Goal: Information Seeking & Learning: Learn about a topic

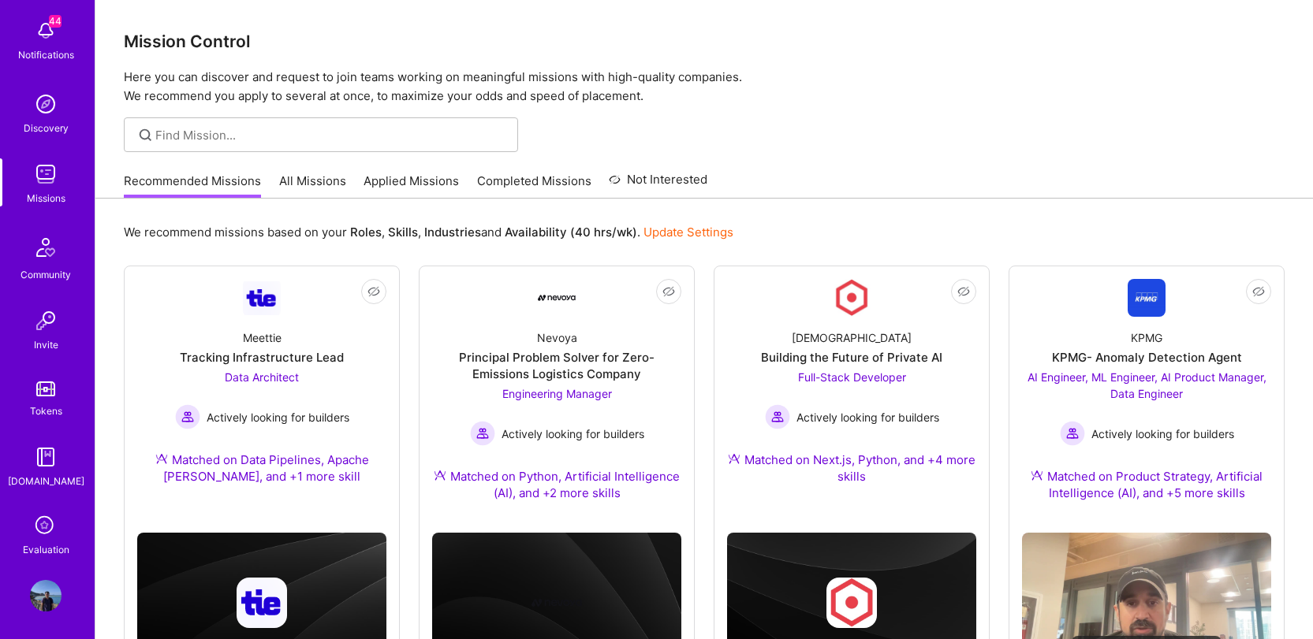
click at [297, 177] on link "All Missions" at bounding box center [312, 186] width 67 height 26
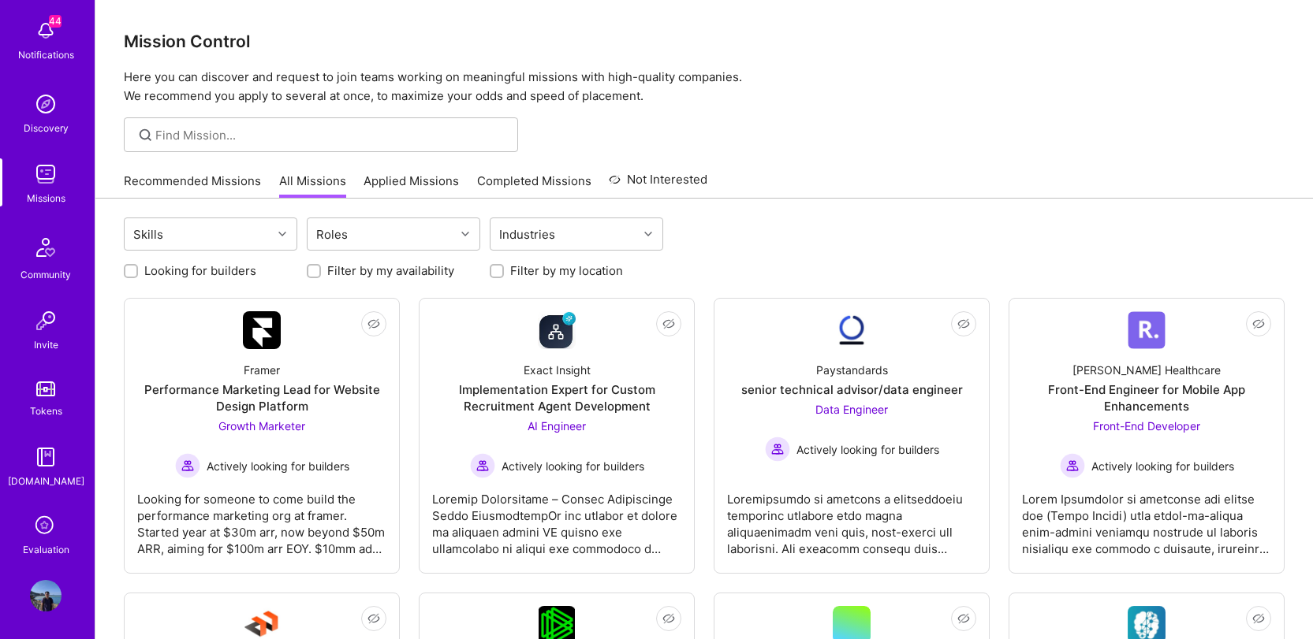
click at [206, 270] on label "Looking for builders" at bounding box center [200, 271] width 112 height 17
click at [138, 270] on input "Looking for builders" at bounding box center [132, 271] width 11 height 11
checkbox input "true"
click at [404, 266] on label "Filter by my availability" at bounding box center [390, 271] width 127 height 17
click at [321, 266] on input "Filter by my availability" at bounding box center [315, 271] width 11 height 11
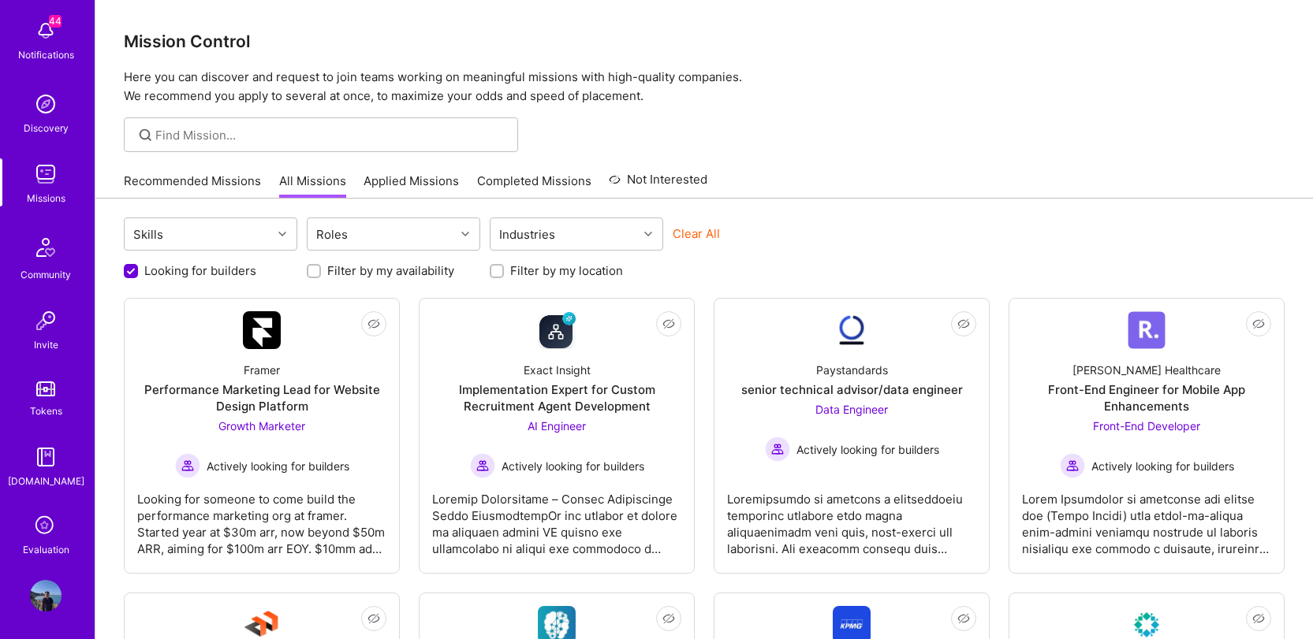
checkbox input "true"
click at [602, 268] on label "Filter by my location" at bounding box center [566, 271] width 113 height 17
click at [504, 268] on input "Filter by my location" at bounding box center [498, 271] width 11 height 11
checkbox input "true"
click at [531, 386] on div "Implementation Expert for Custom Recruitment Agent Development" at bounding box center [556, 398] width 249 height 33
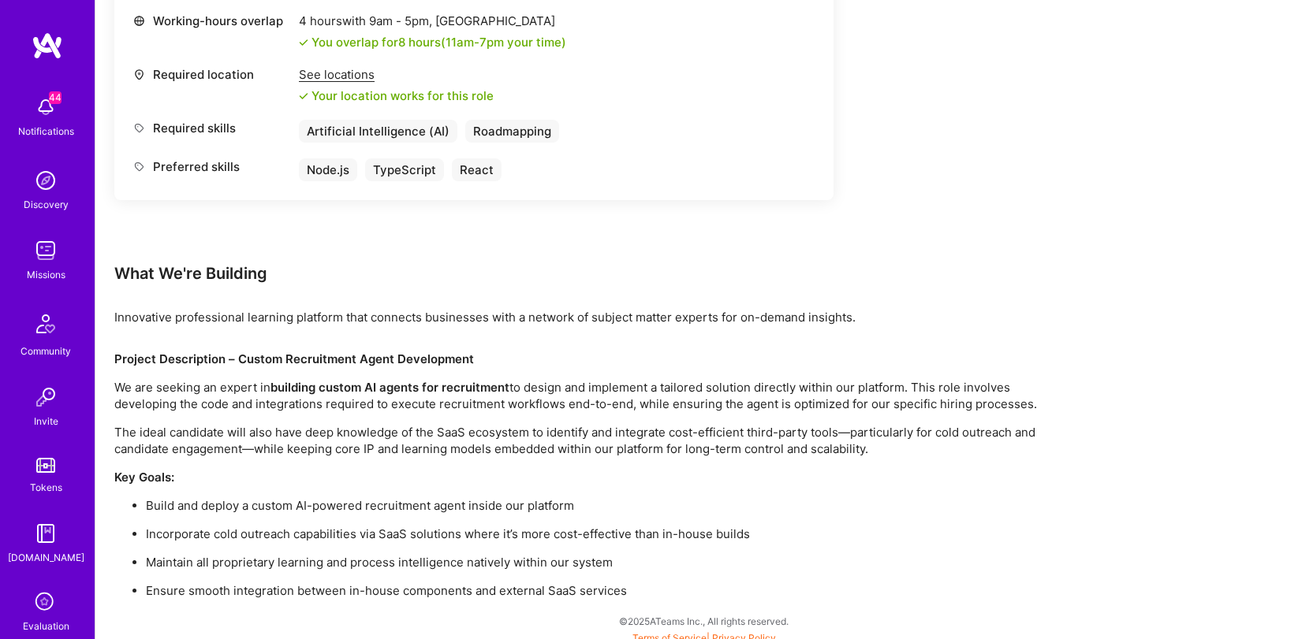
scroll to position [740, 0]
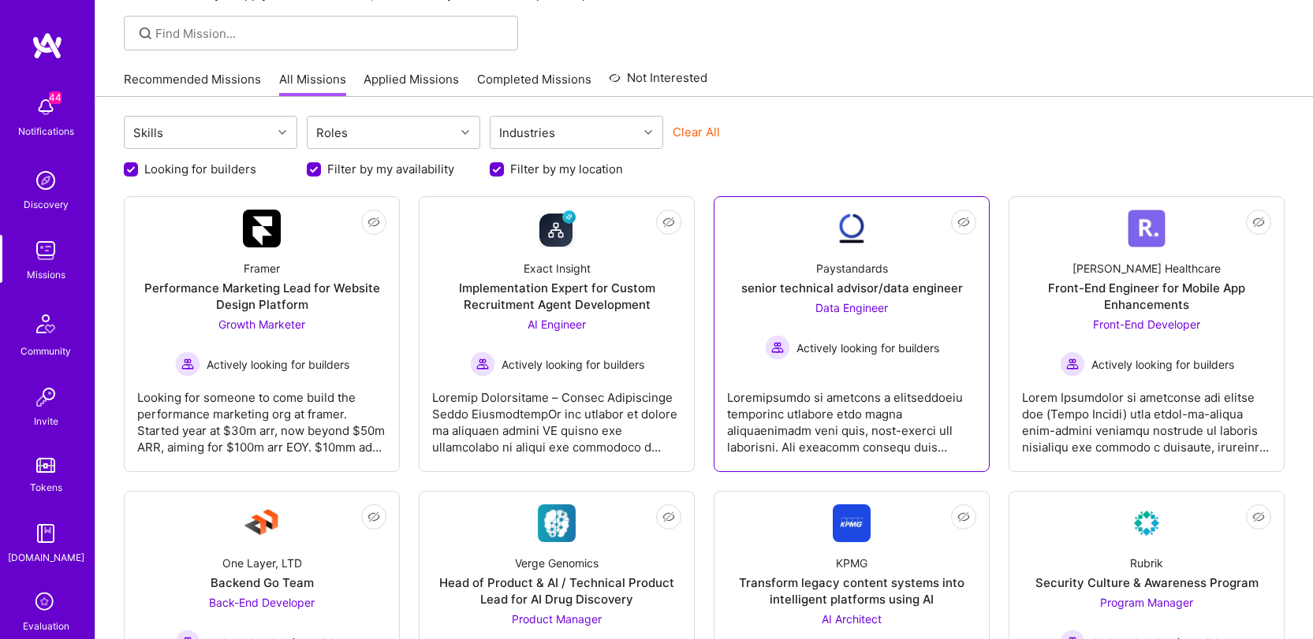
scroll to position [102, 0]
click at [859, 275] on div "Paystandards" at bounding box center [852, 268] width 72 height 17
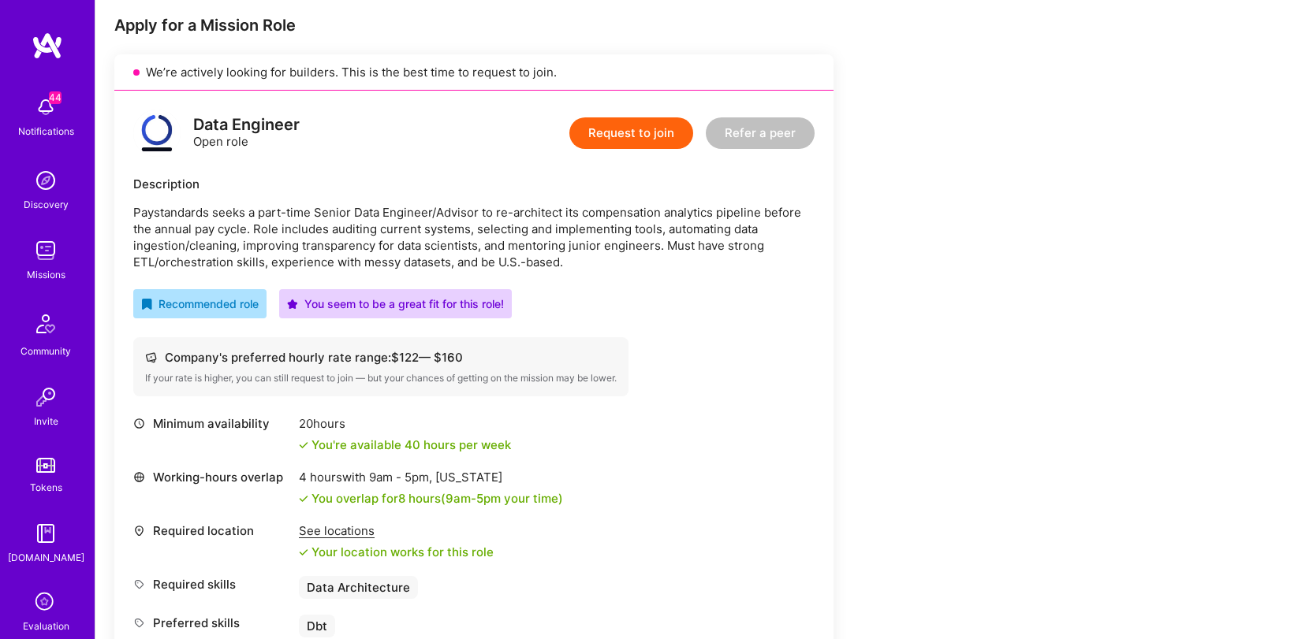
scroll to position [194, 0]
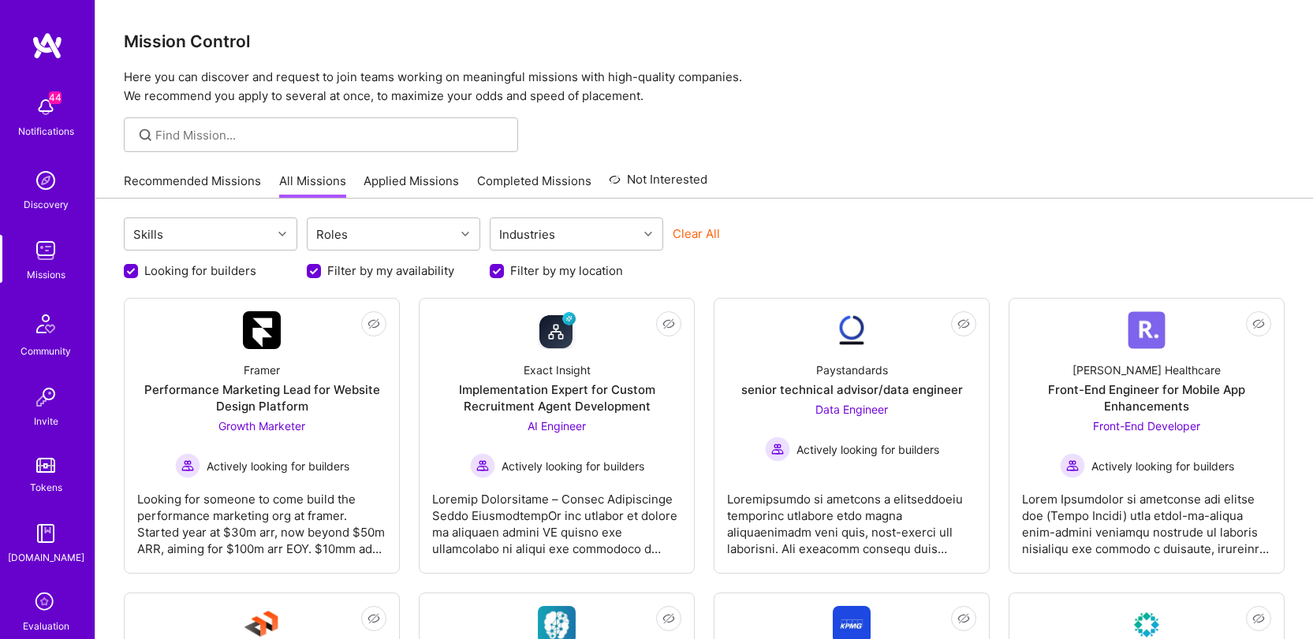
drag, startPoint x: 872, startPoint y: 122, endPoint x: 875, endPoint y: 132, distance: 10.0
click at [875, 132] on div at bounding box center [703, 134] width 1217 height 35
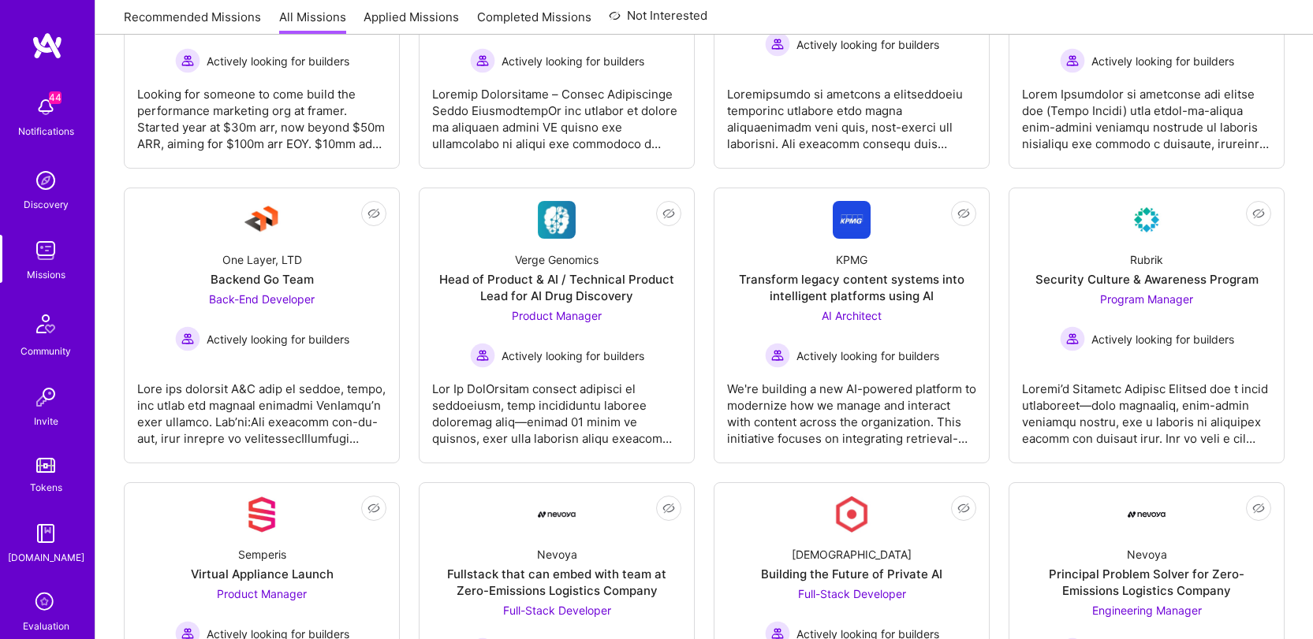
scroll to position [438, 0]
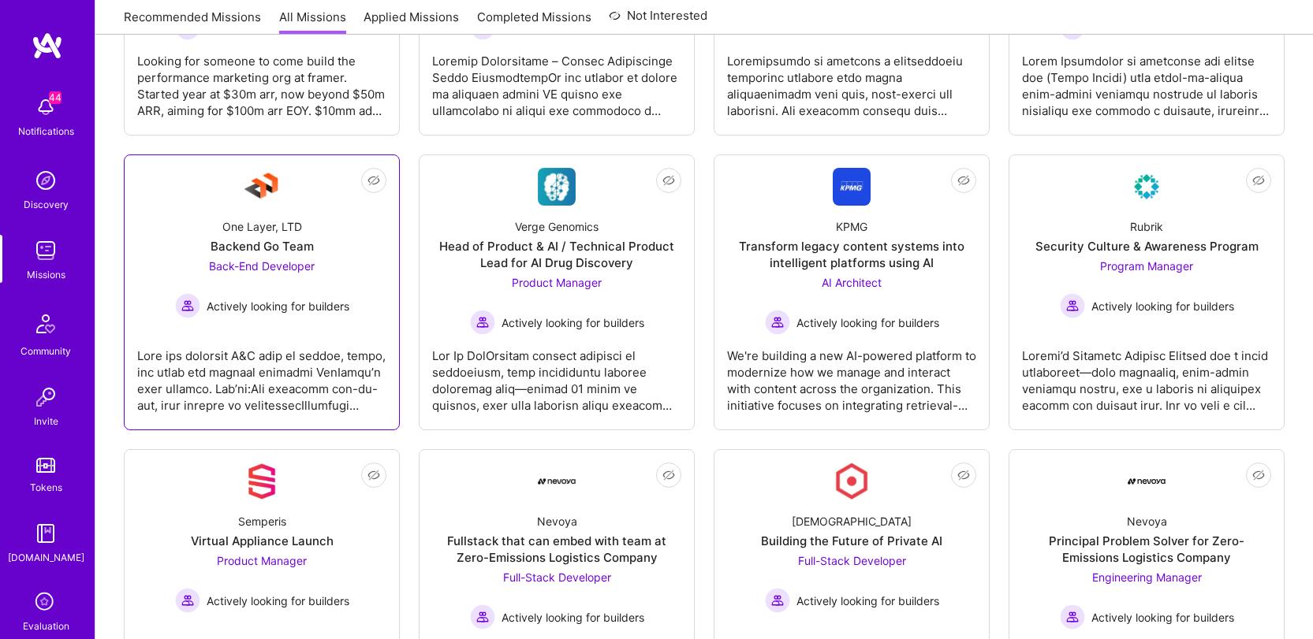
click at [262, 309] on span "Actively looking for builders" at bounding box center [278, 306] width 143 height 17
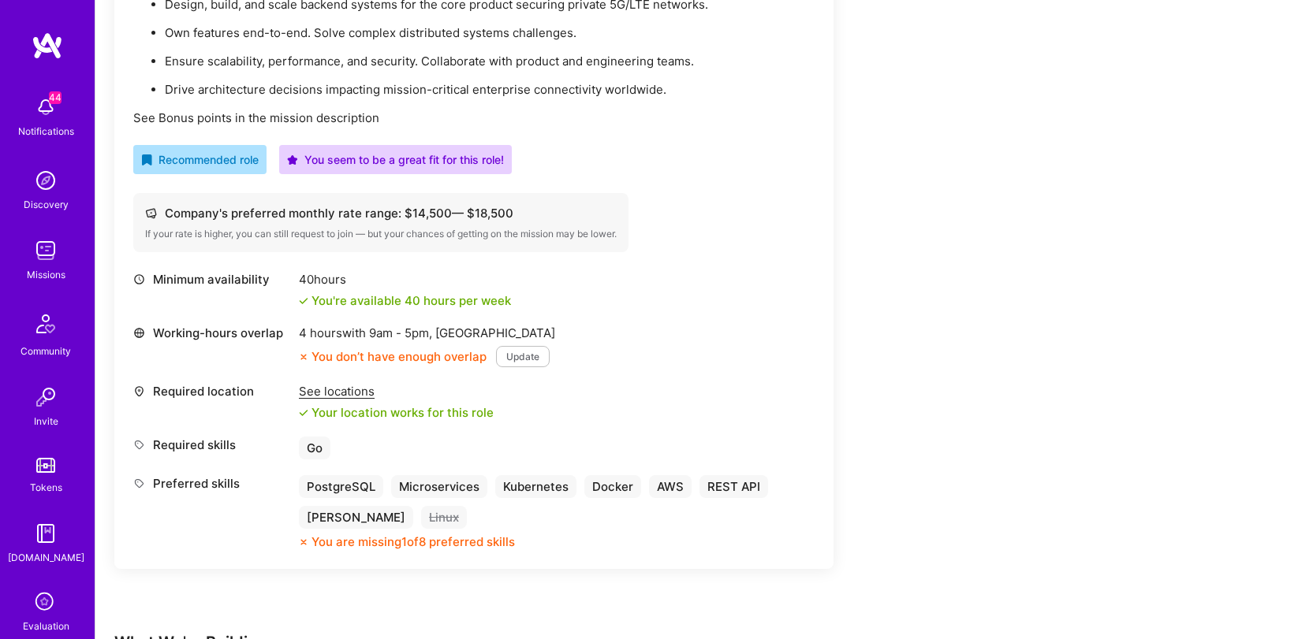
scroll to position [427, 0]
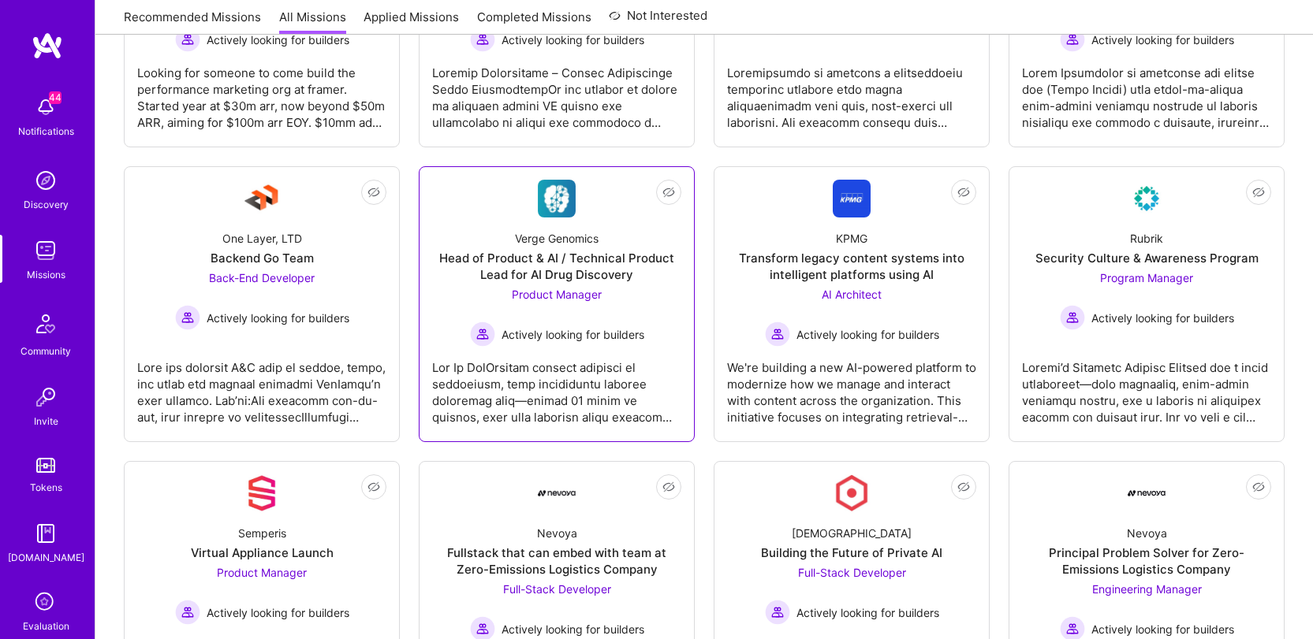
scroll to position [438, 0]
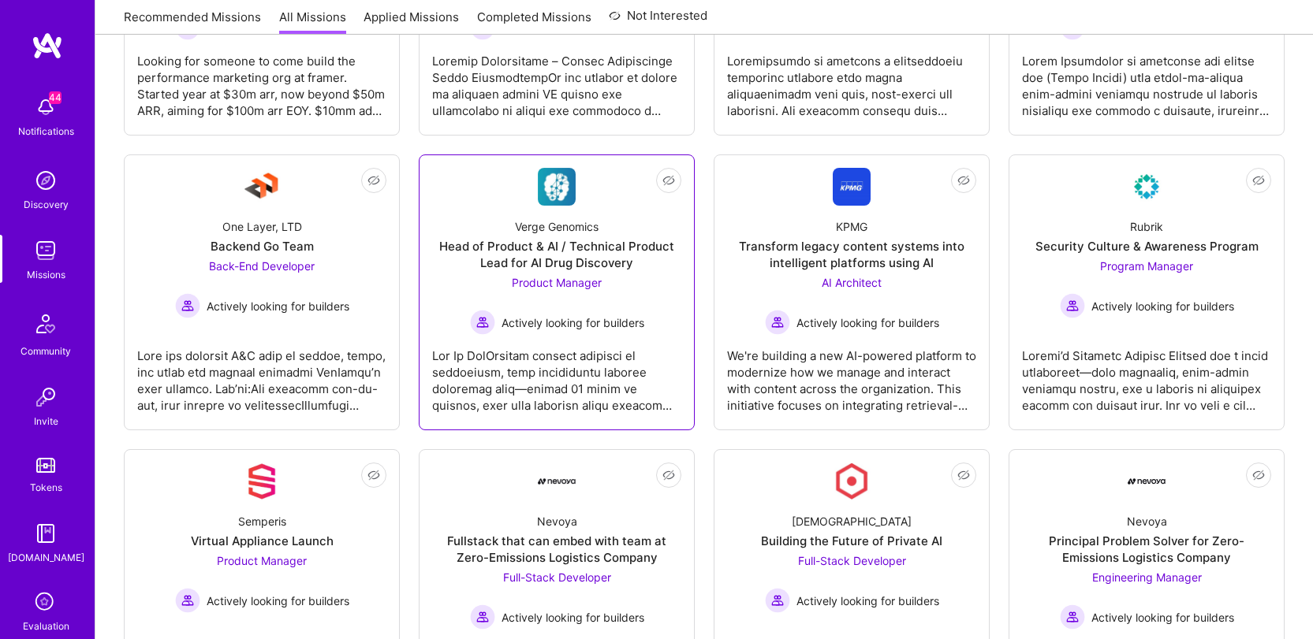
click at [627, 337] on div at bounding box center [556, 374] width 249 height 79
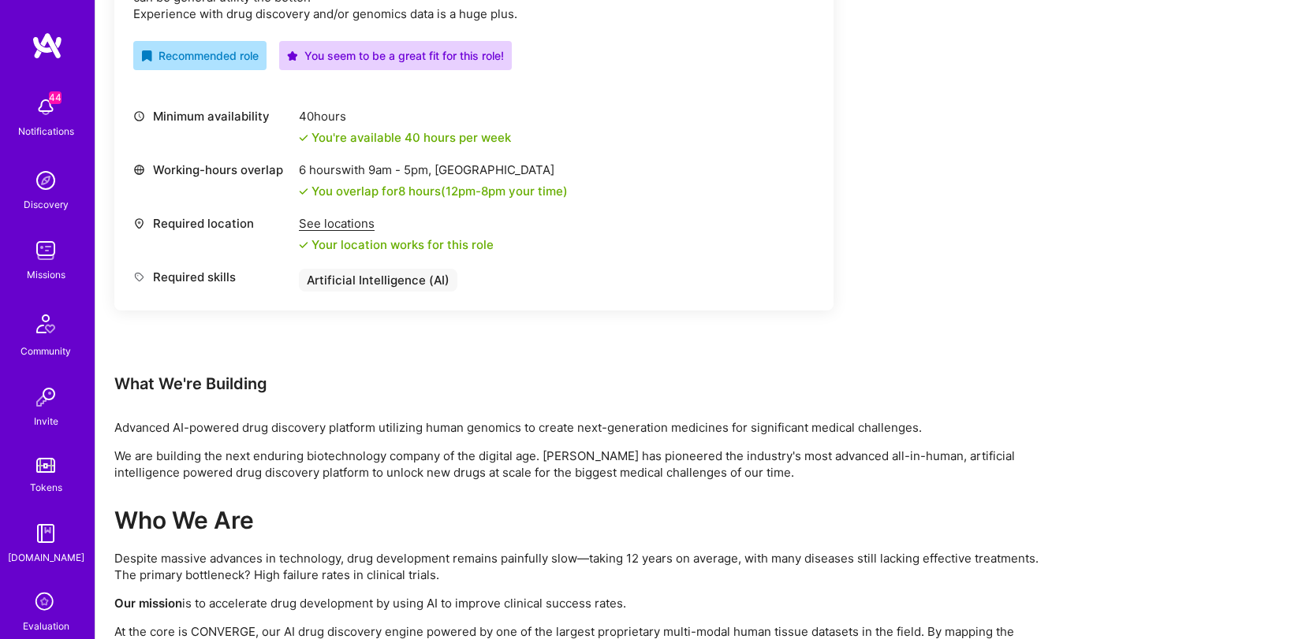
scroll to position [597, 0]
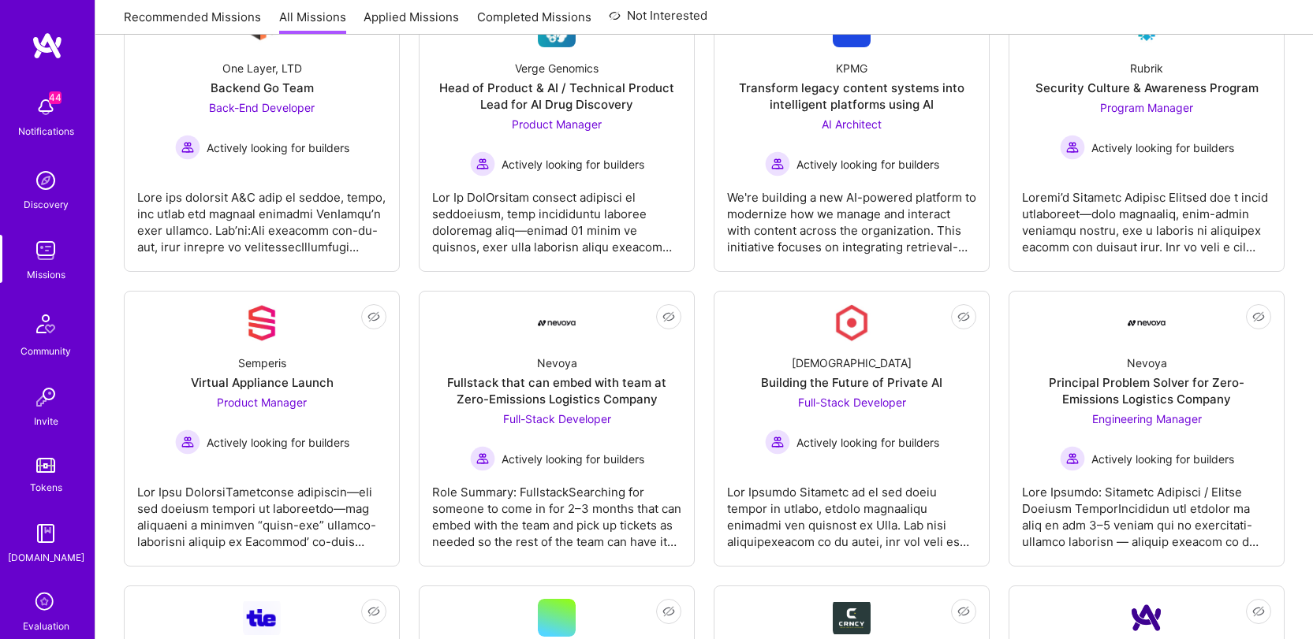
scroll to position [438, 0]
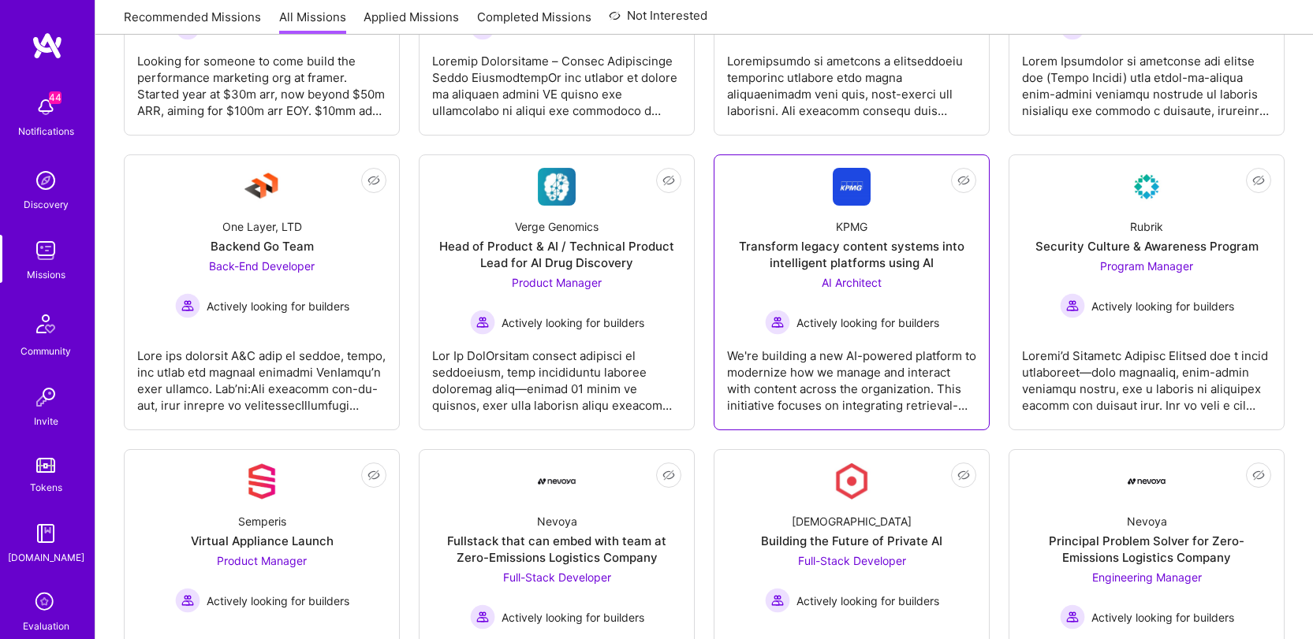
click at [832, 324] on span "Actively looking for builders" at bounding box center [867, 323] width 143 height 17
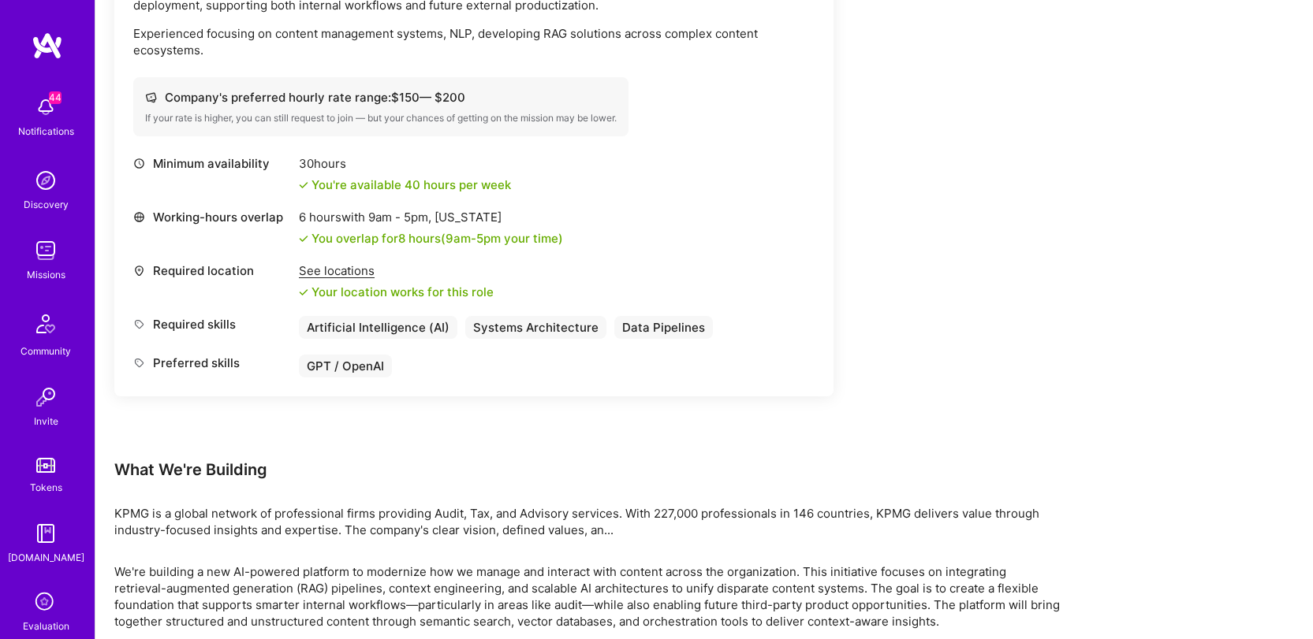
scroll to position [563, 0]
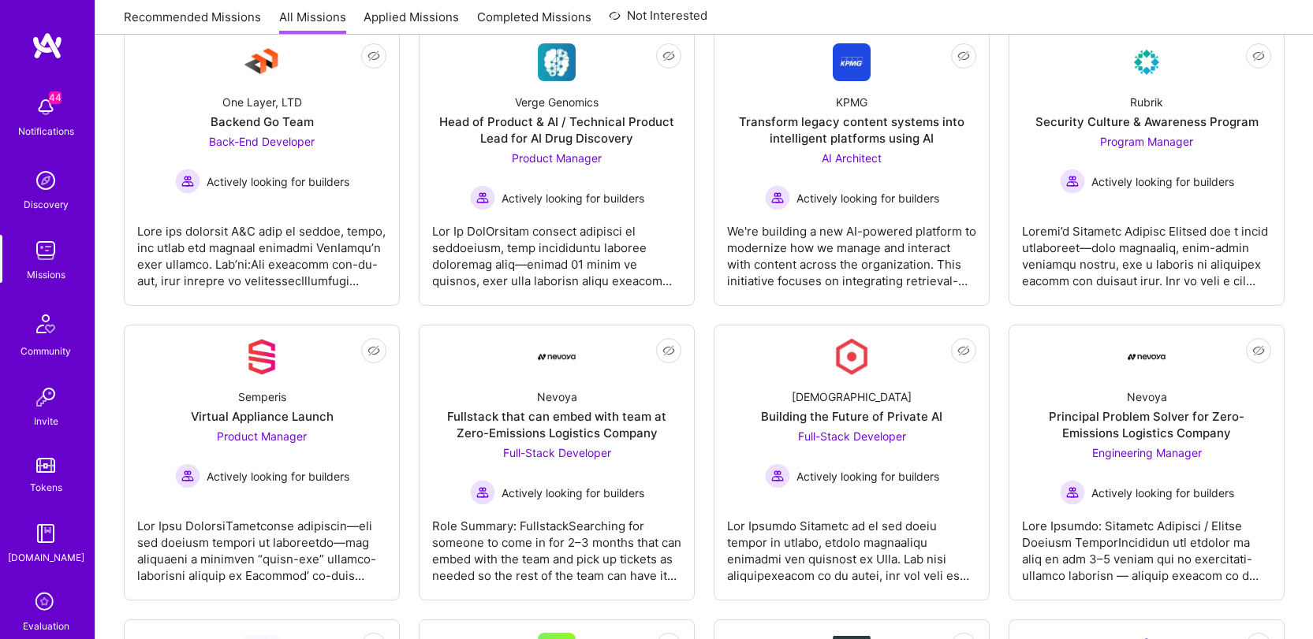
scroll to position [438, 0]
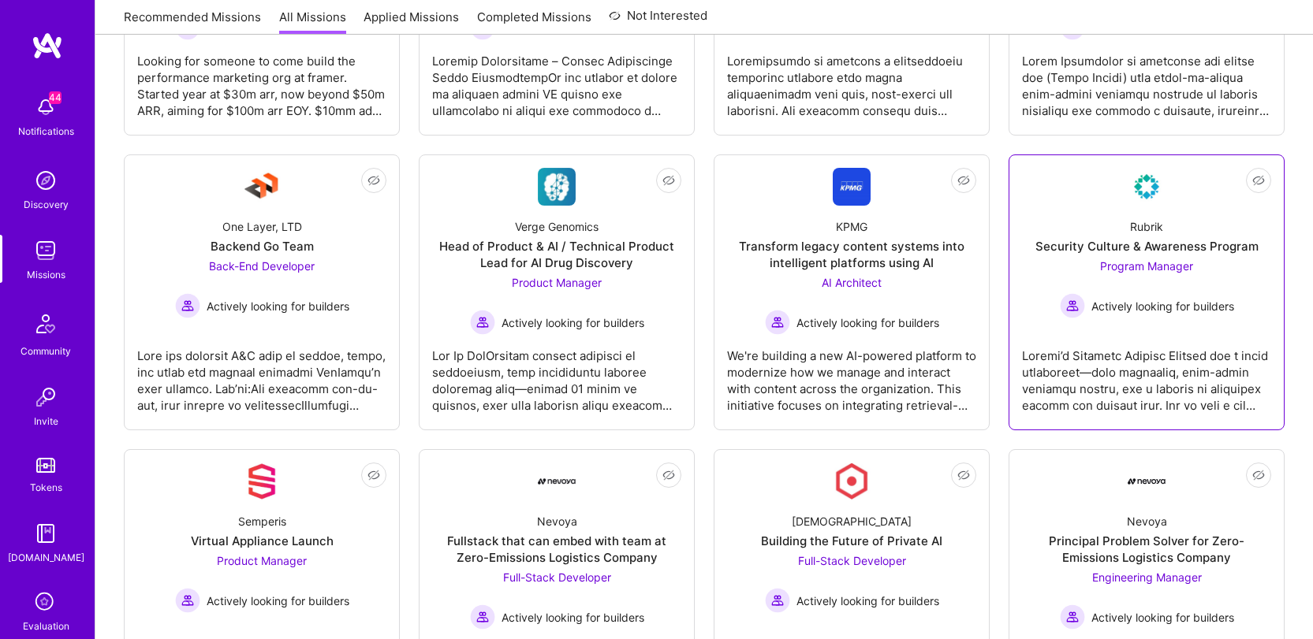
click at [1133, 341] on div at bounding box center [1146, 374] width 249 height 79
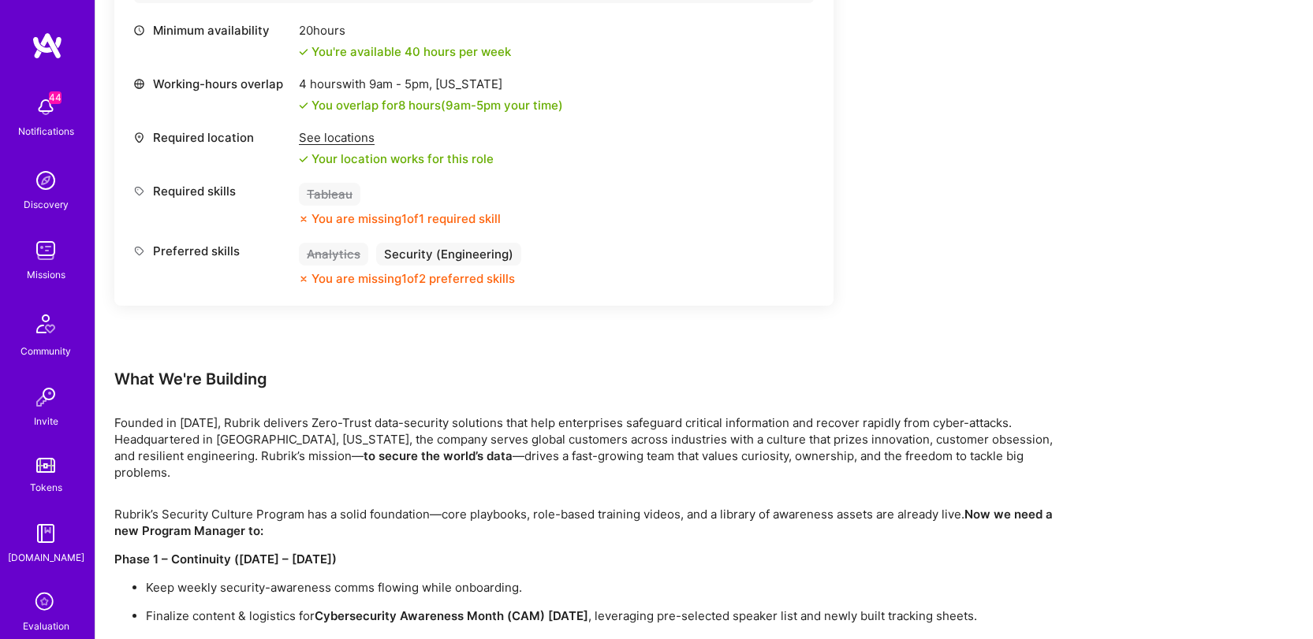
scroll to position [639, 0]
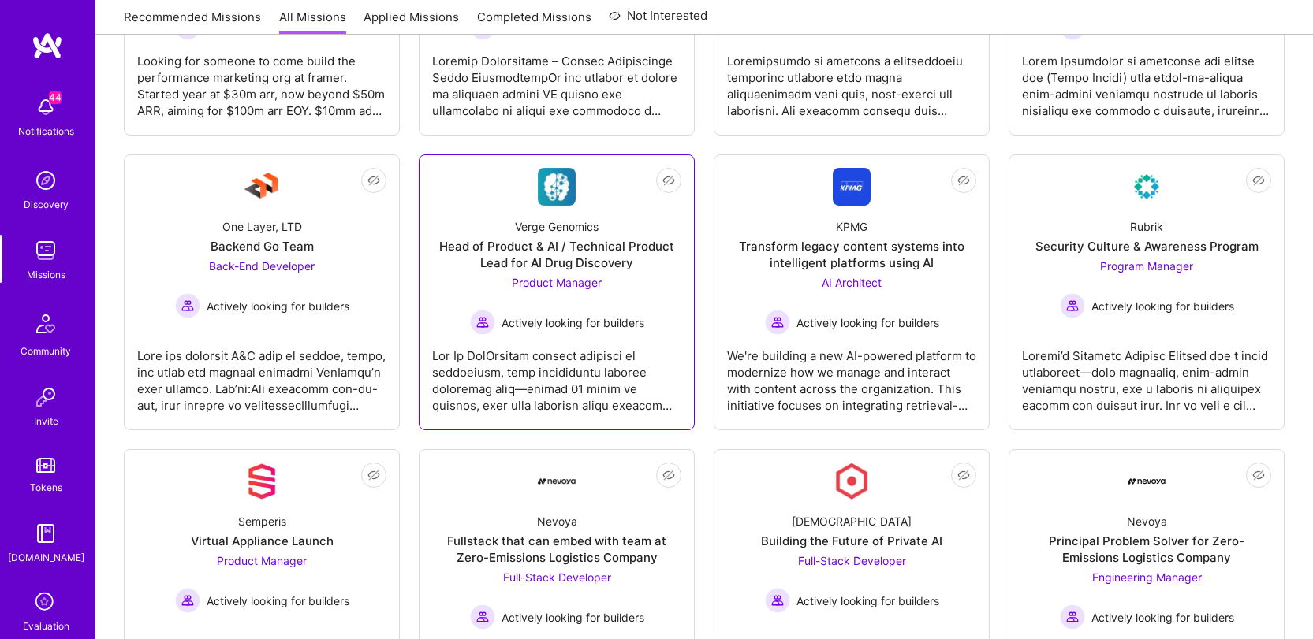
scroll to position [699, 0]
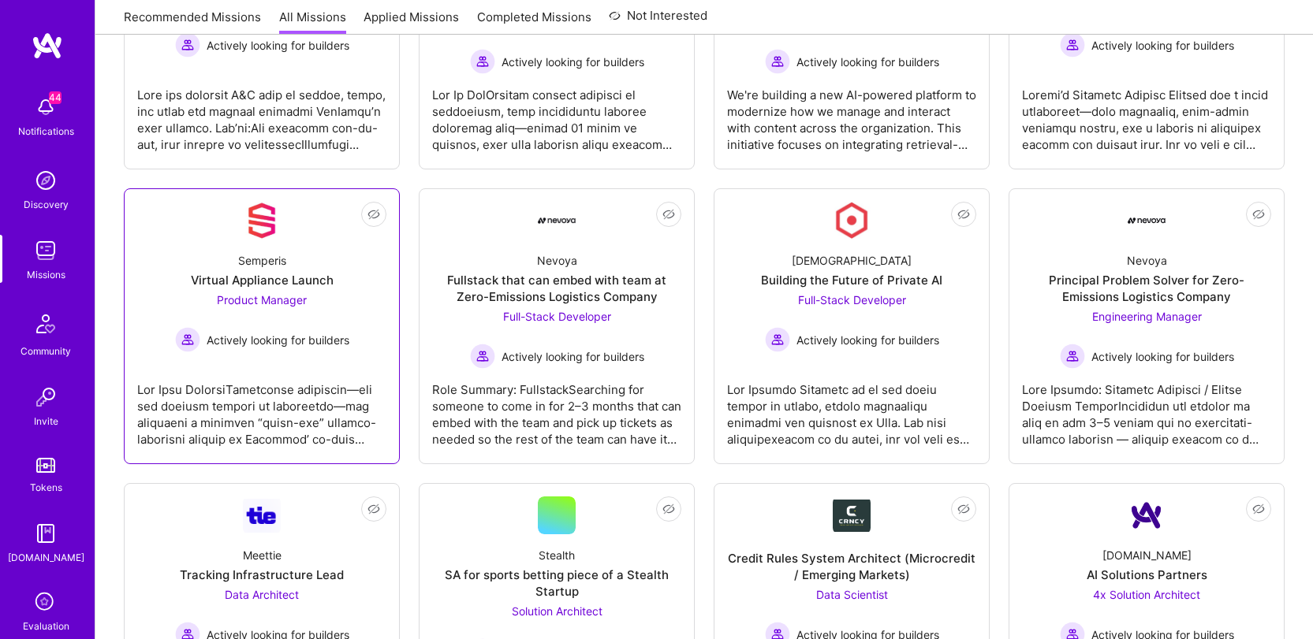
click at [302, 259] on div "Semperis Virtual Appliance Launch Product Manager Actively looking for builders" at bounding box center [261, 296] width 249 height 113
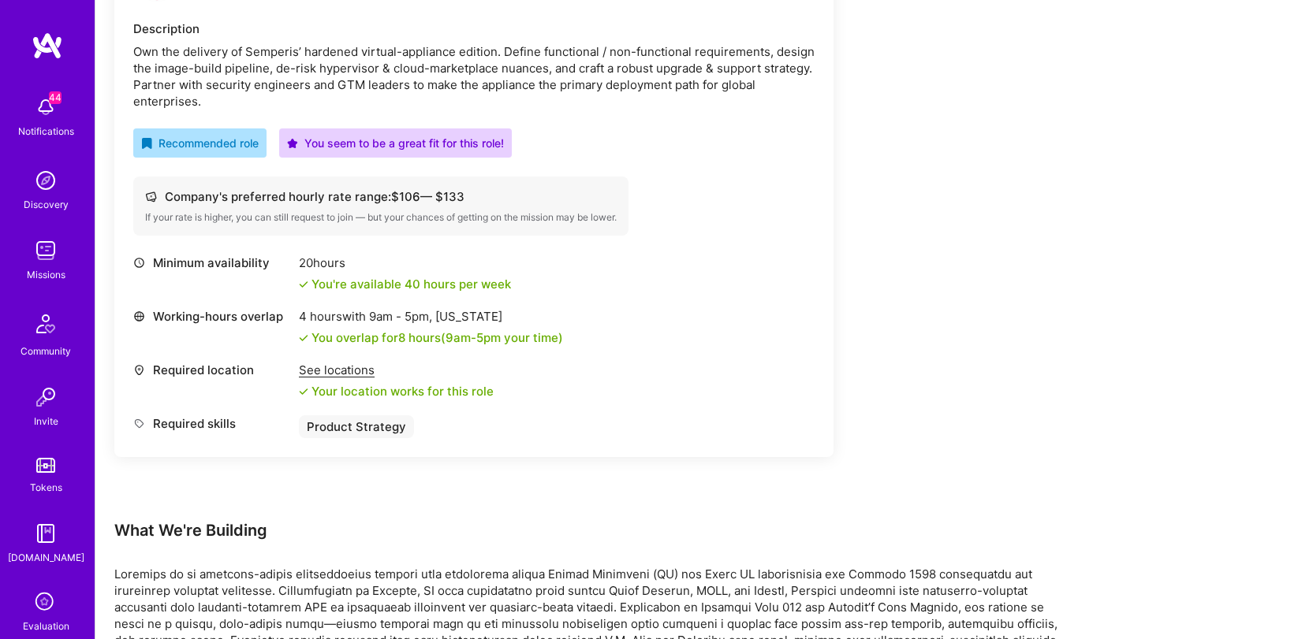
scroll to position [468, 0]
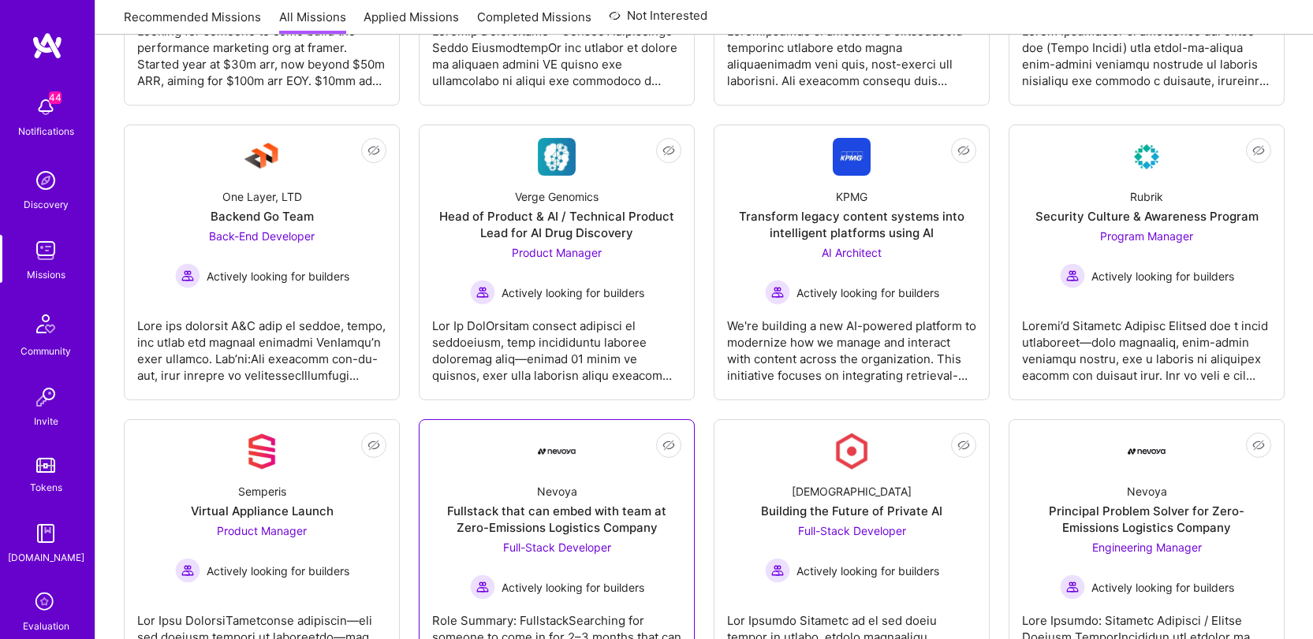
scroll to position [699, 0]
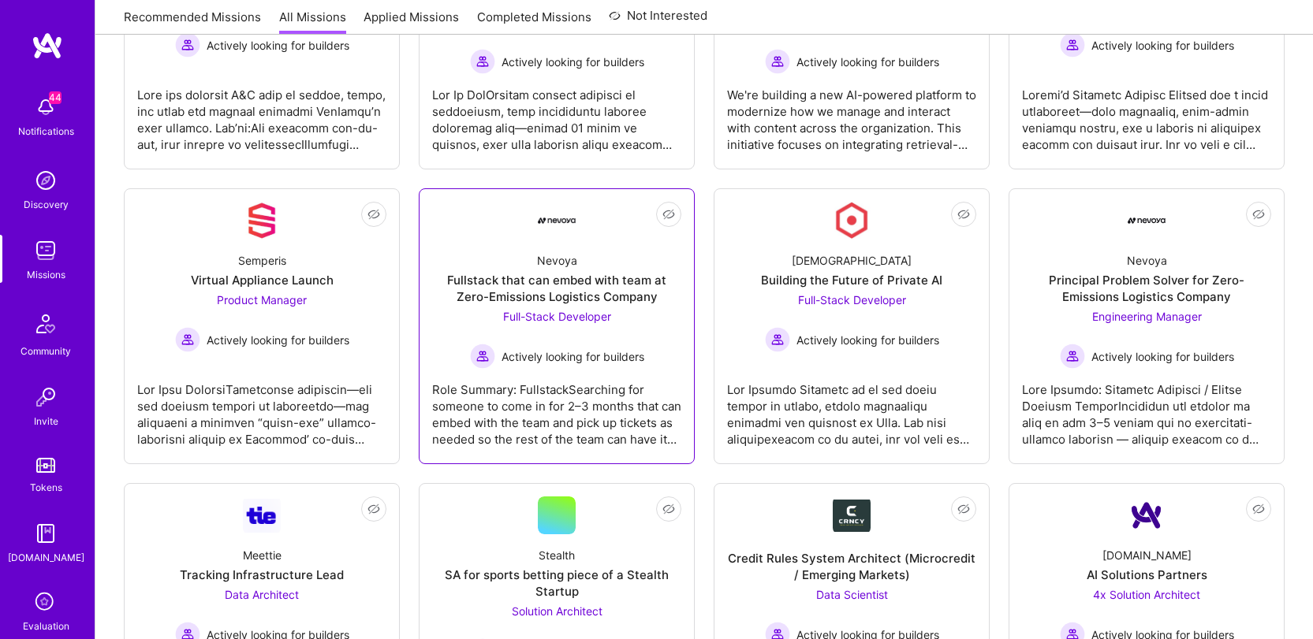
click at [594, 384] on div "Role Summary: FullstackSearching for someone to come in for 2–3 months that can…" at bounding box center [556, 408] width 249 height 79
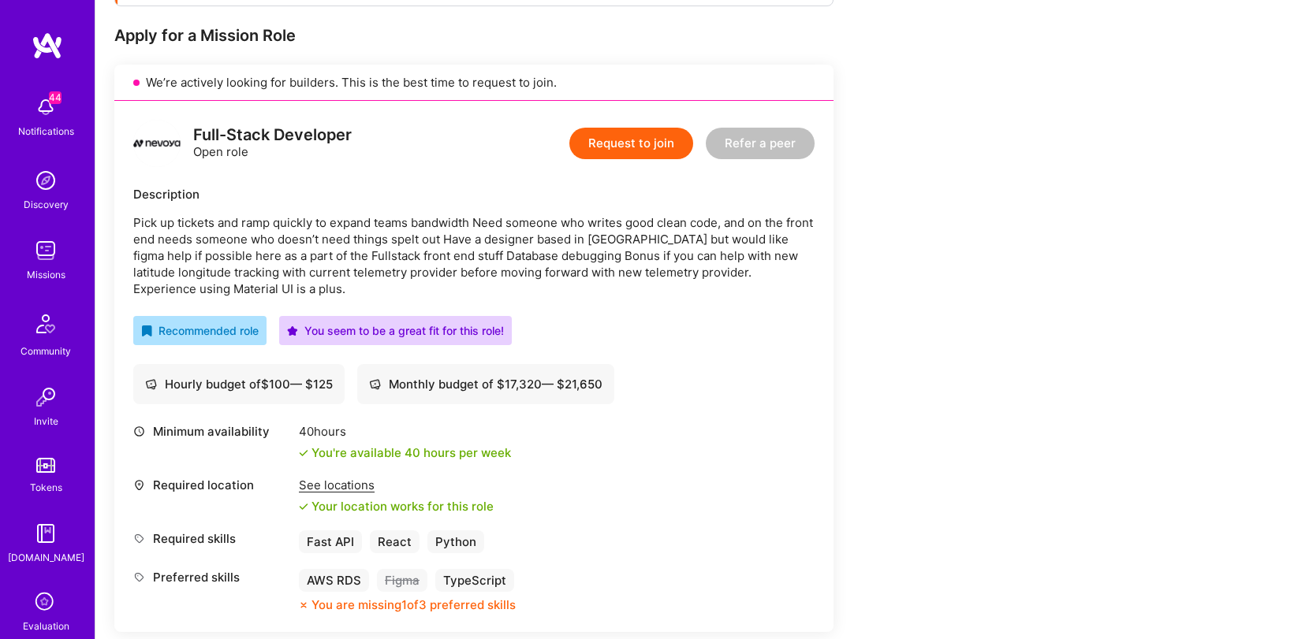
scroll to position [486, 0]
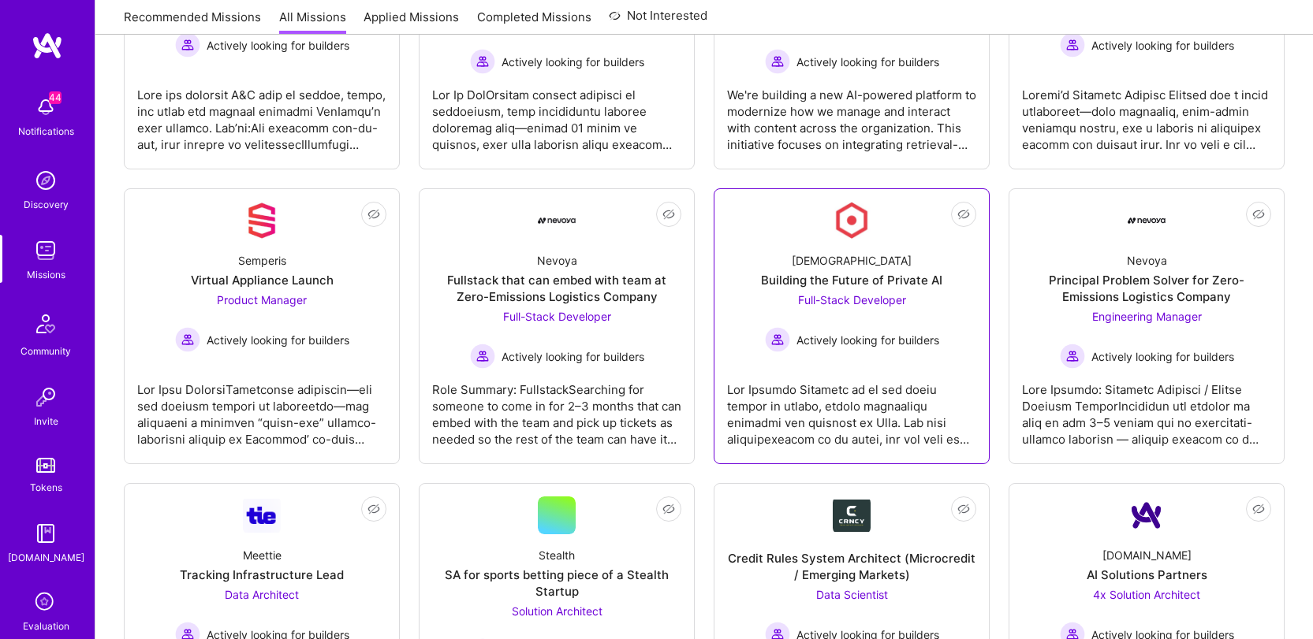
scroll to position [702, 0]
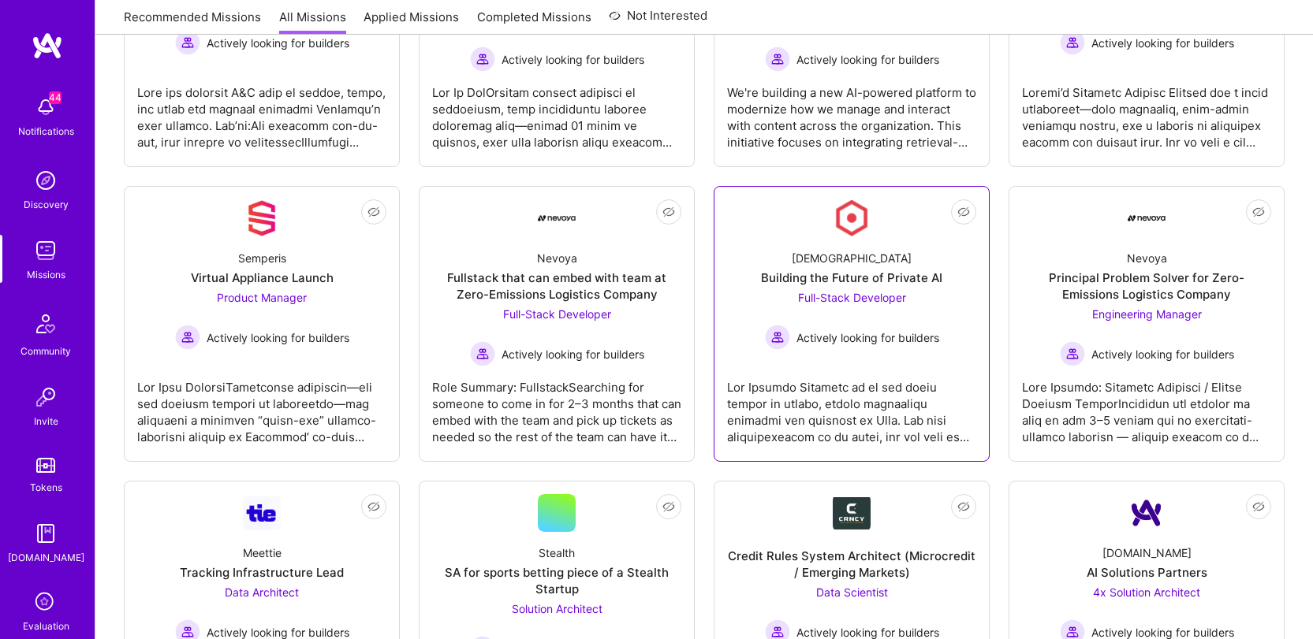
click at [807, 370] on div at bounding box center [851, 406] width 249 height 79
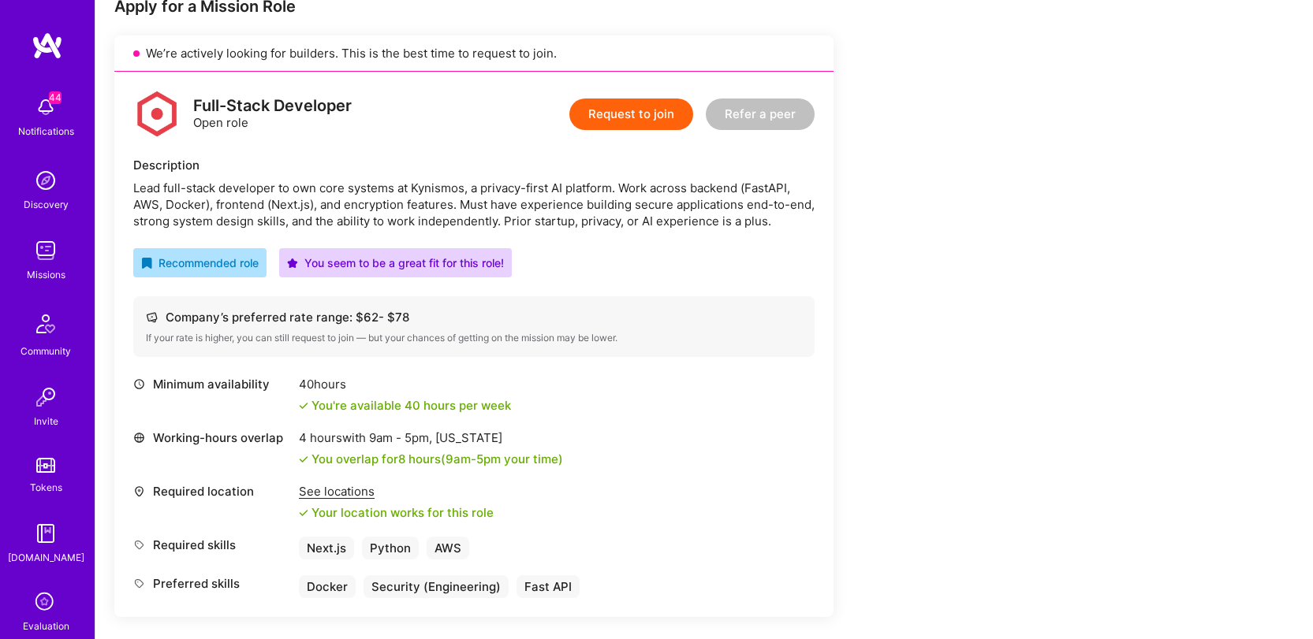
scroll to position [322, 0]
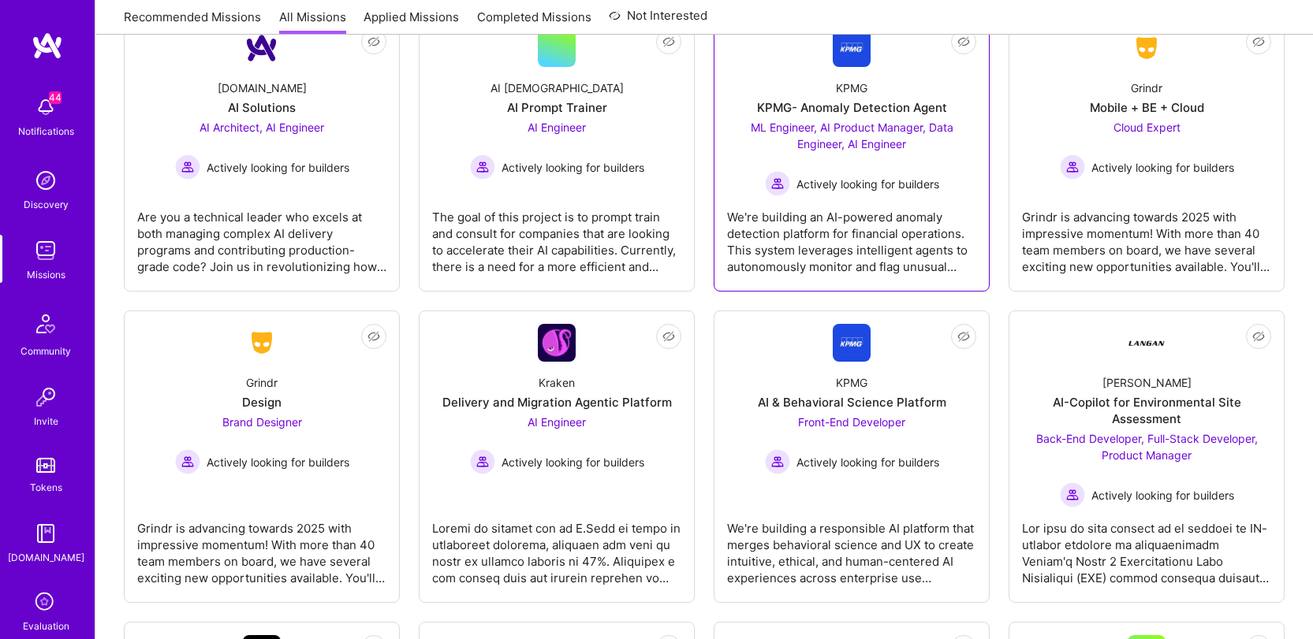
click at [856, 224] on div "We're building an AI-powered anomaly detection platform for financial operation…" at bounding box center [851, 235] width 249 height 79
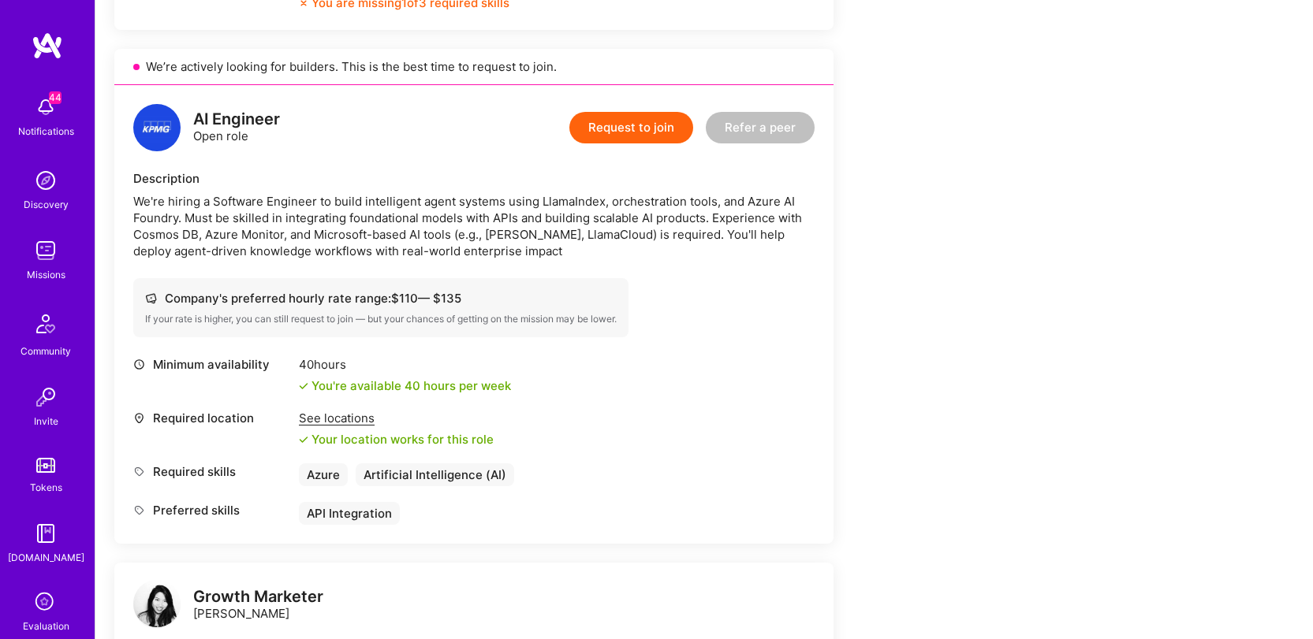
scroll to position [2054, 0]
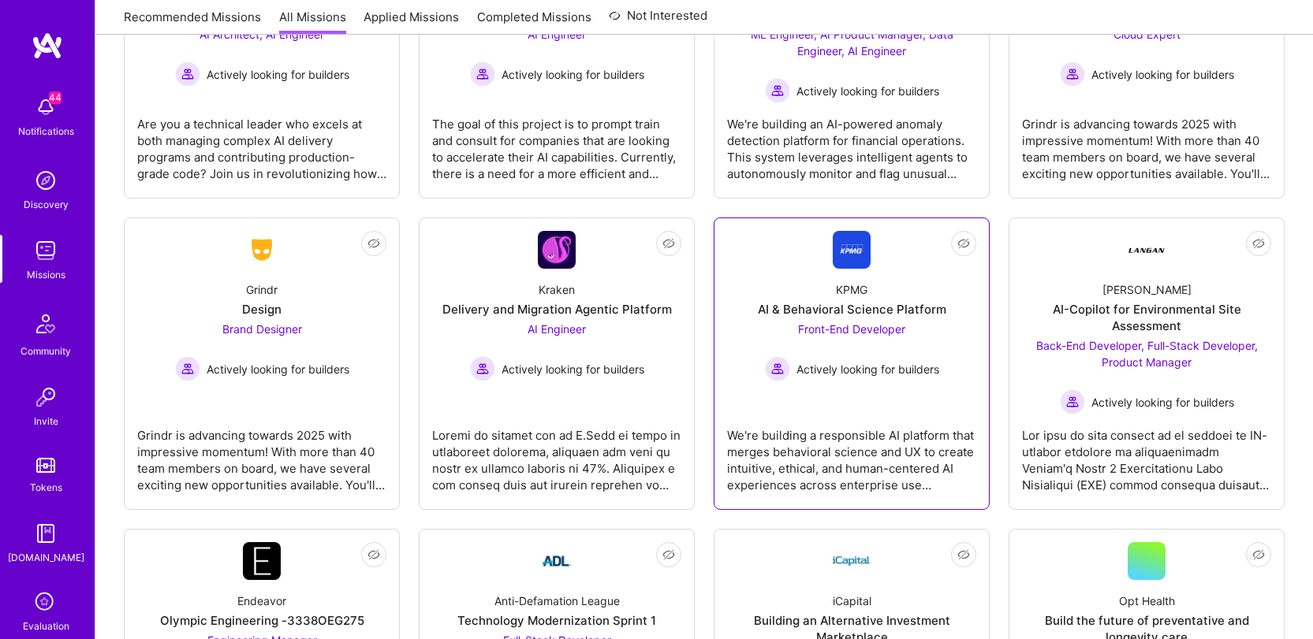
scroll to position [1558, 0]
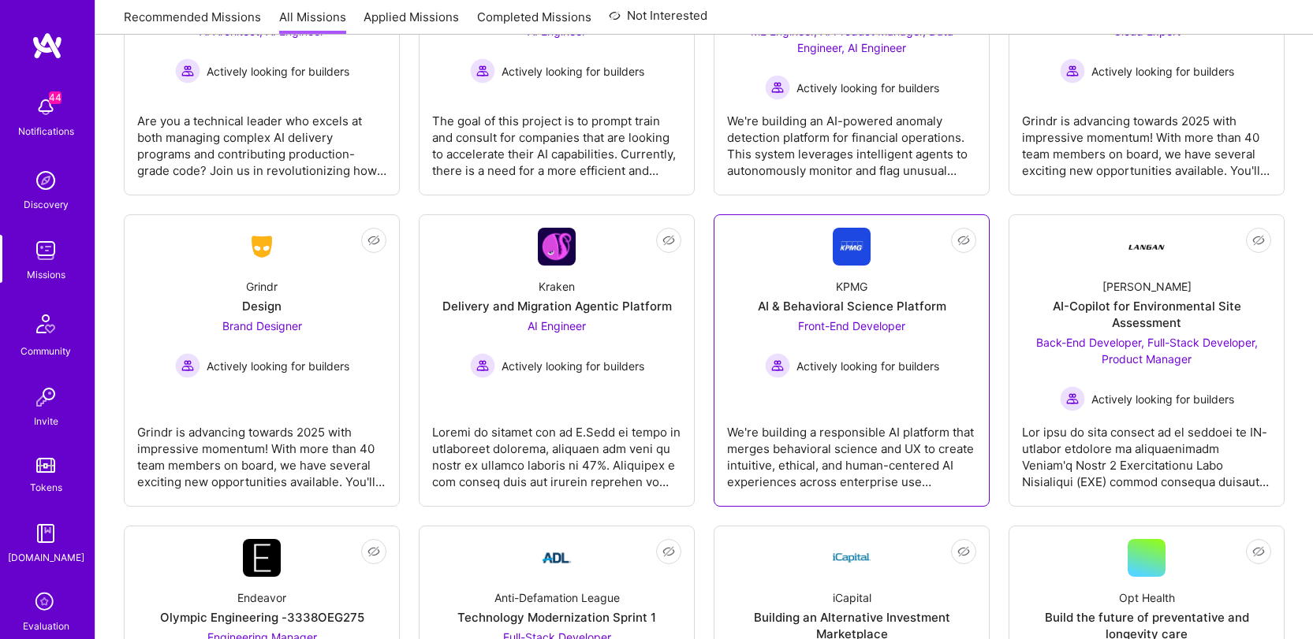
click at [910, 390] on link "Not Interested KPMG AI & Behavioral Science Platform Front-End Developer Active…" at bounding box center [851, 361] width 249 height 266
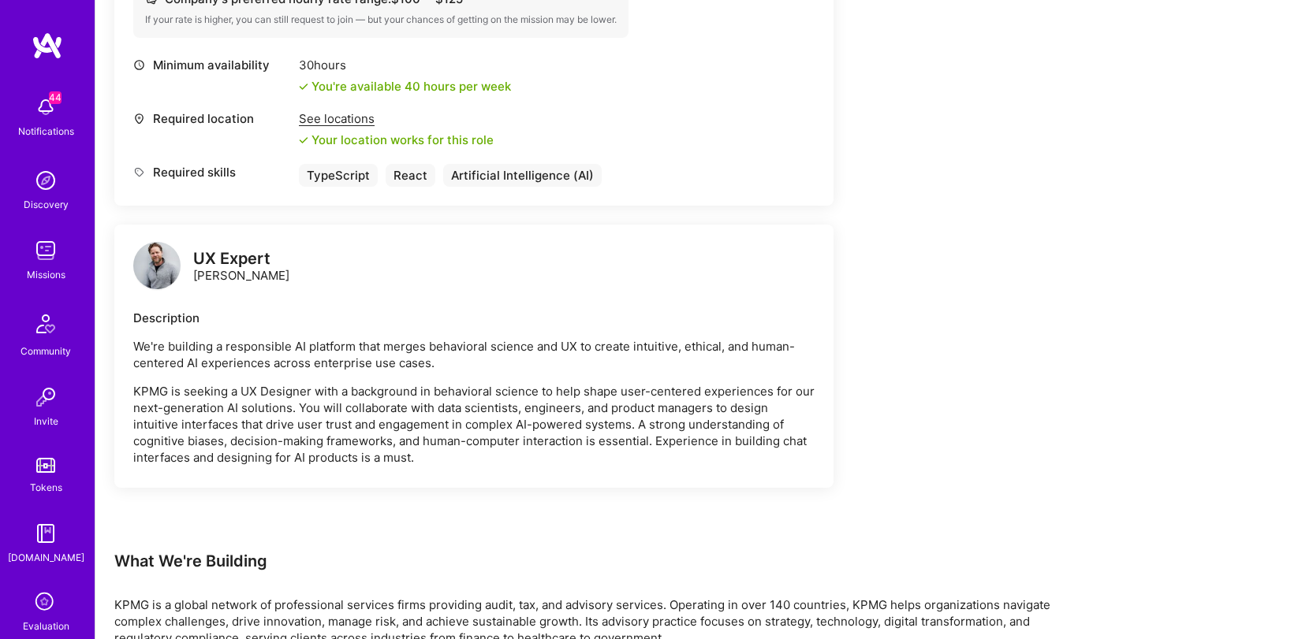
scroll to position [692, 0]
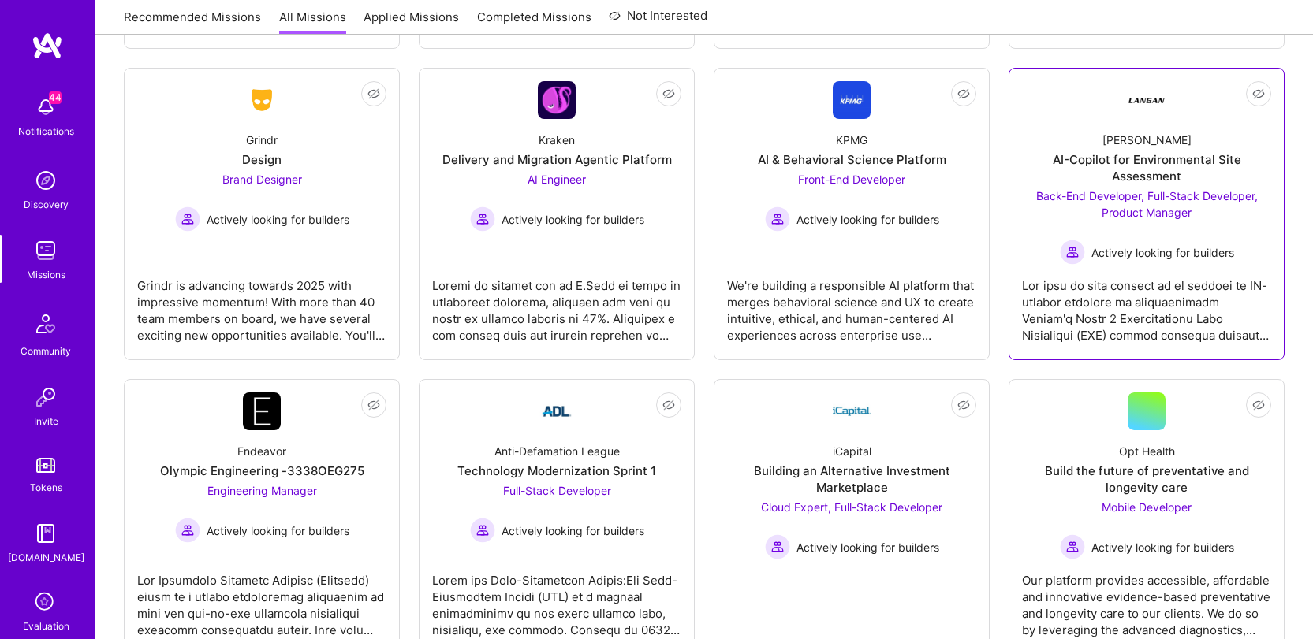
scroll to position [1705, 0]
click at [1112, 306] on div at bounding box center [1146, 304] width 249 height 79
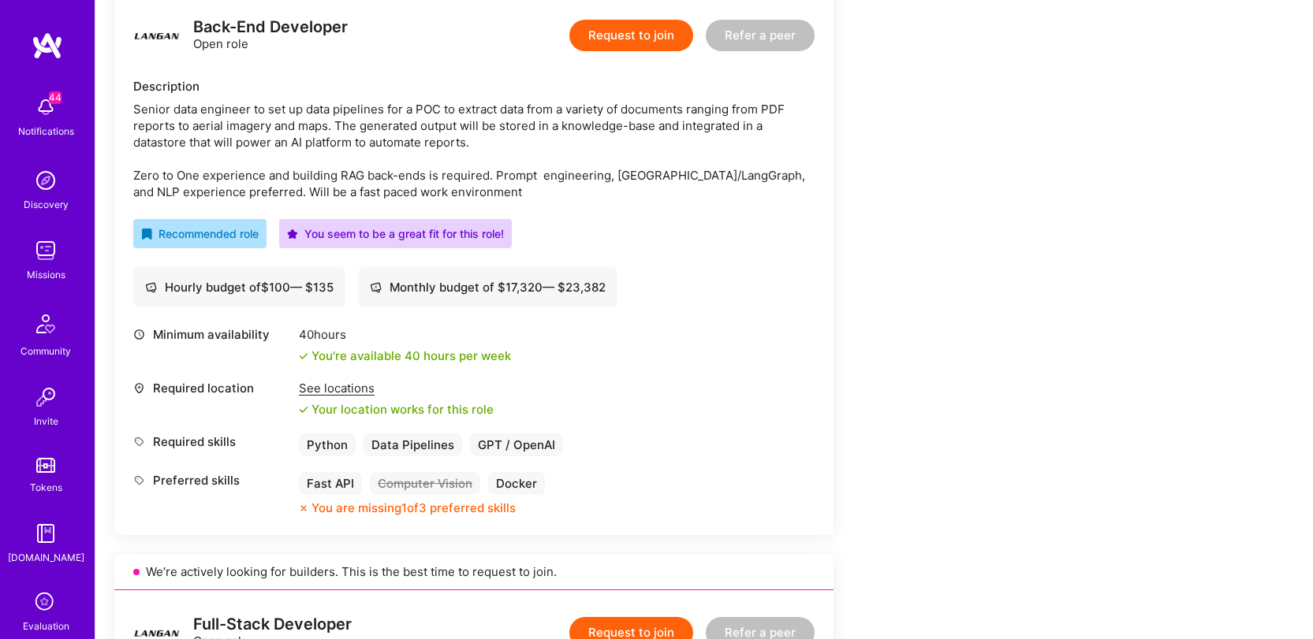
scroll to position [414, 0]
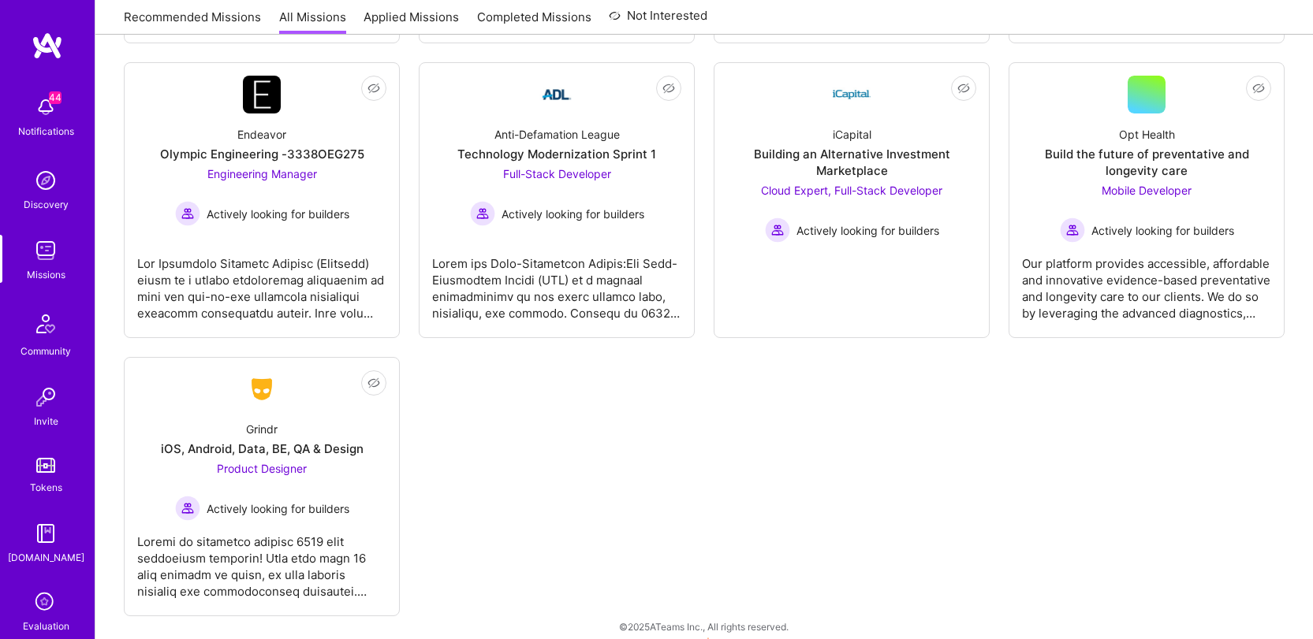
scroll to position [2021, 0]
click at [350, 492] on div "Grindr iOS, Android, Data, BE, QA & Design Product Designer Actively looking fo…" at bounding box center [261, 465] width 249 height 113
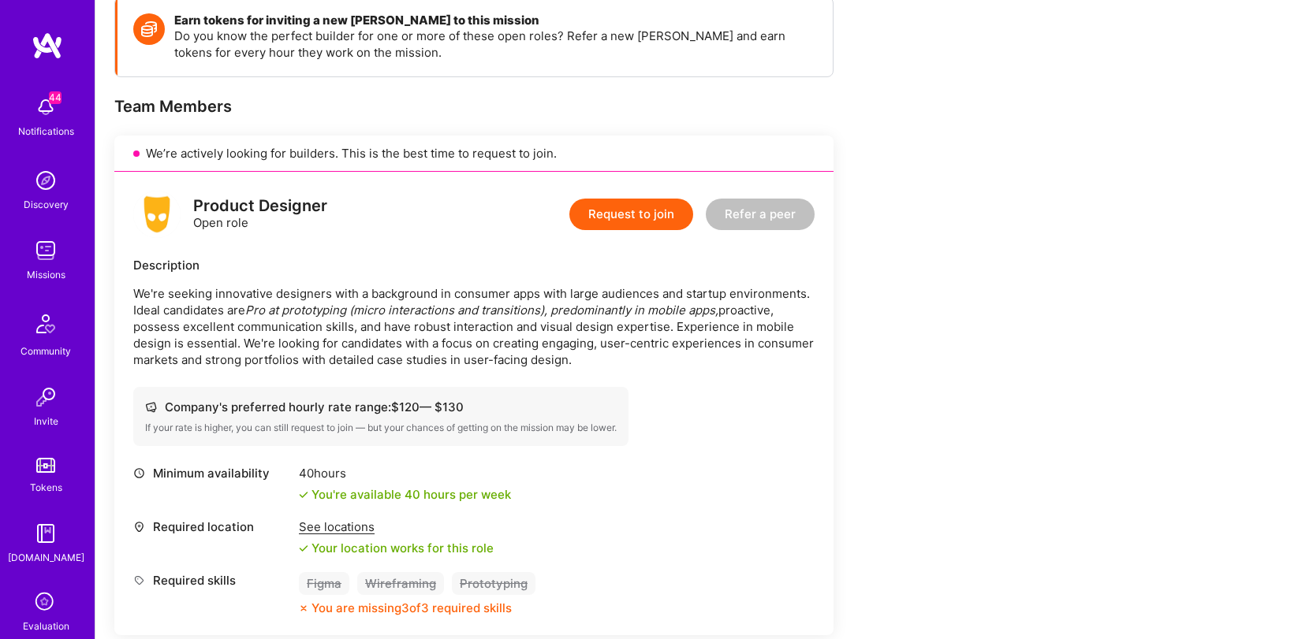
scroll to position [88, 0]
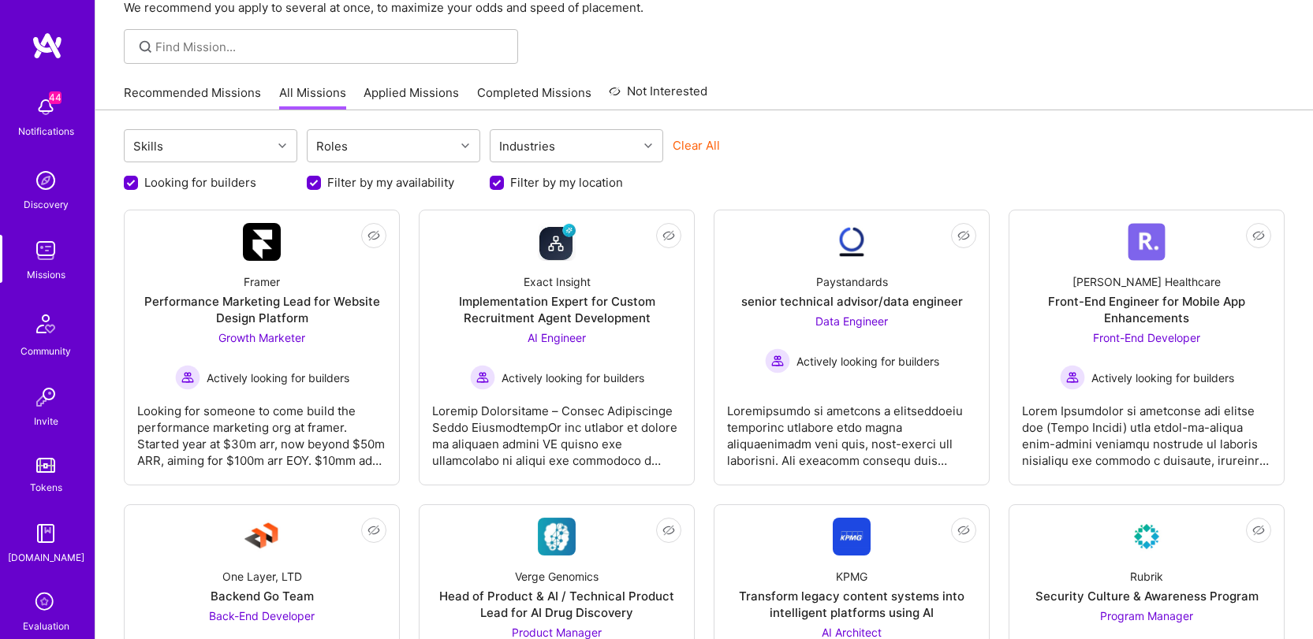
scroll to position [2021, 0]
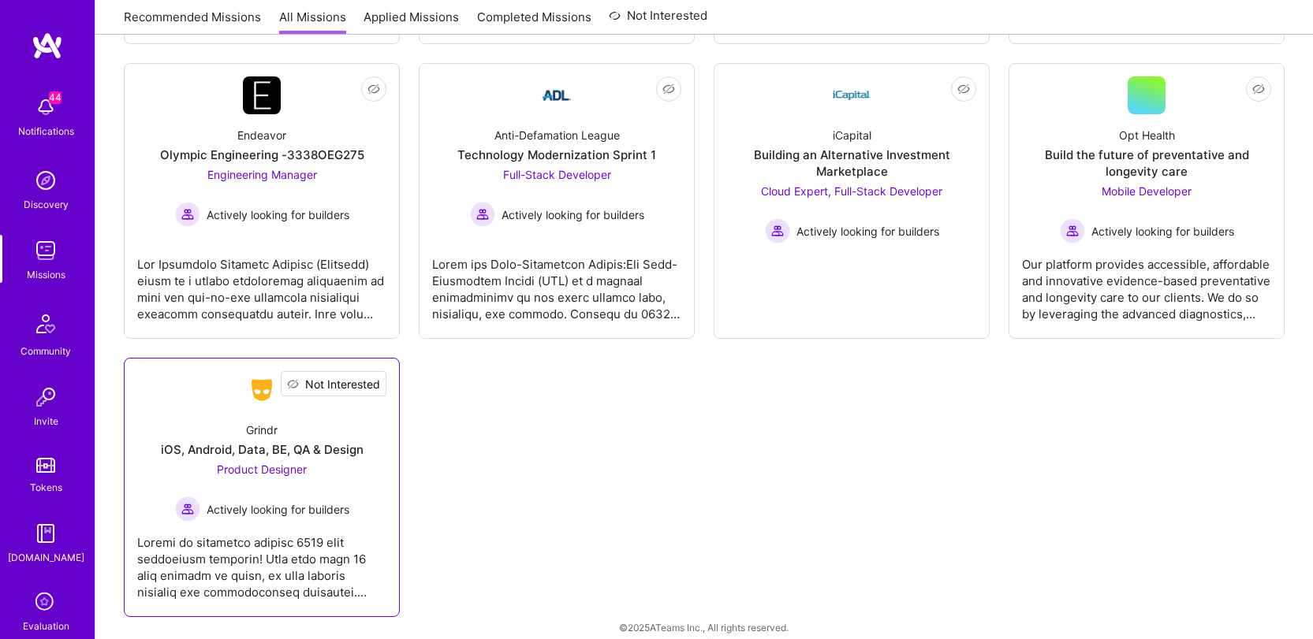
click at [371, 382] on span "Not Interested" at bounding box center [342, 384] width 75 height 17
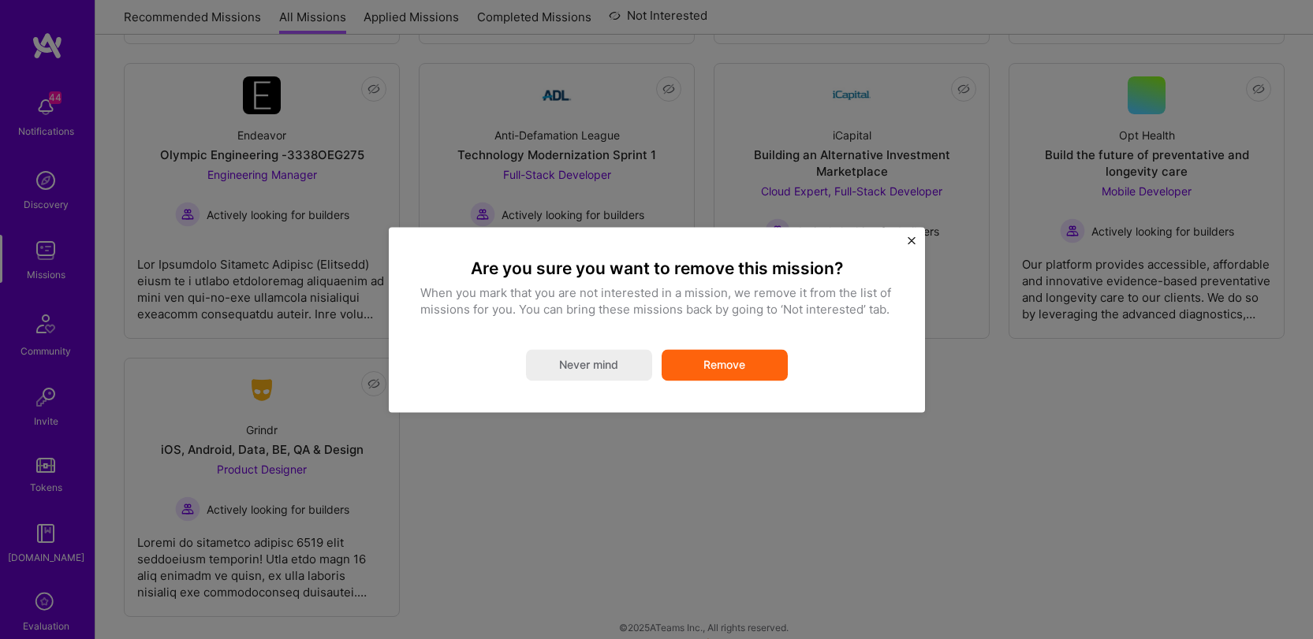
click at [761, 367] on button "Remove" at bounding box center [724, 365] width 126 height 32
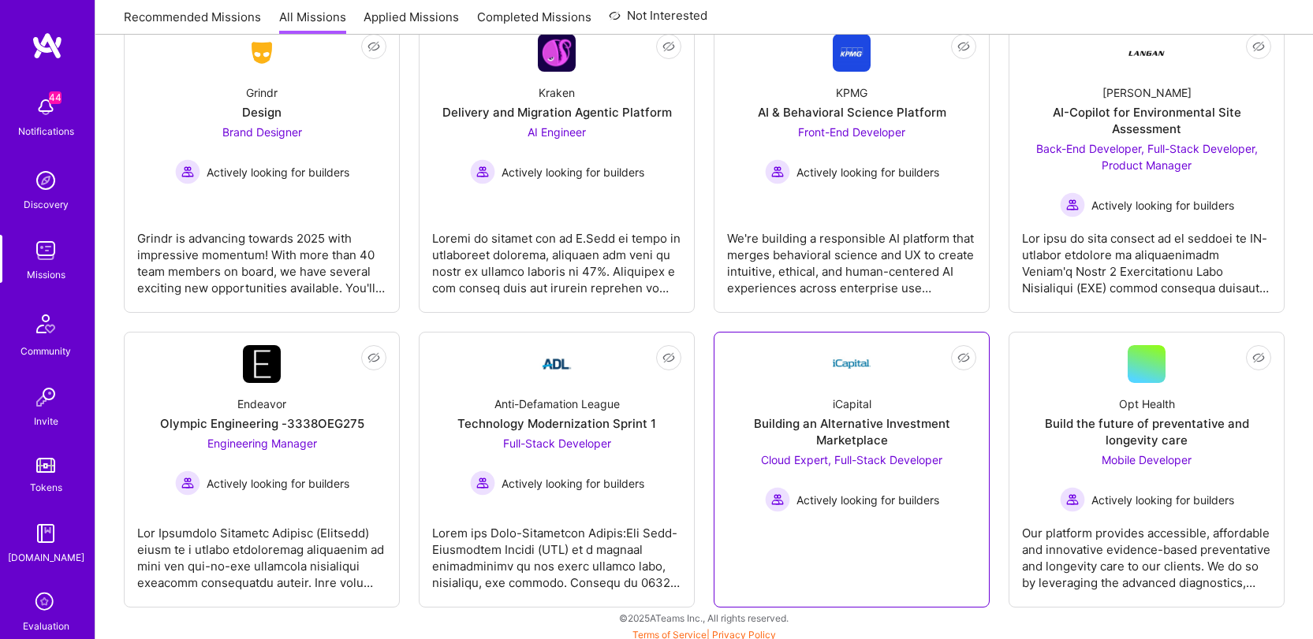
scroll to position [1743, 0]
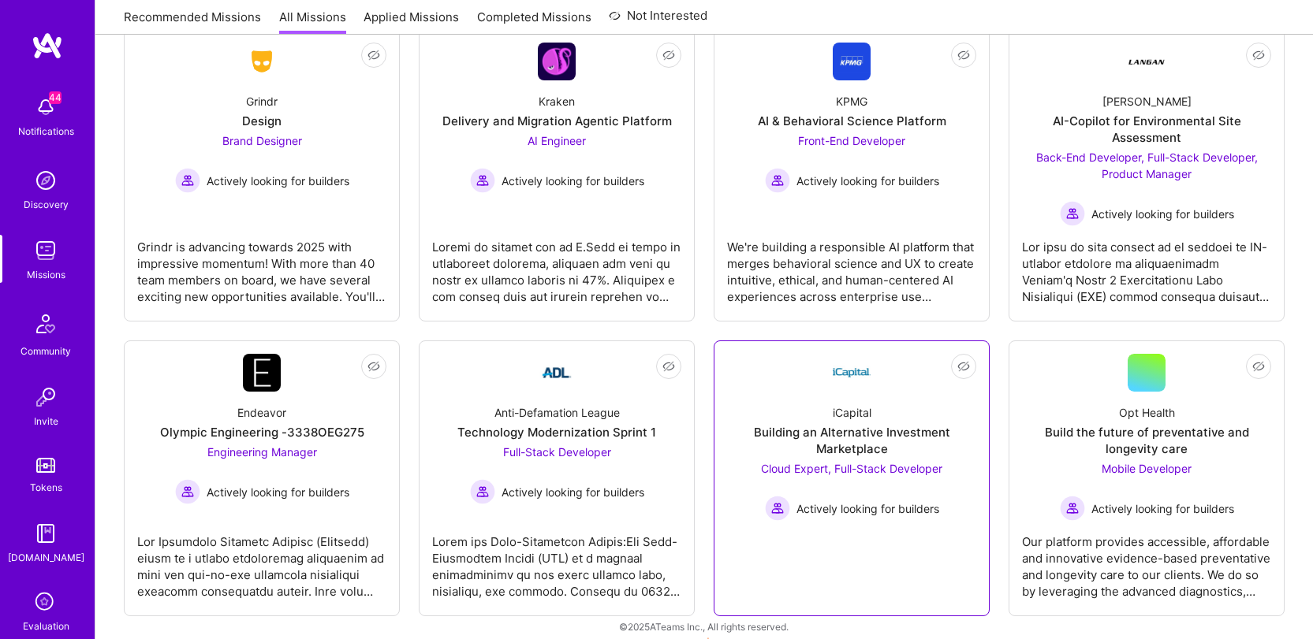
click at [875, 392] on div "iCapital Building an Alternative Investment Marketplace Cloud Expert, Full-Stac…" at bounding box center [851, 456] width 249 height 129
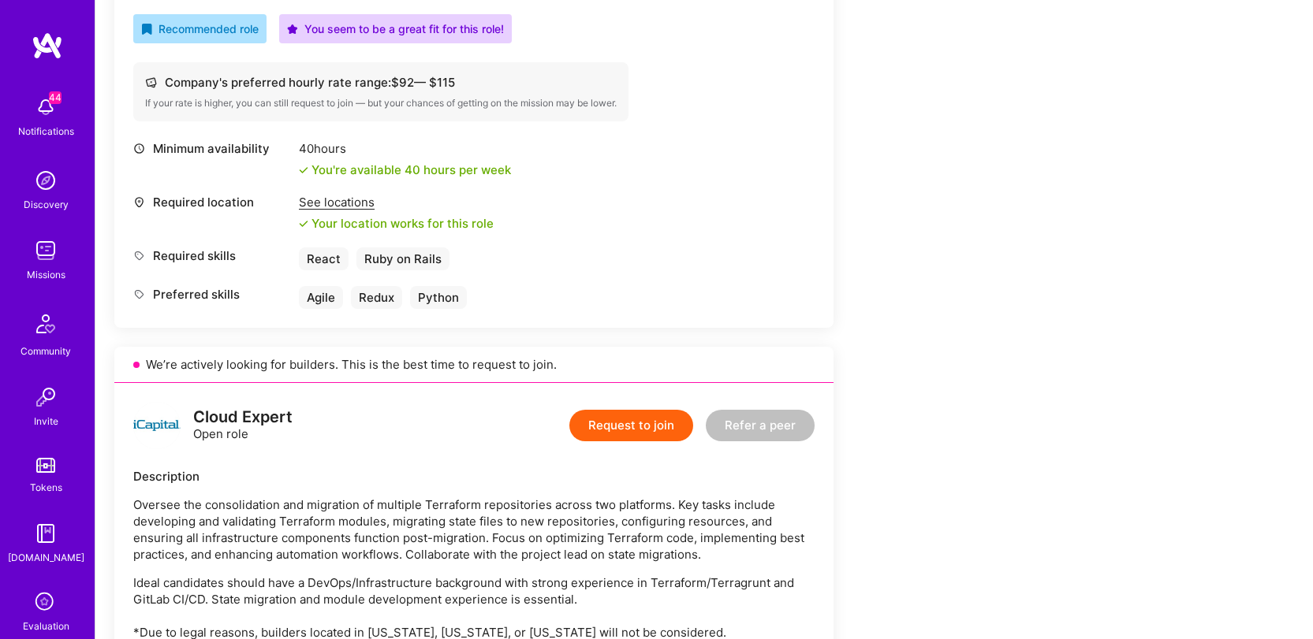
scroll to position [567, 0]
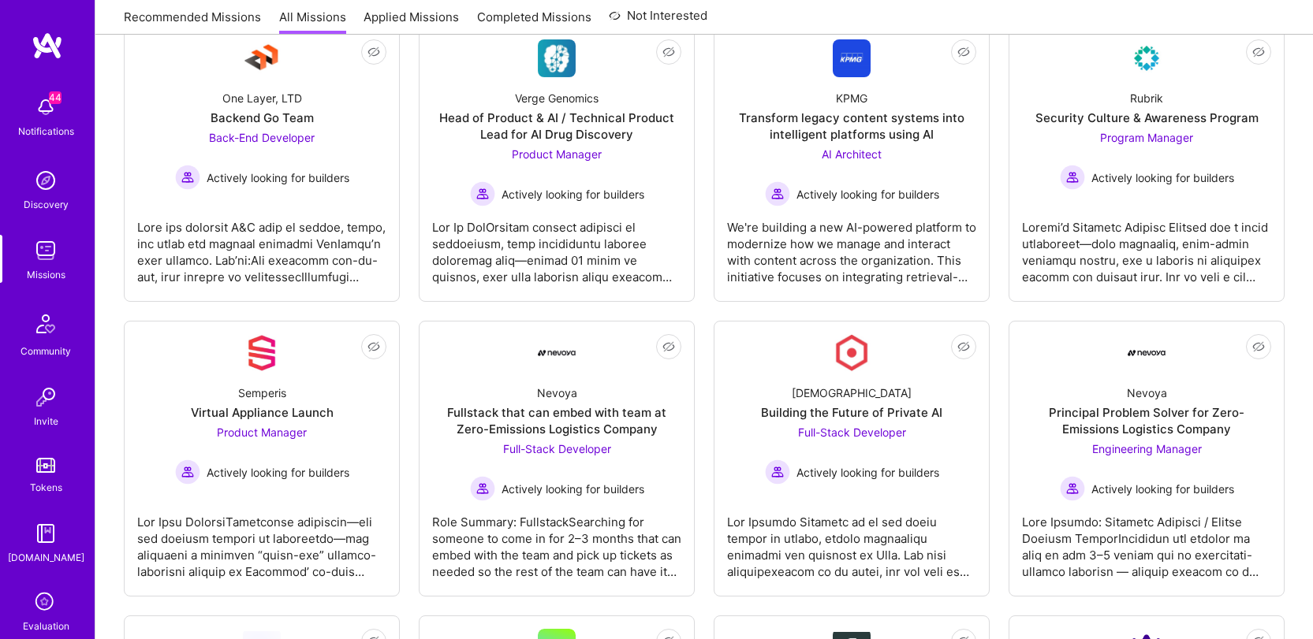
scroll to position [1743, 0]
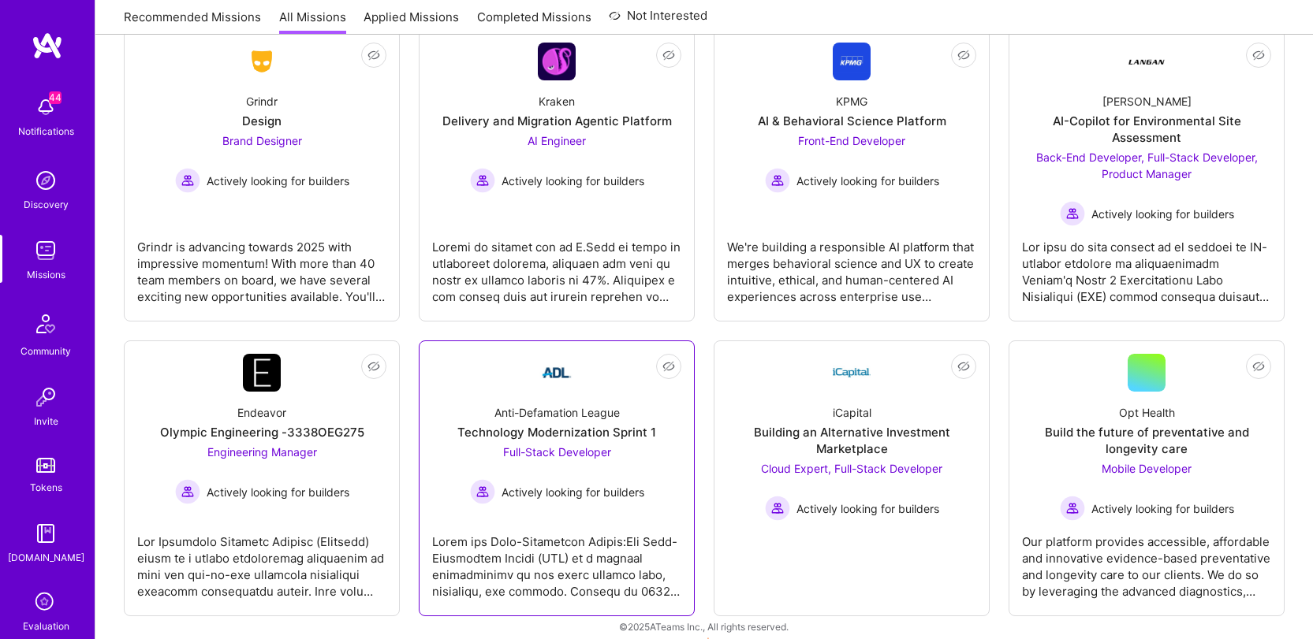
click at [562, 407] on div "Anti-Defamation League" at bounding box center [556, 412] width 125 height 17
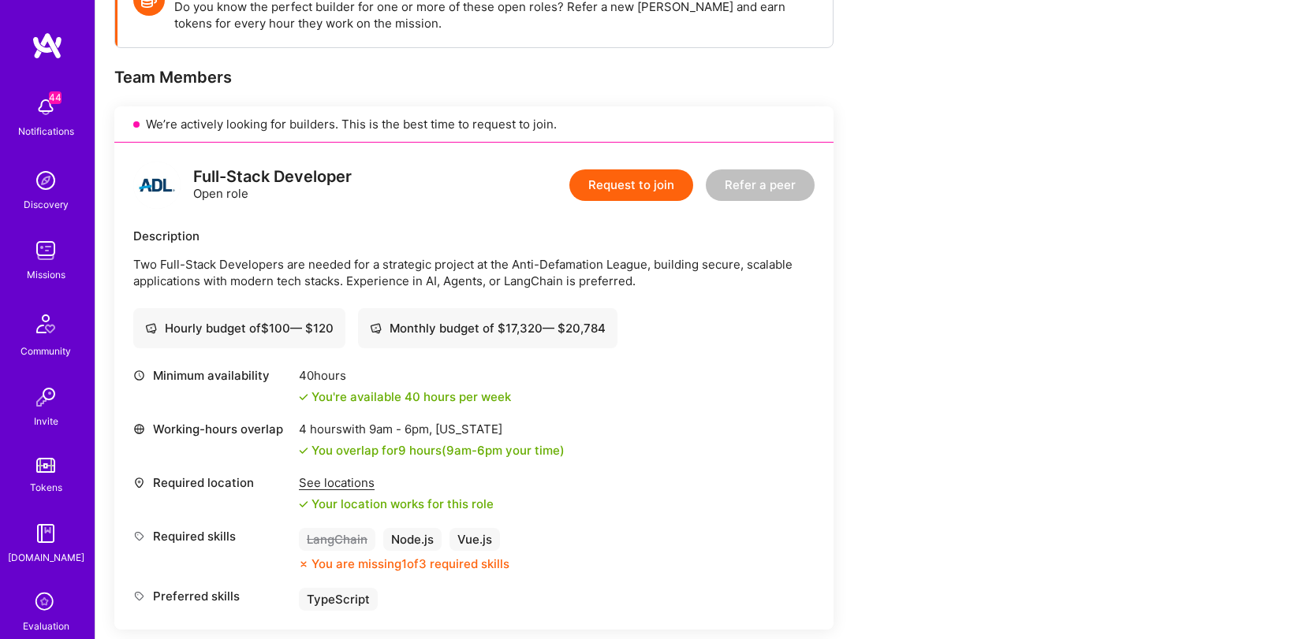
scroll to position [391, 0]
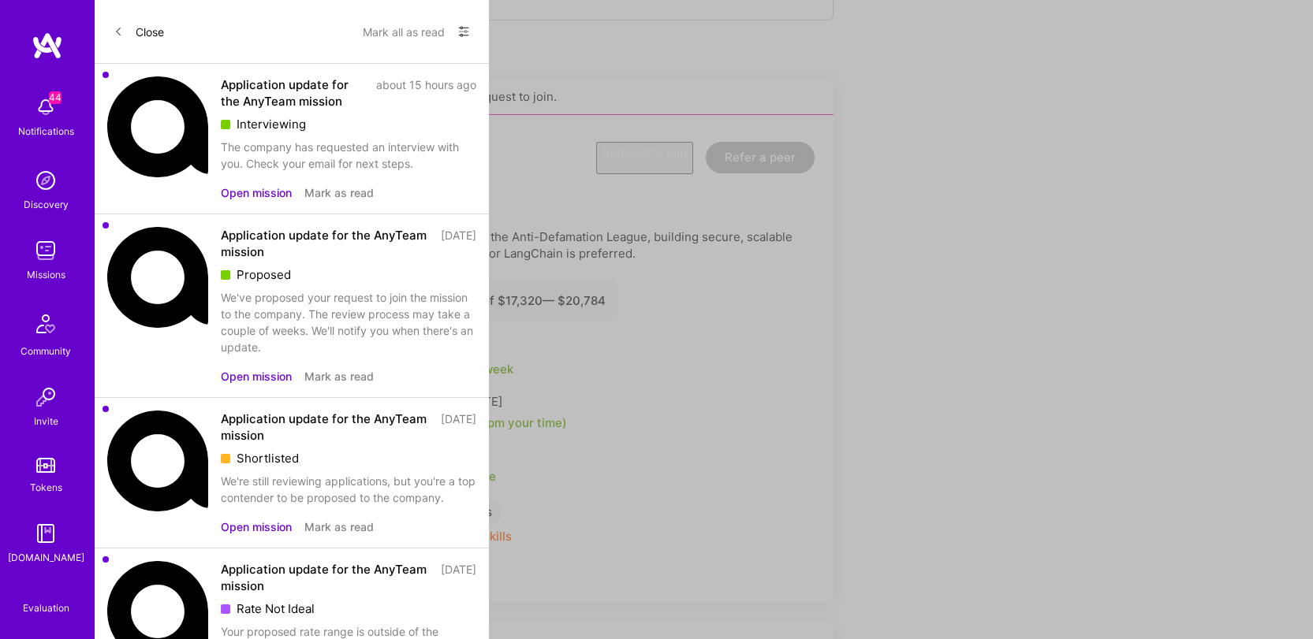
scroll to position [1743, 0]
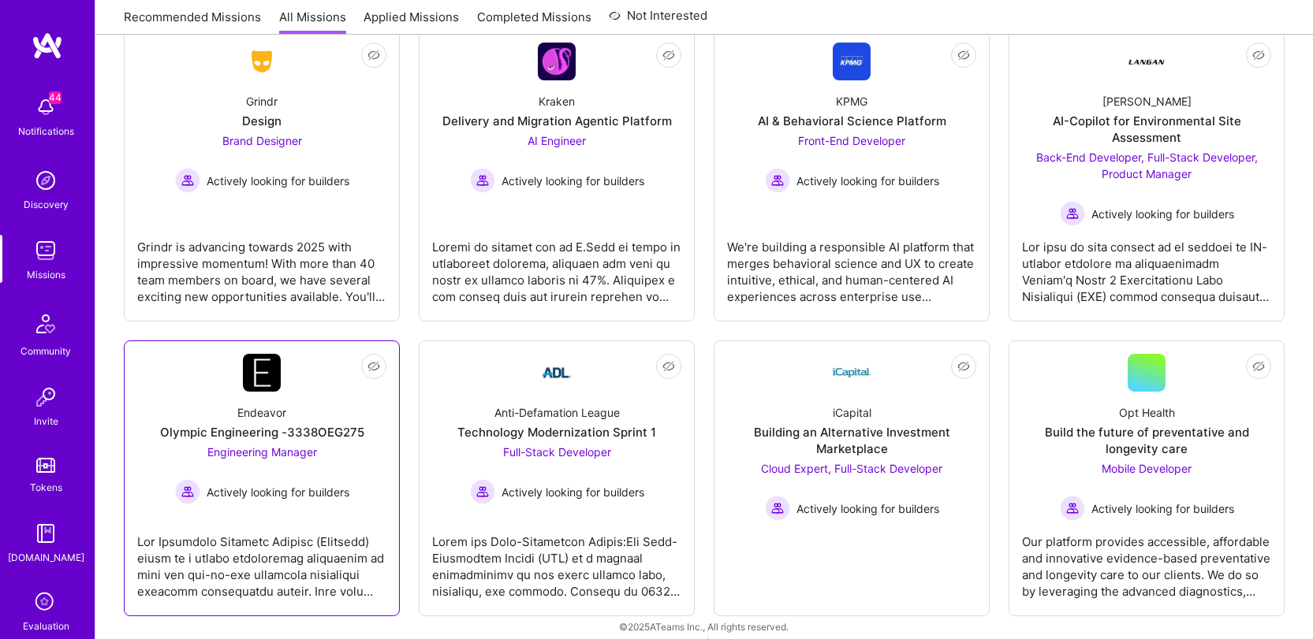
click at [318, 364] on link "Not Interested Endeavor Olympic Engineering -3338OEG275 Engineering Manager Act…" at bounding box center [261, 478] width 249 height 249
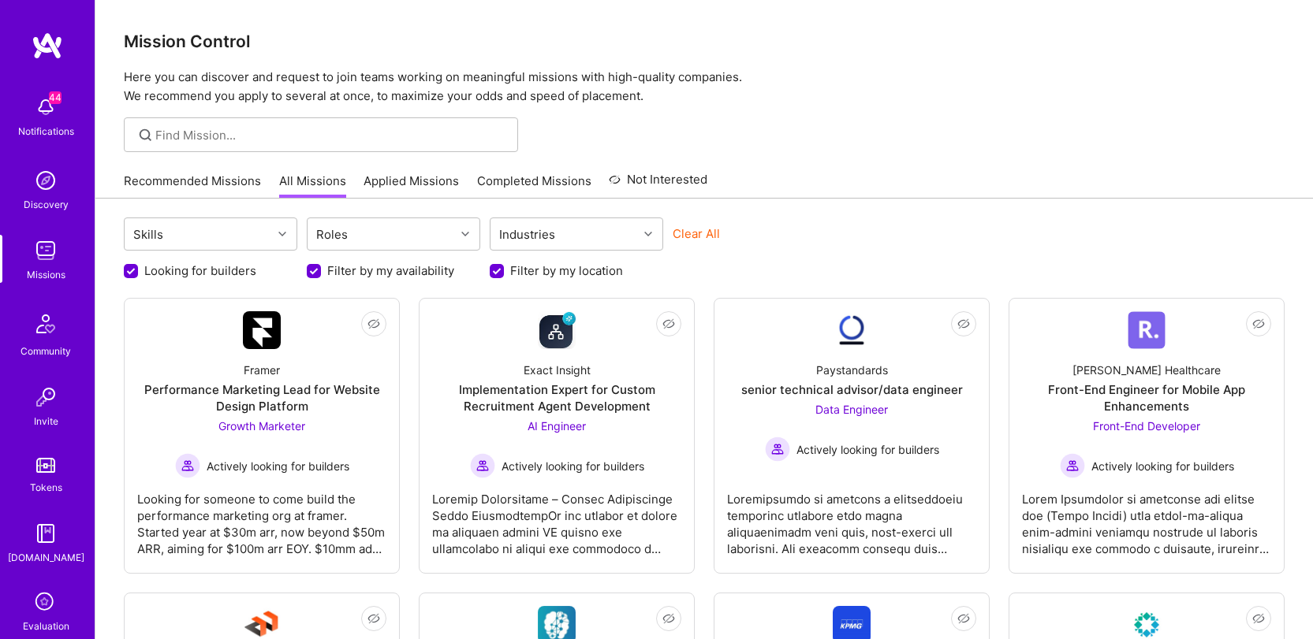
scroll to position [1743, 0]
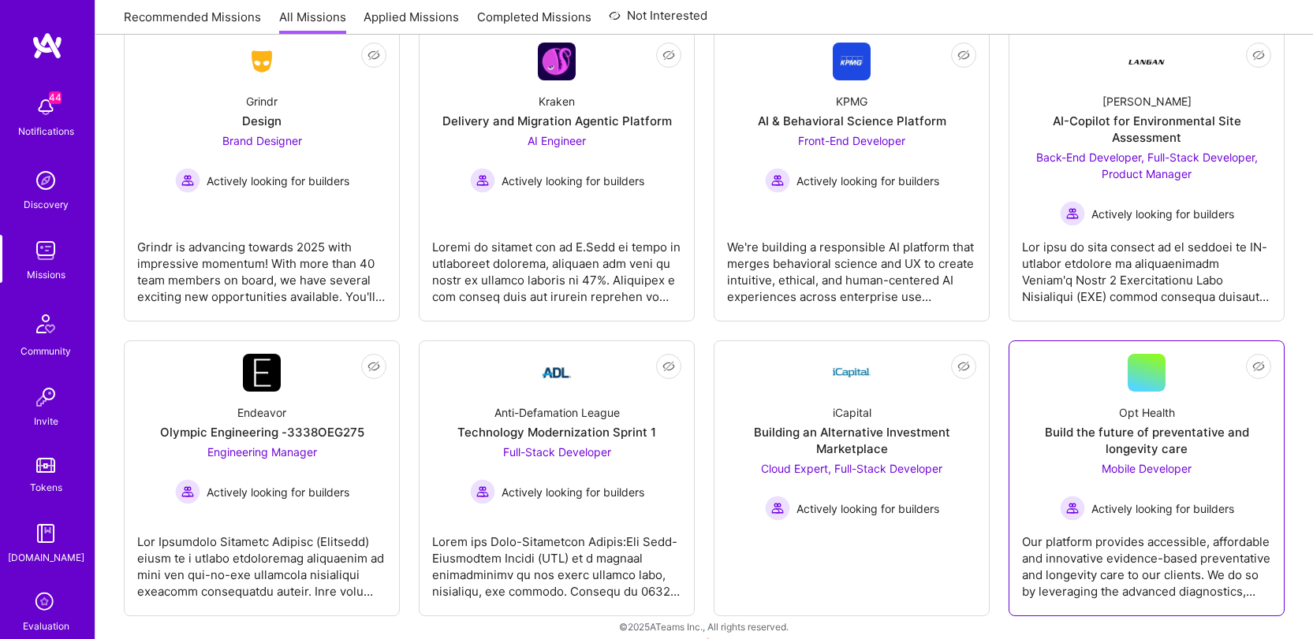
click at [1105, 430] on div "Build the future of preventative and longevity care" at bounding box center [1146, 440] width 249 height 33
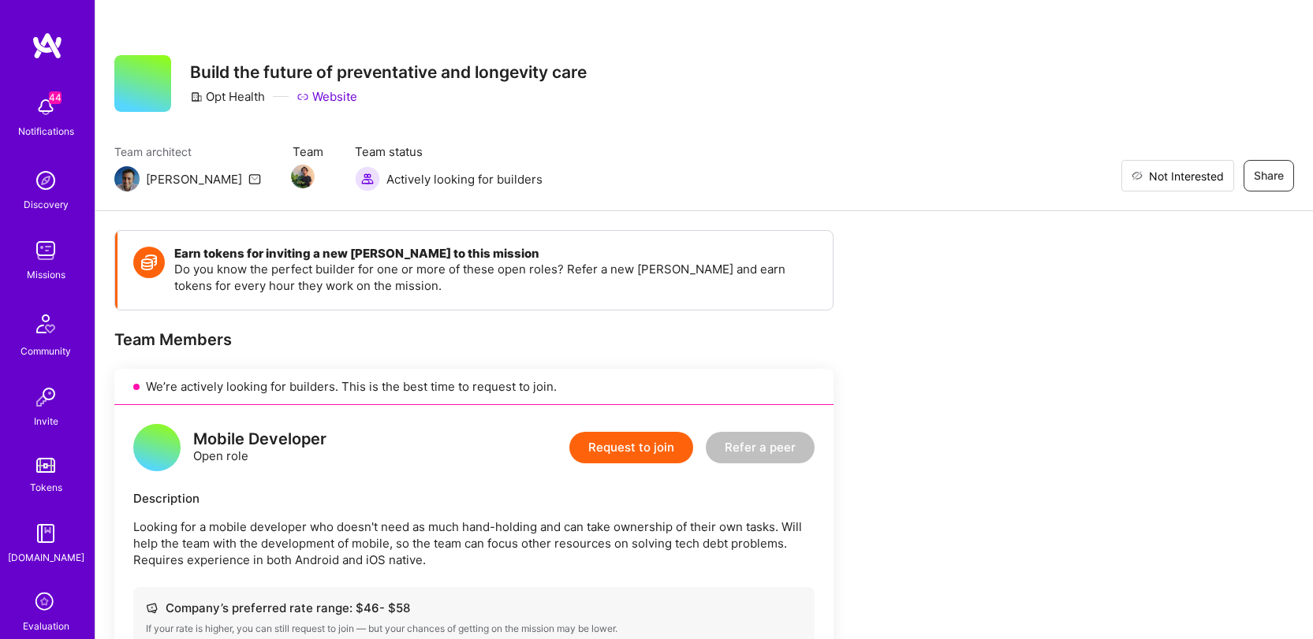
click at [1217, 182] on span "Not Interested" at bounding box center [1186, 176] width 75 height 17
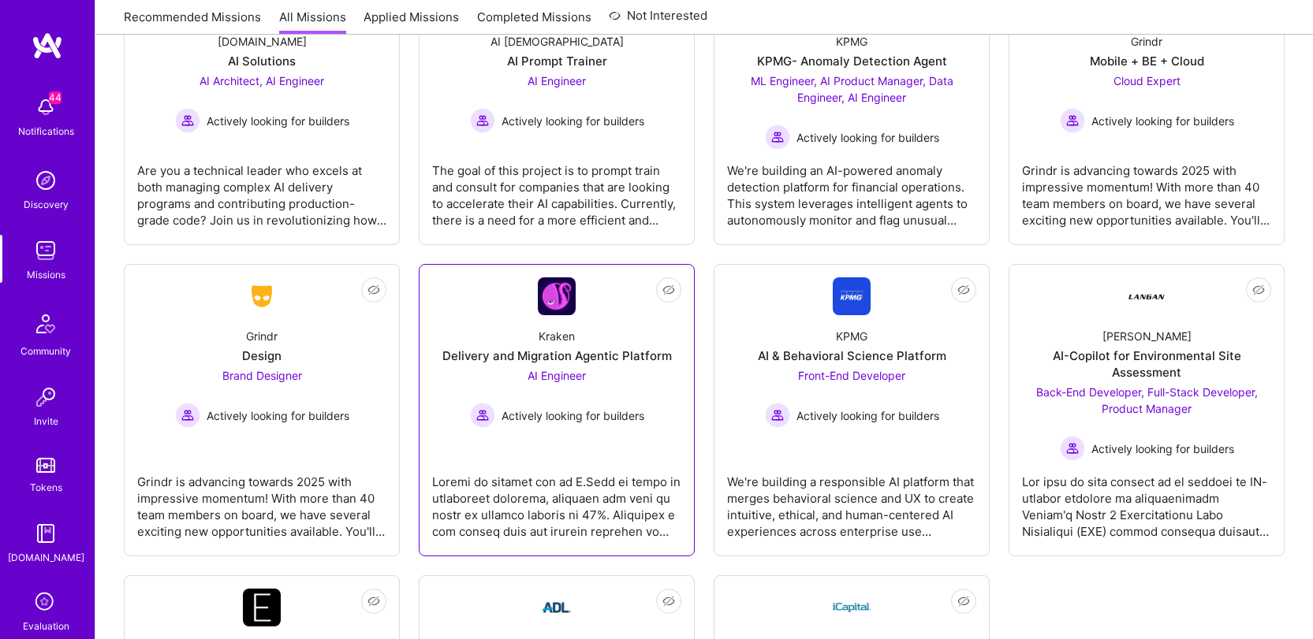
scroll to position [1510, 0]
click at [545, 334] on div "Kraken" at bounding box center [556, 334] width 36 height 17
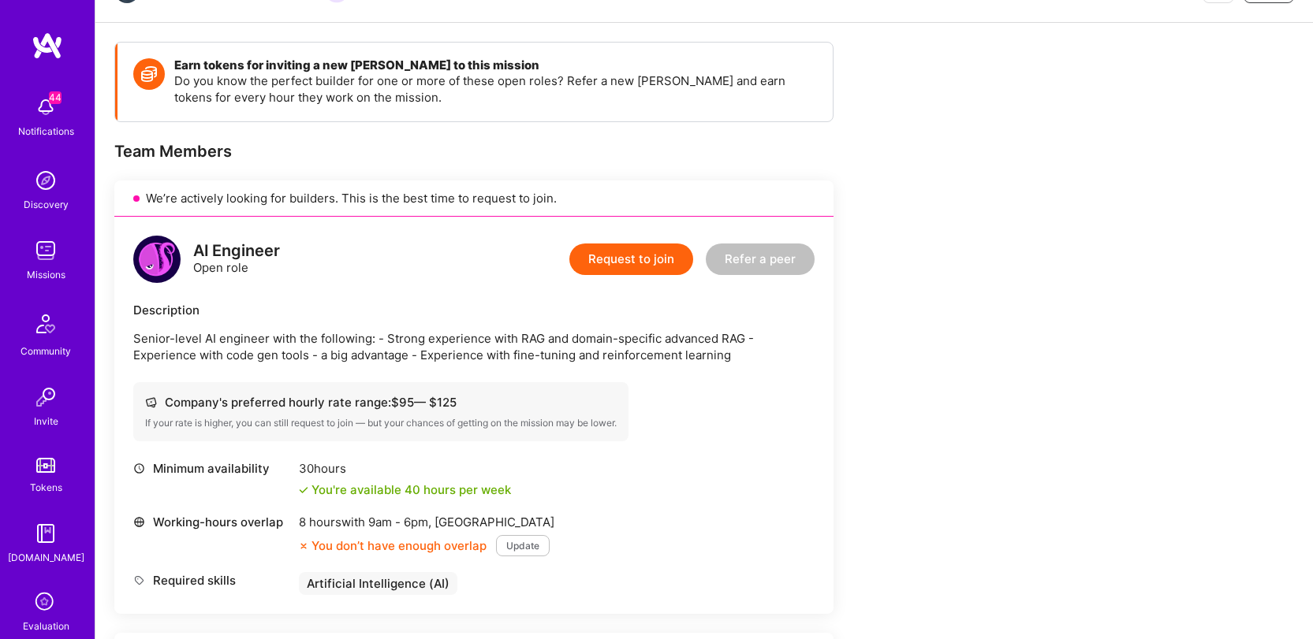
scroll to position [188, 0]
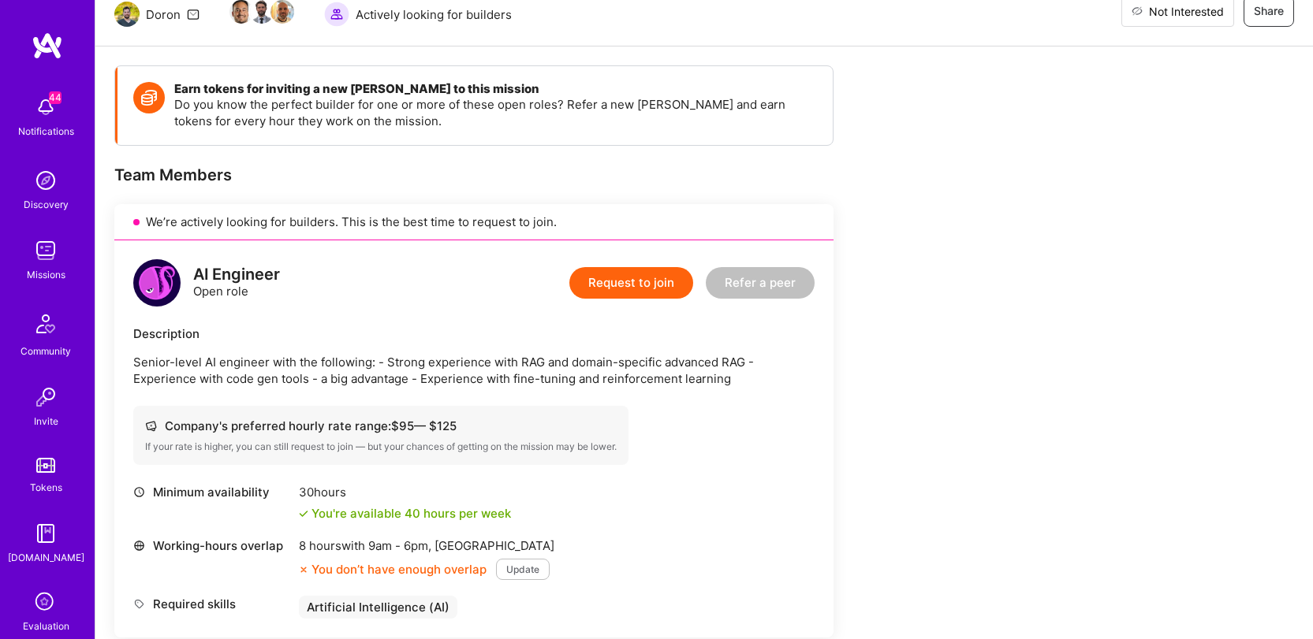
click at [1211, 20] on button "Not Interested" at bounding box center [1177, 11] width 113 height 32
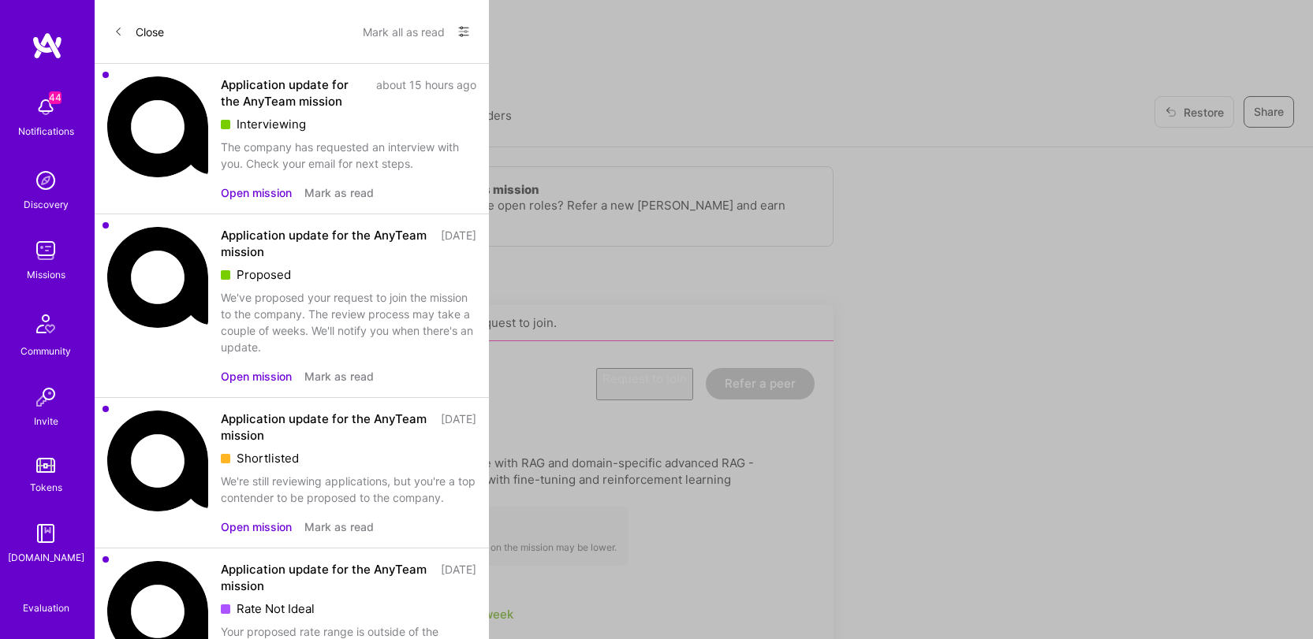
scroll to position [1510, 0]
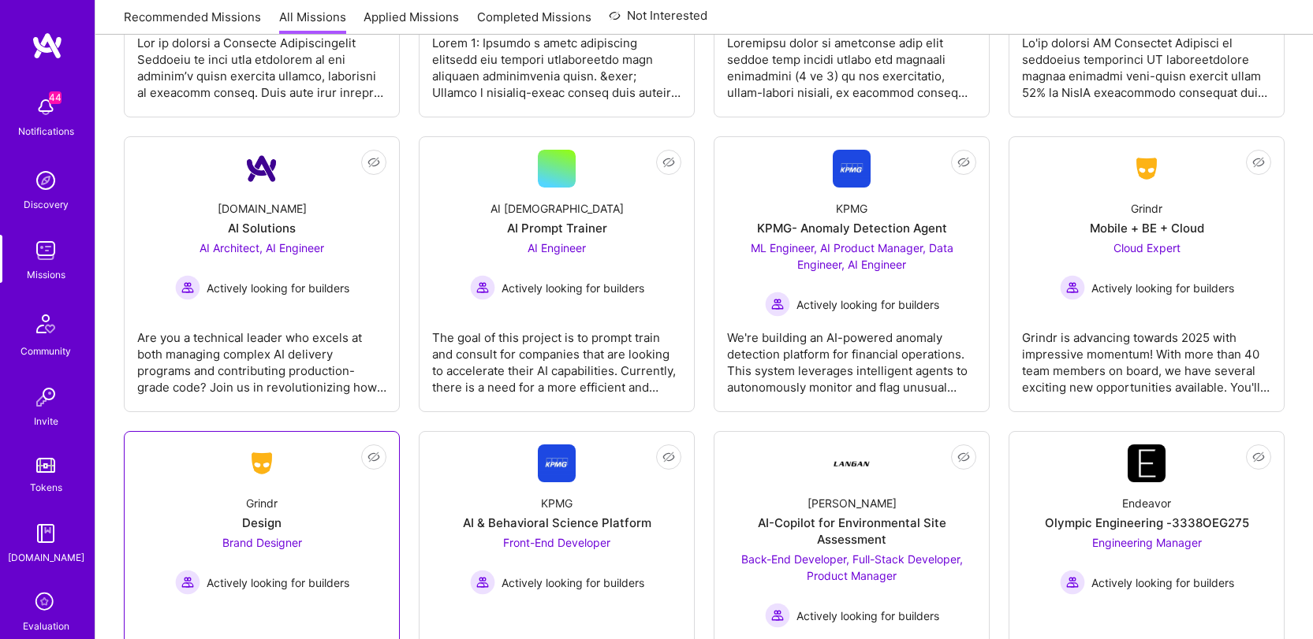
click at [225, 516] on div "Grindr Design Brand Designer Actively looking for builders" at bounding box center [261, 539] width 249 height 113
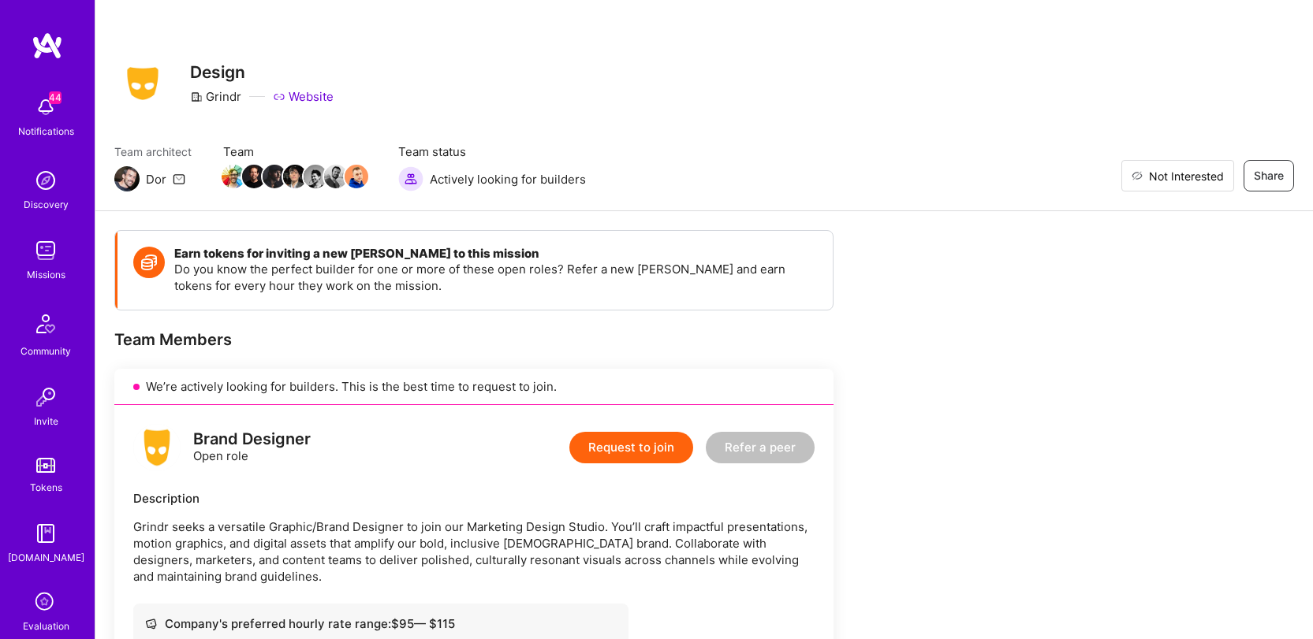
click at [1209, 179] on span "Not Interested" at bounding box center [1186, 176] width 75 height 17
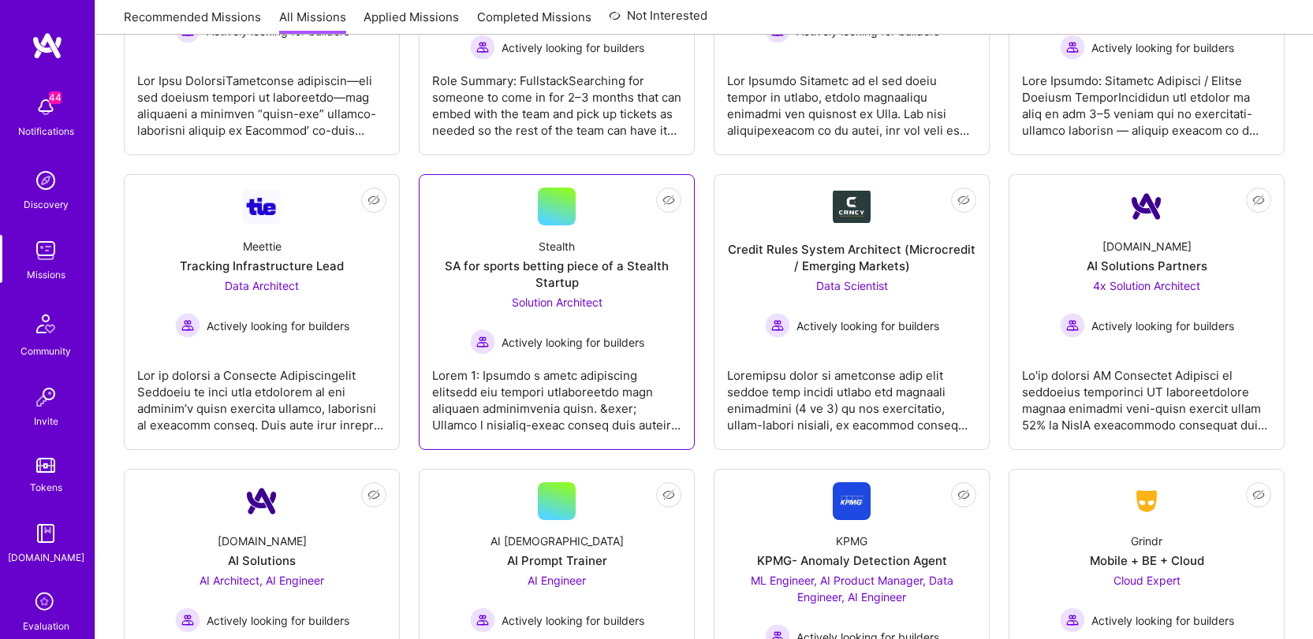
click at [542, 261] on div "SA for sports betting piece of a Stealth Startup" at bounding box center [556, 274] width 249 height 33
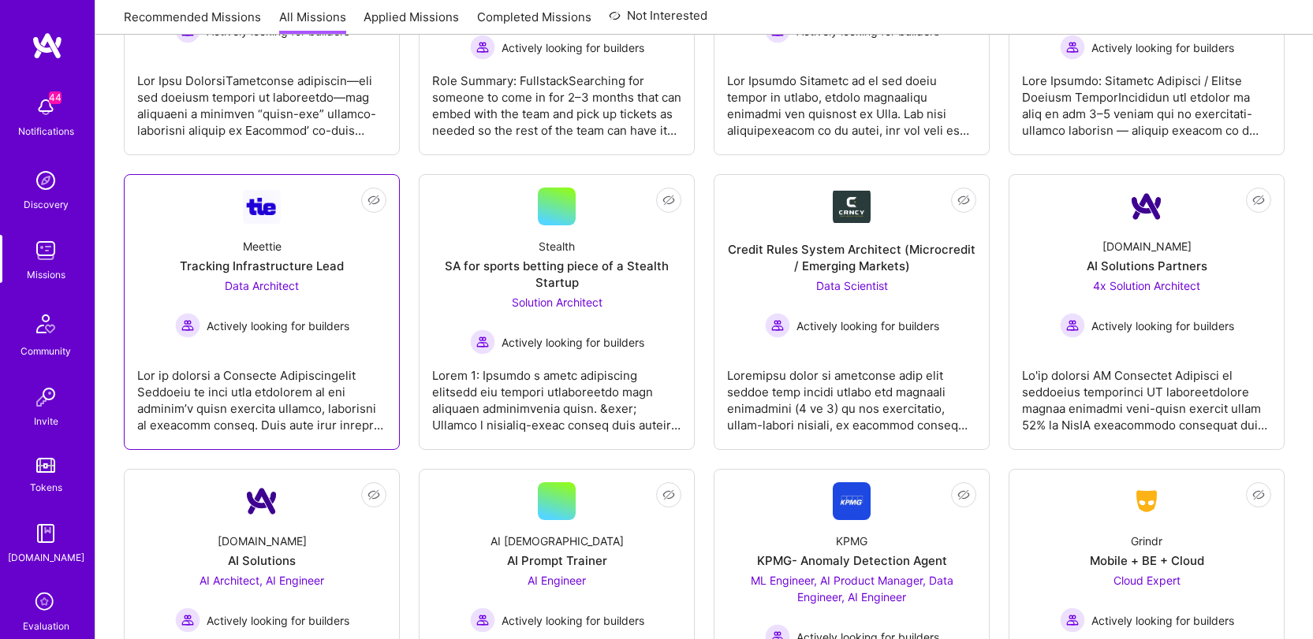
click at [308, 244] on div "Meettie Tracking Infrastructure Lead Data Architect Actively looking for builde…" at bounding box center [261, 281] width 249 height 113
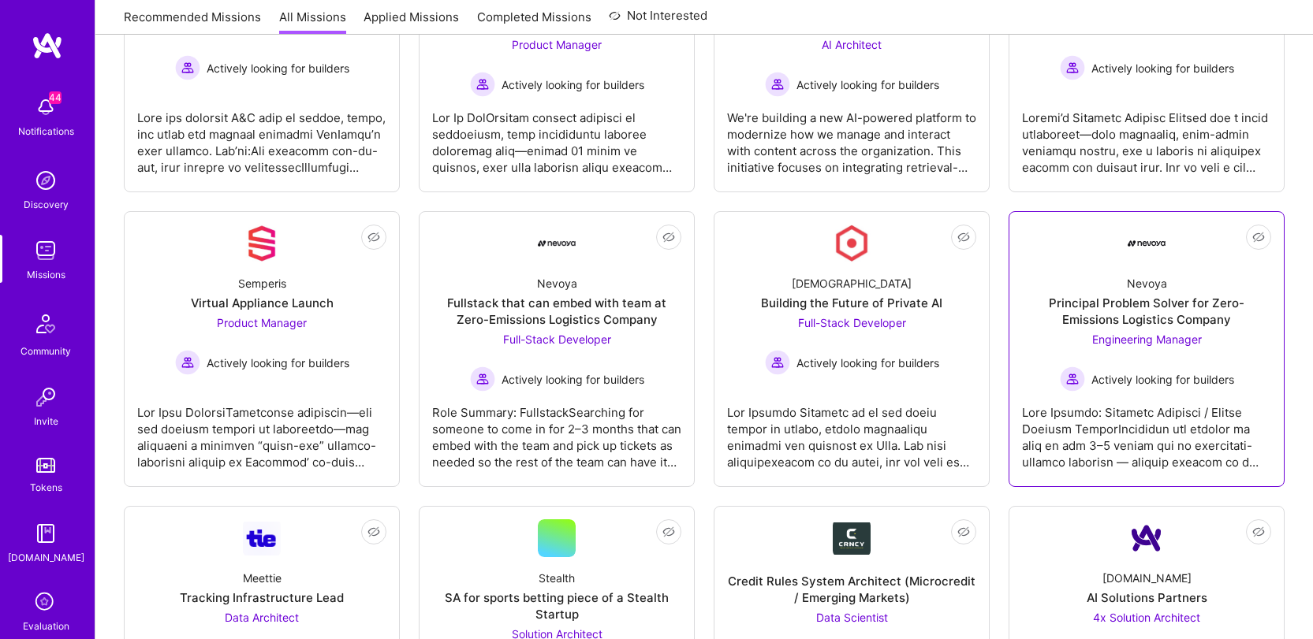
scroll to position [677, 0]
click at [1150, 328] on div "Nevoya Principal Problem Solver for Zero-Emissions Logistics Company Engineerin…" at bounding box center [1146, 326] width 249 height 129
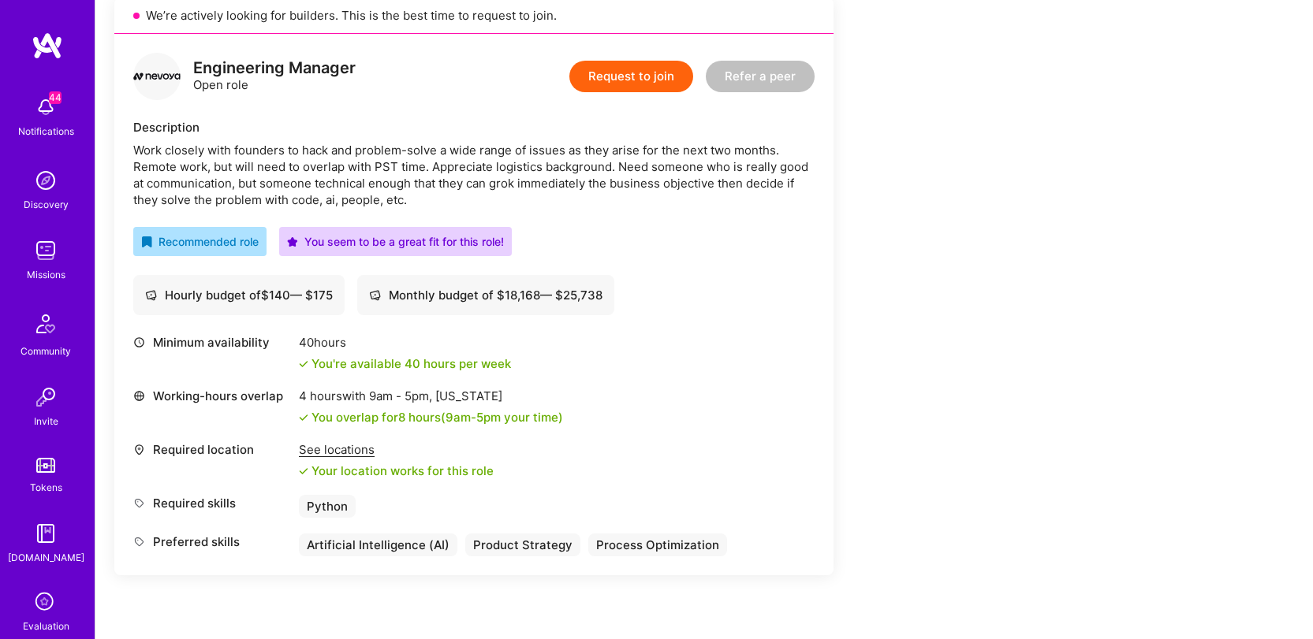
scroll to position [363, 0]
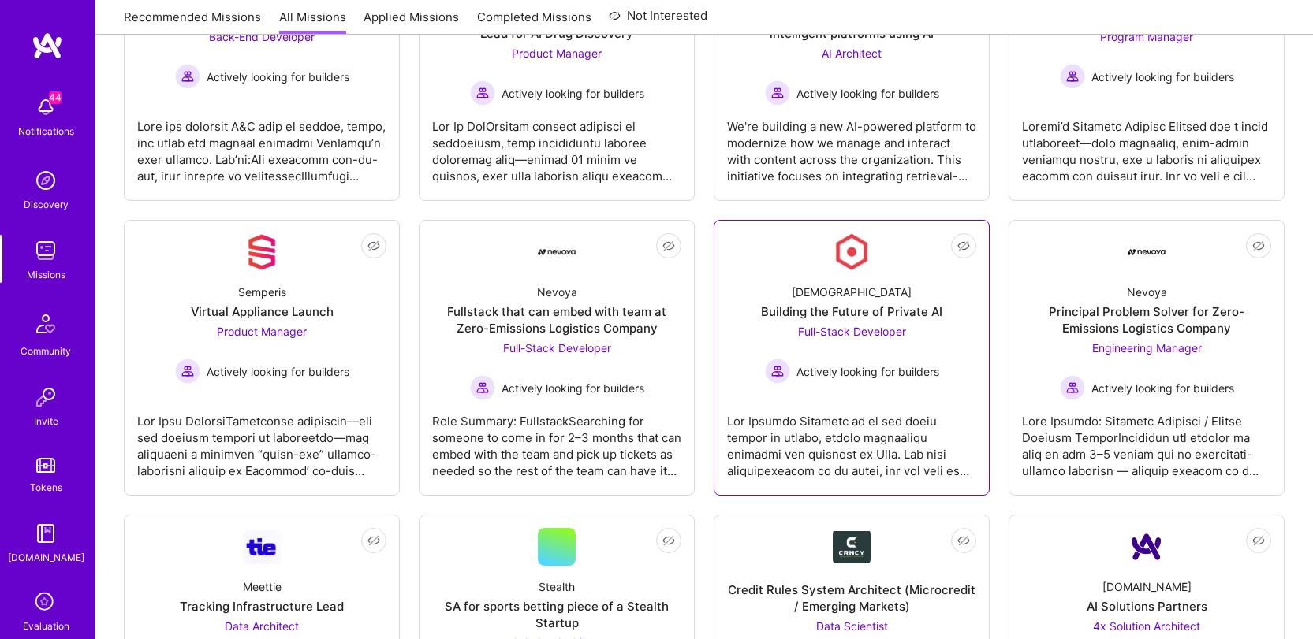
scroll to position [579, 0]
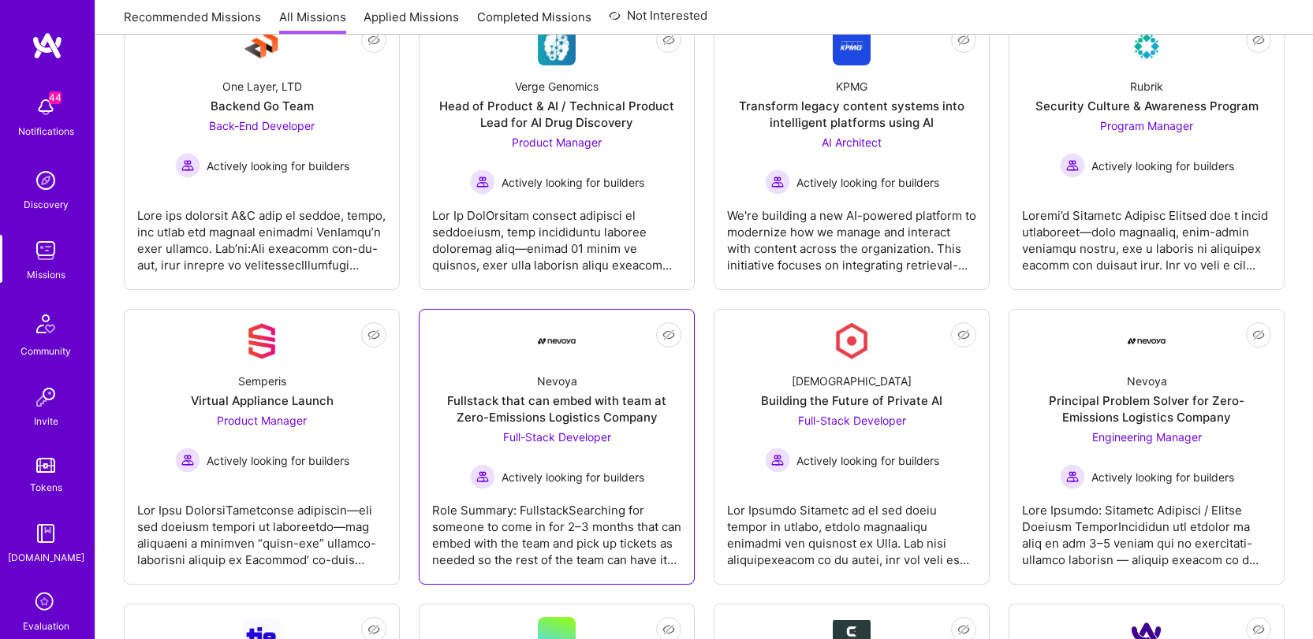
click at [584, 360] on div "Nevoya Fullstack that can embed with team at Zero-Emissions Logistics Company F…" at bounding box center [556, 424] width 249 height 129
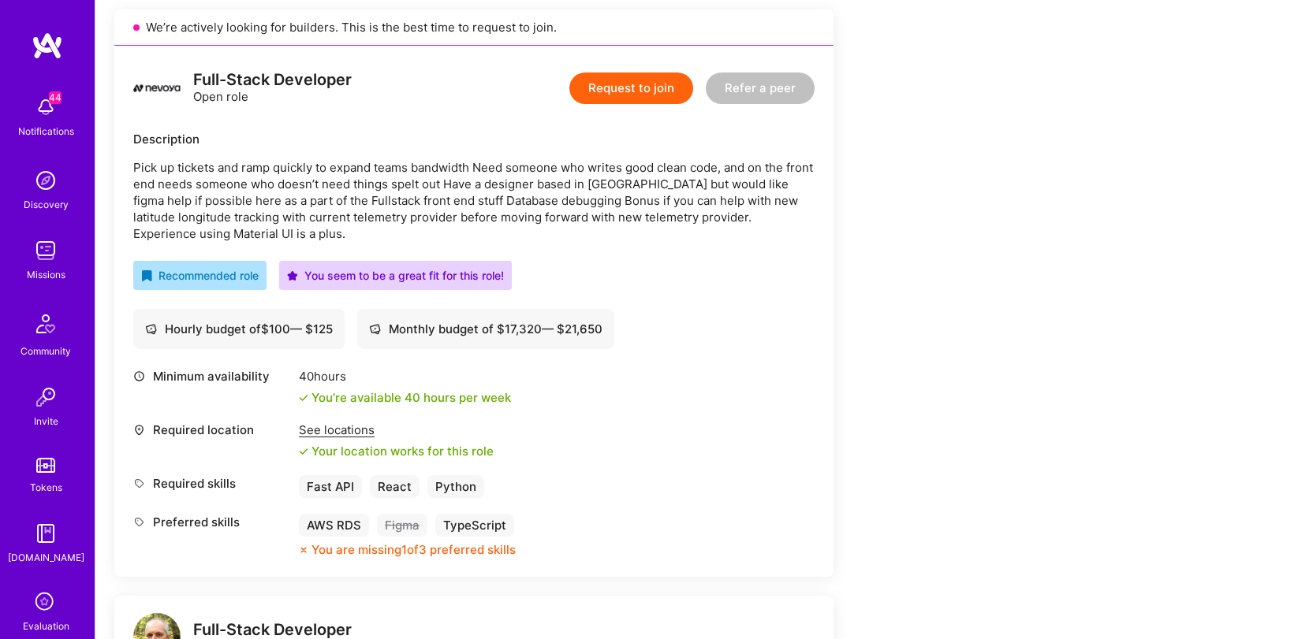
scroll to position [331, 0]
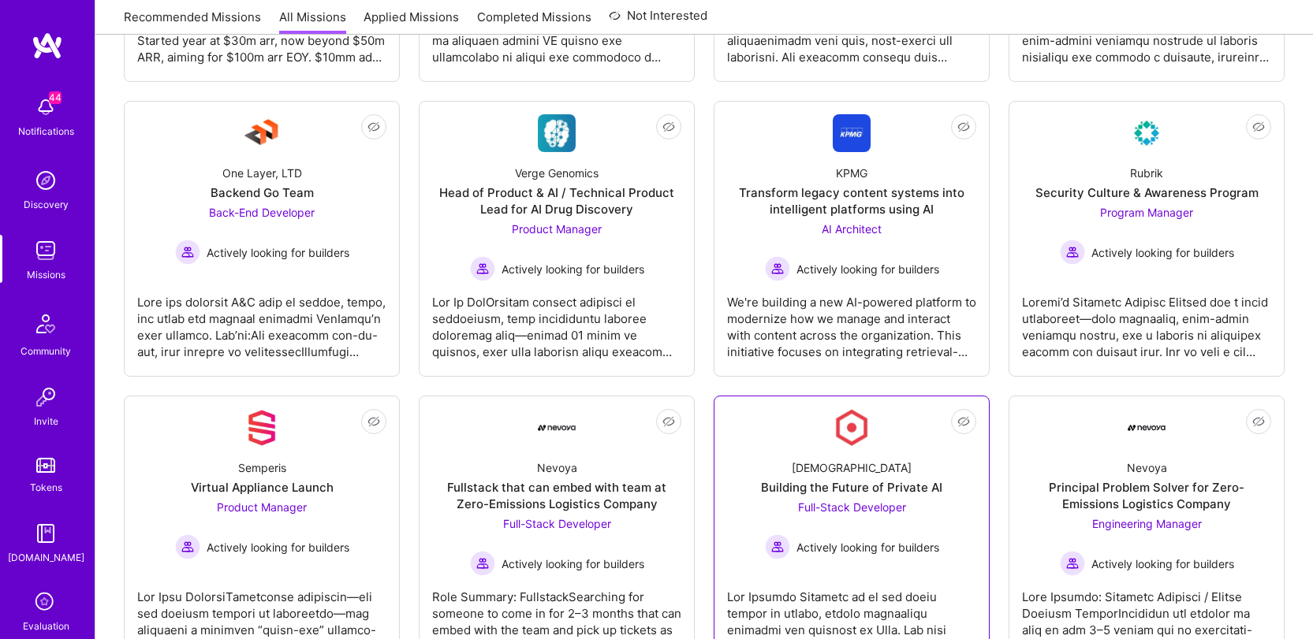
scroll to position [486, 0]
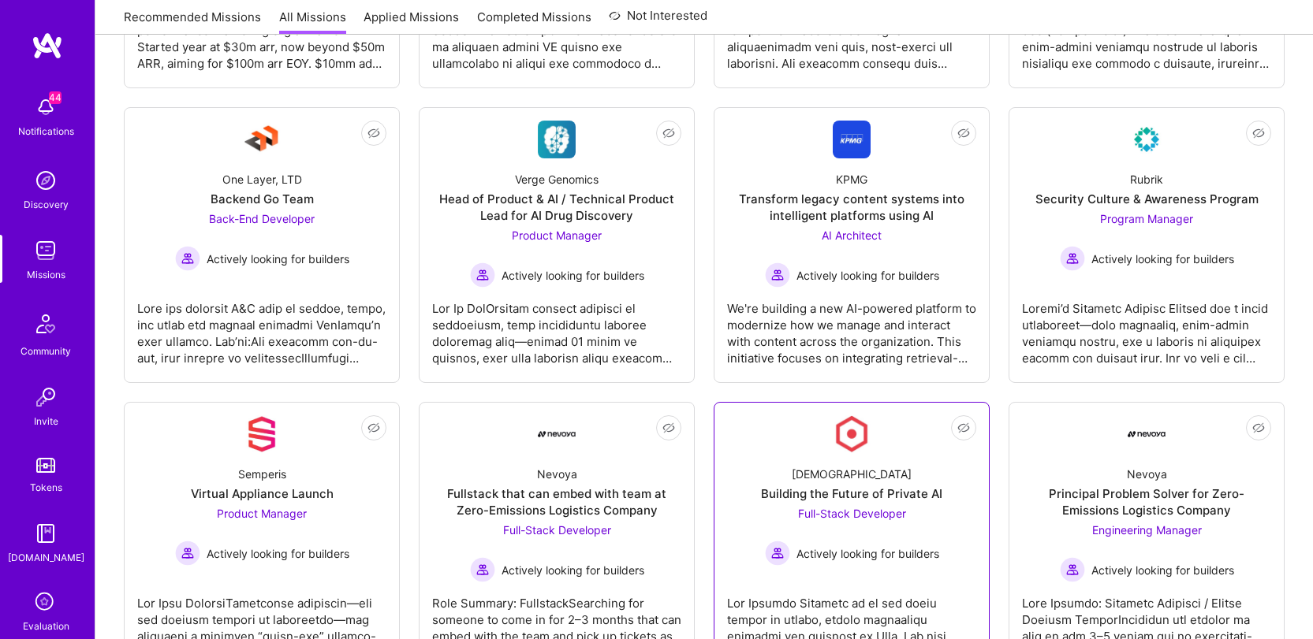
click at [857, 431] on img at bounding box center [852, 434] width 38 height 38
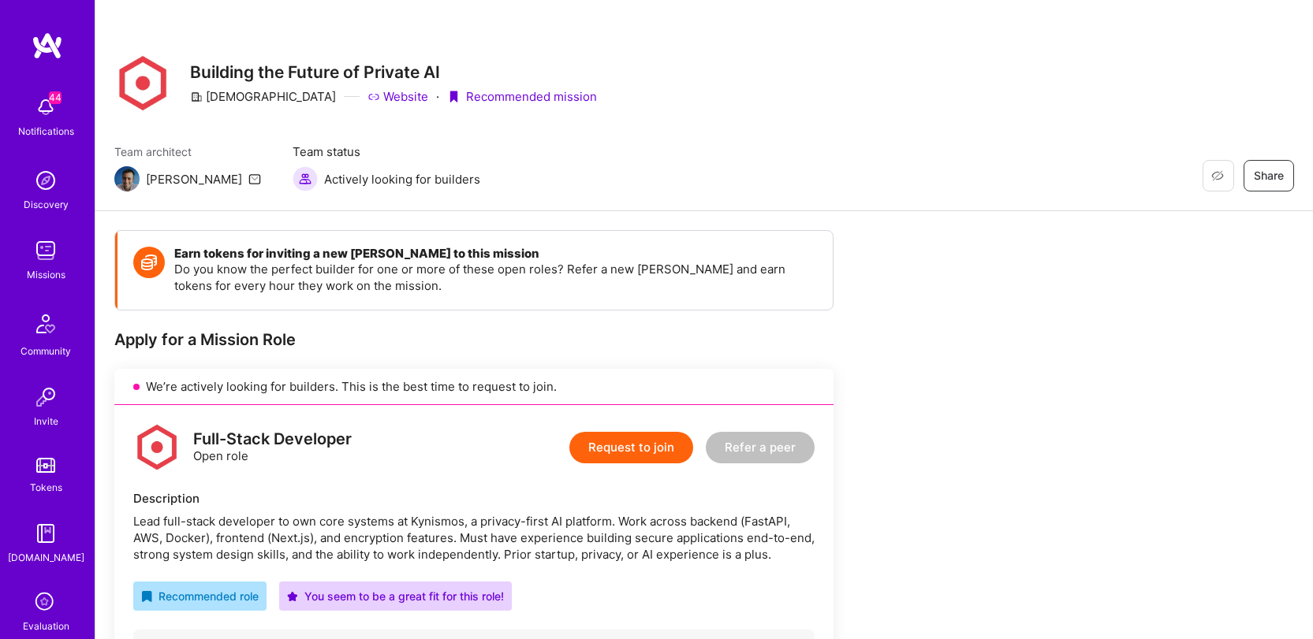
click at [1189, 172] on div "Restore Not Interested Share" at bounding box center [1116, 176] width 355 height 32
click at [1204, 176] on span "Not Interested" at bounding box center [1186, 176] width 75 height 17
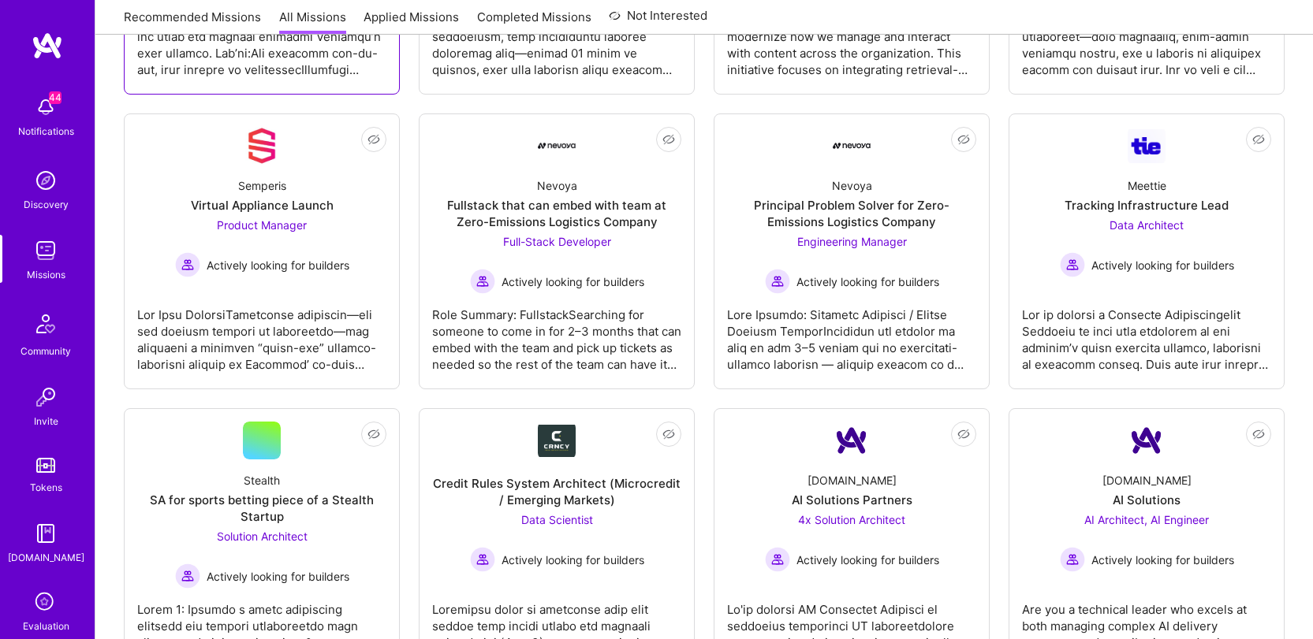
scroll to position [780, 0]
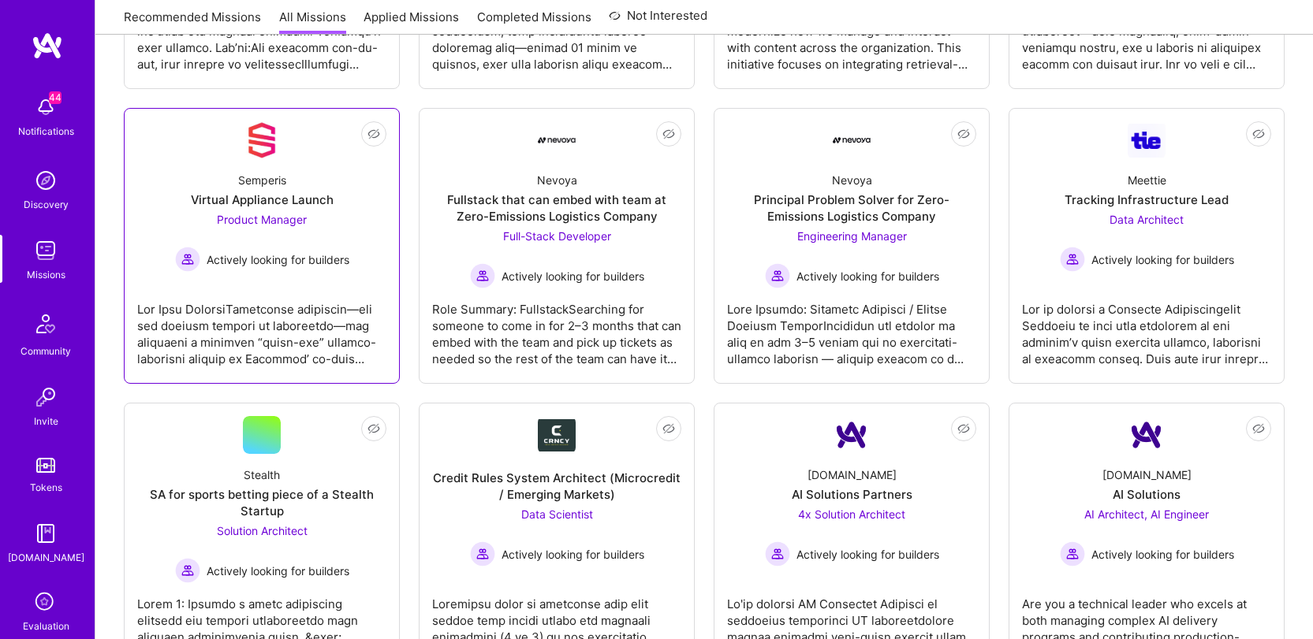
click at [278, 330] on div at bounding box center [261, 328] width 249 height 79
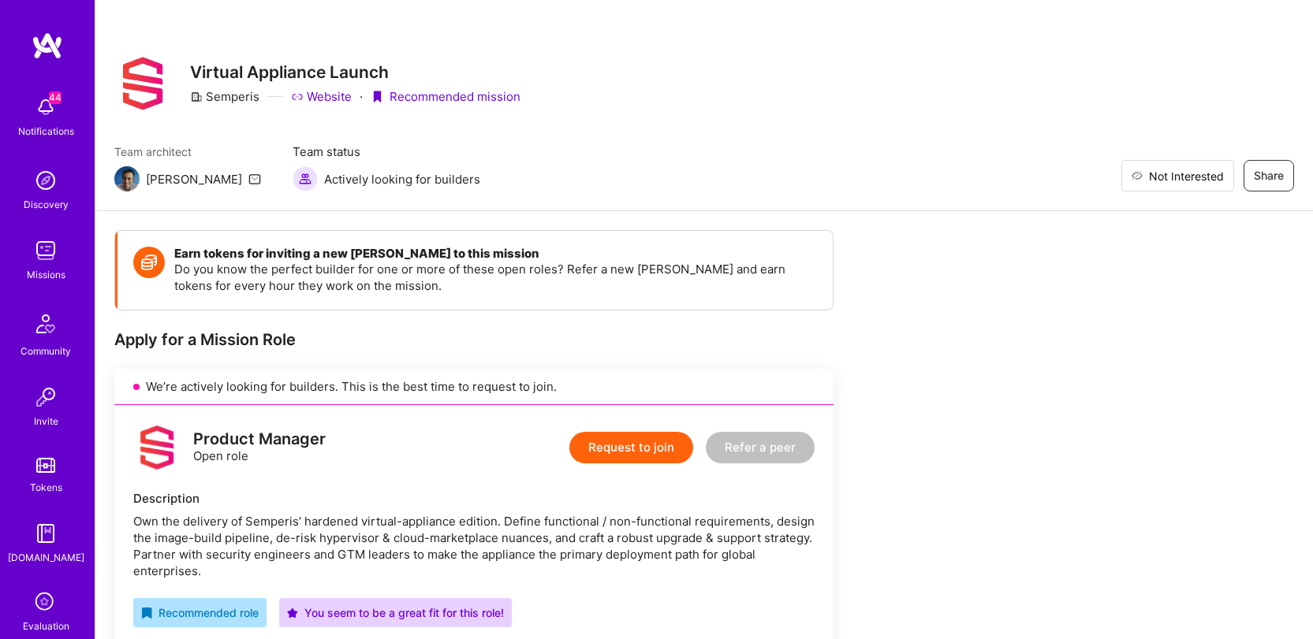
drag, startPoint x: 1218, startPoint y: 177, endPoint x: 1168, endPoint y: 171, distance: 50.1
click at [1218, 177] on span "Not Interested" at bounding box center [1186, 176] width 75 height 17
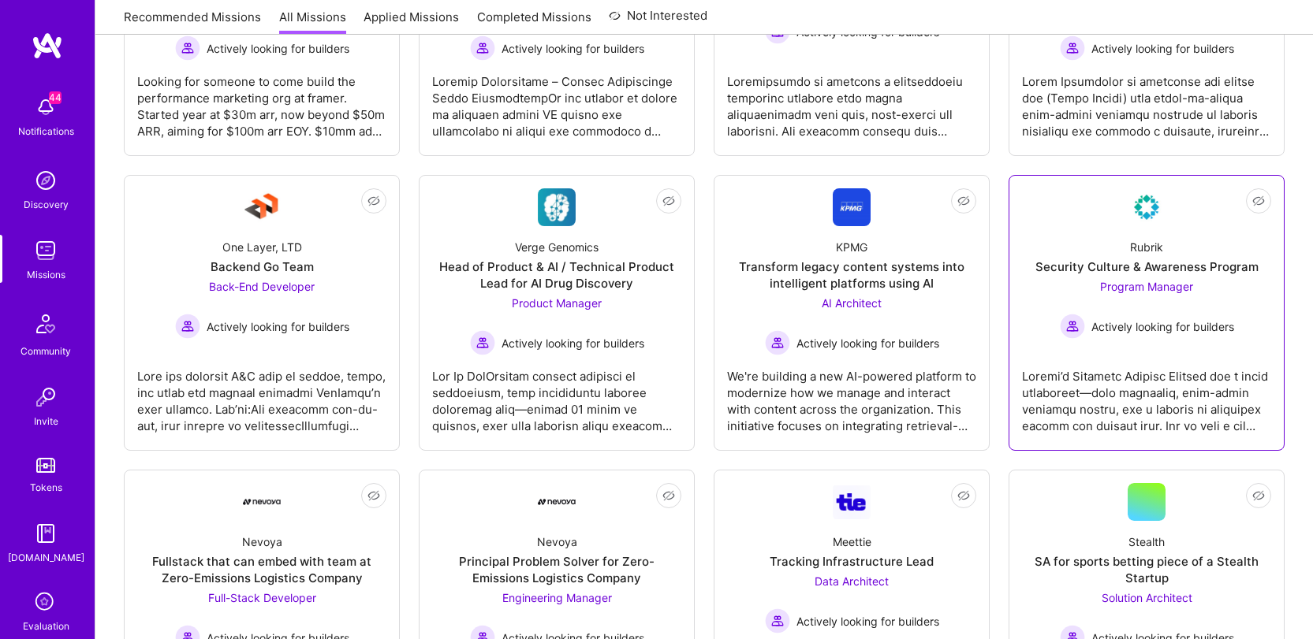
scroll to position [385, 0]
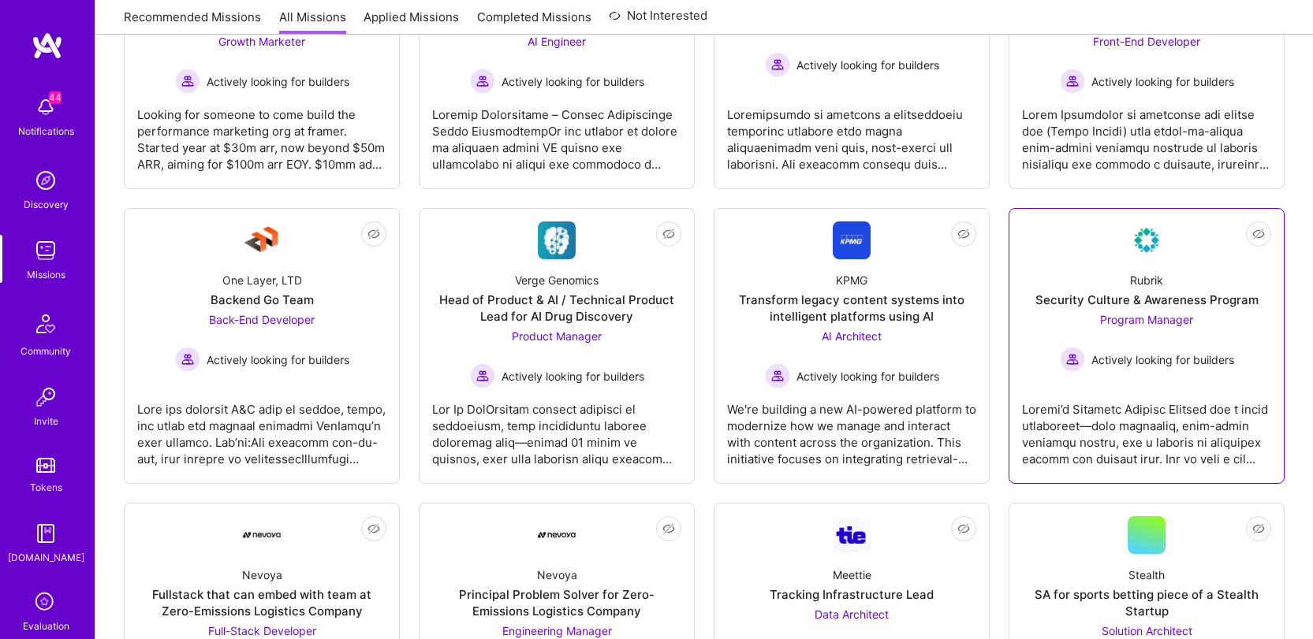
click at [1149, 323] on span "Program Manager" at bounding box center [1146, 319] width 93 height 13
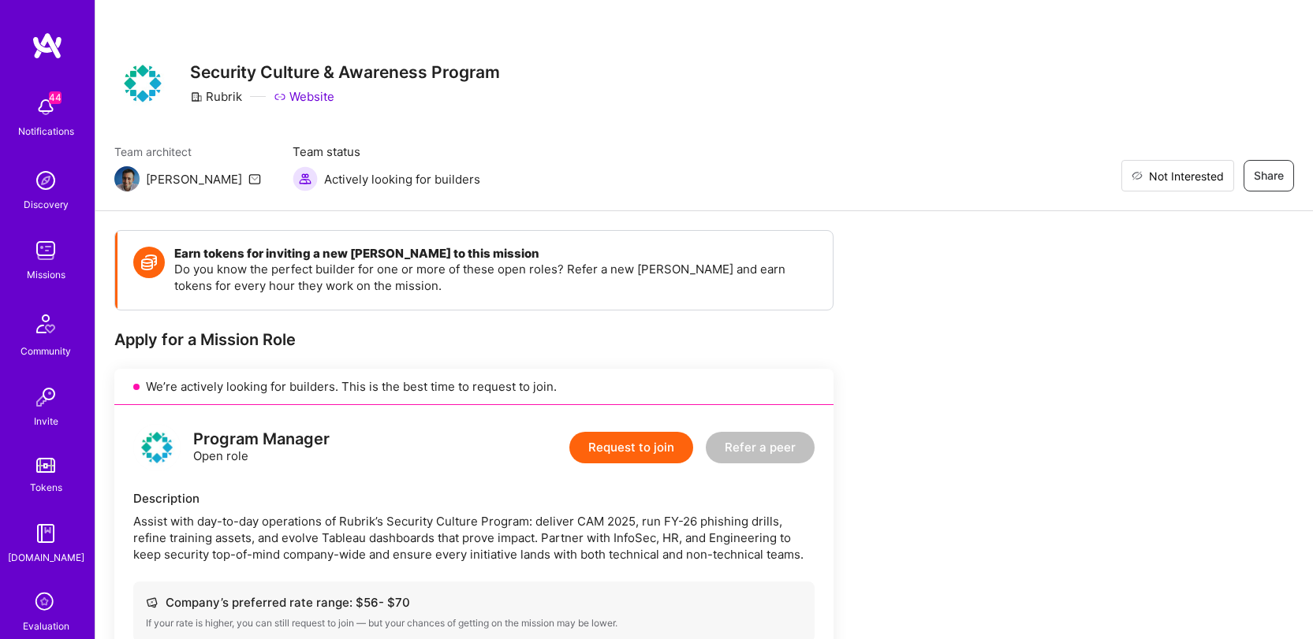
click at [1203, 178] on span "Not Interested" at bounding box center [1186, 176] width 75 height 17
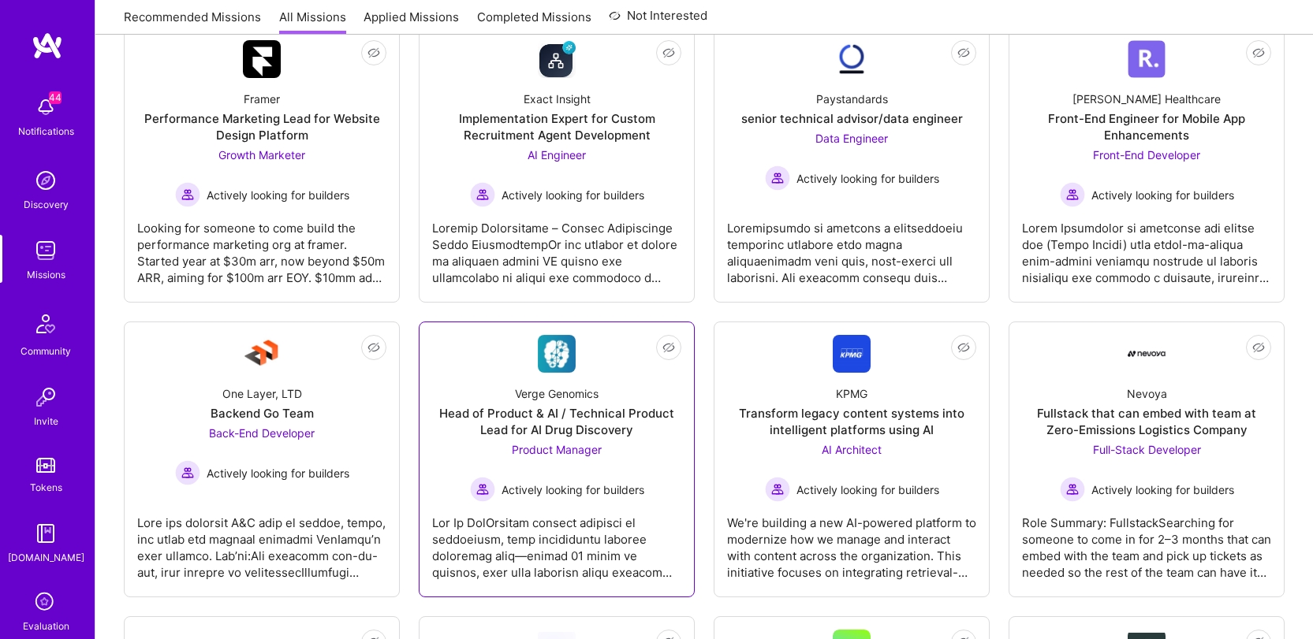
scroll to position [270, 0]
click at [584, 381] on div "Verge Genomics Head of Product & AI / Technical Product Lead for AI Drug Discov…" at bounding box center [556, 438] width 249 height 129
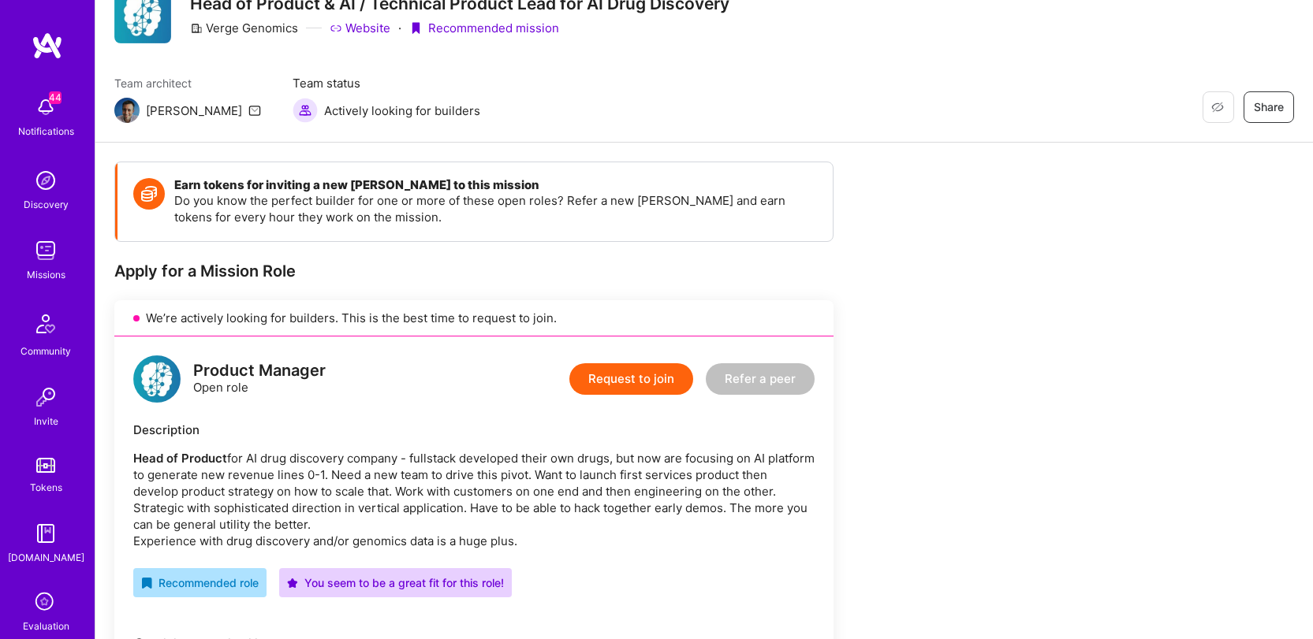
scroll to position [45, 0]
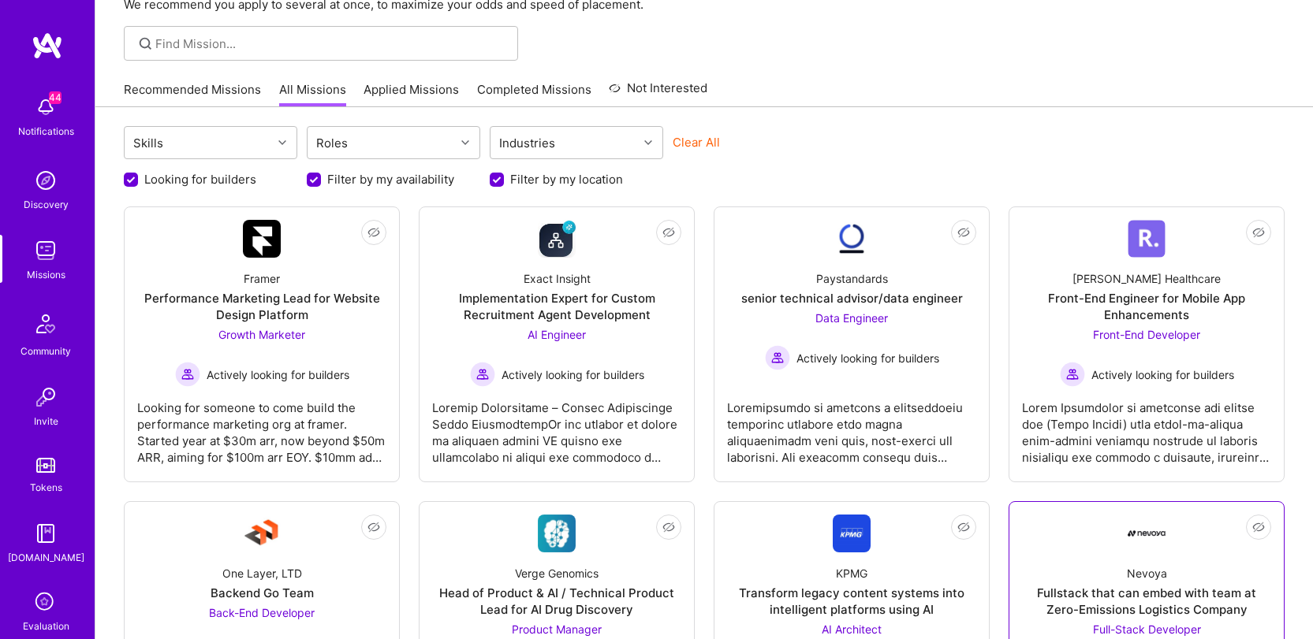
scroll to position [79, 0]
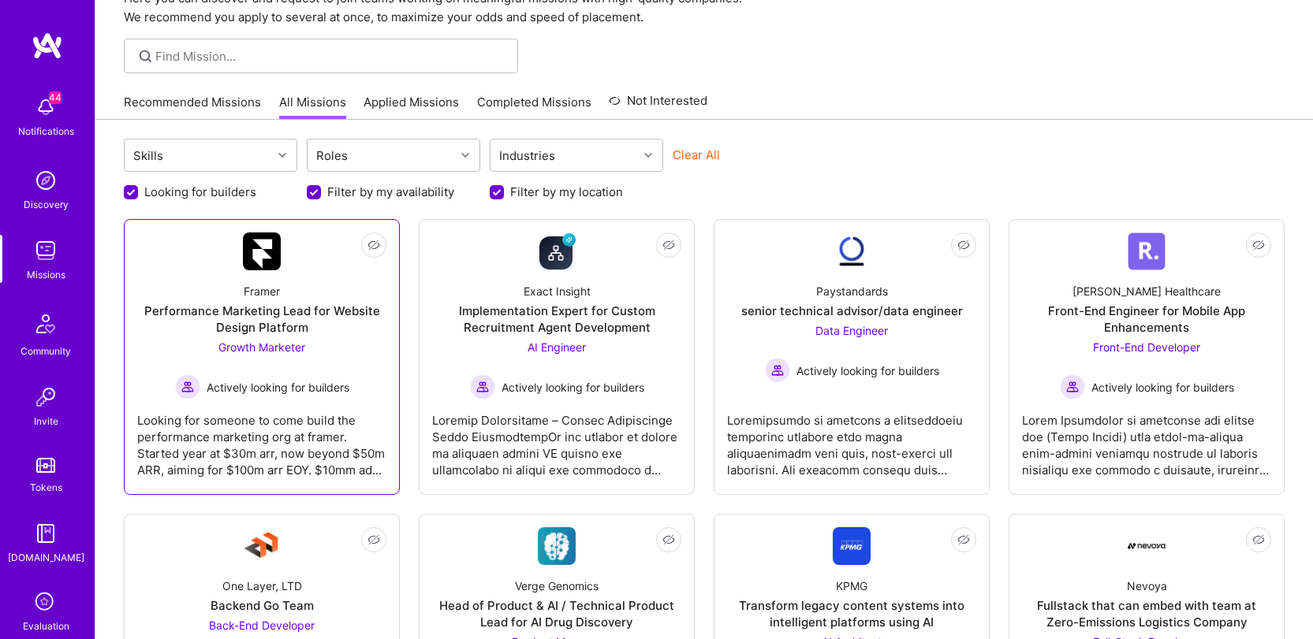
click at [260, 279] on div "Framer Performance Marketing Lead for Website Design Platform Growth Marketer A…" at bounding box center [261, 334] width 249 height 129
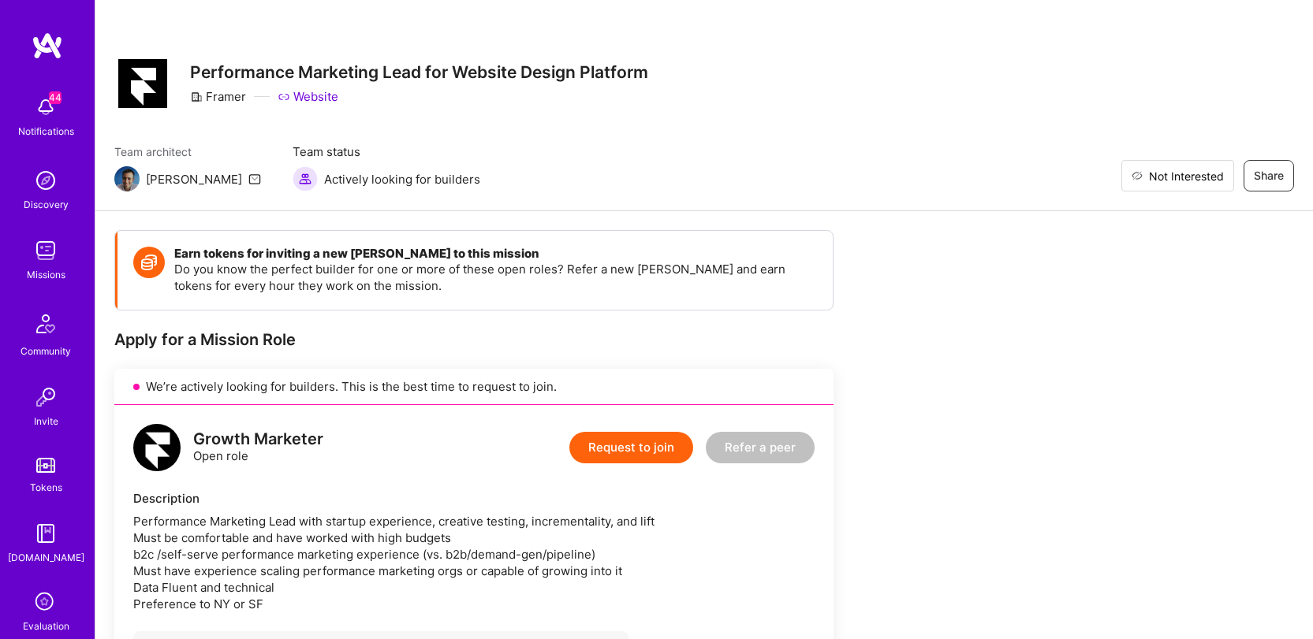
click at [1209, 185] on button "Not Interested" at bounding box center [1177, 176] width 113 height 32
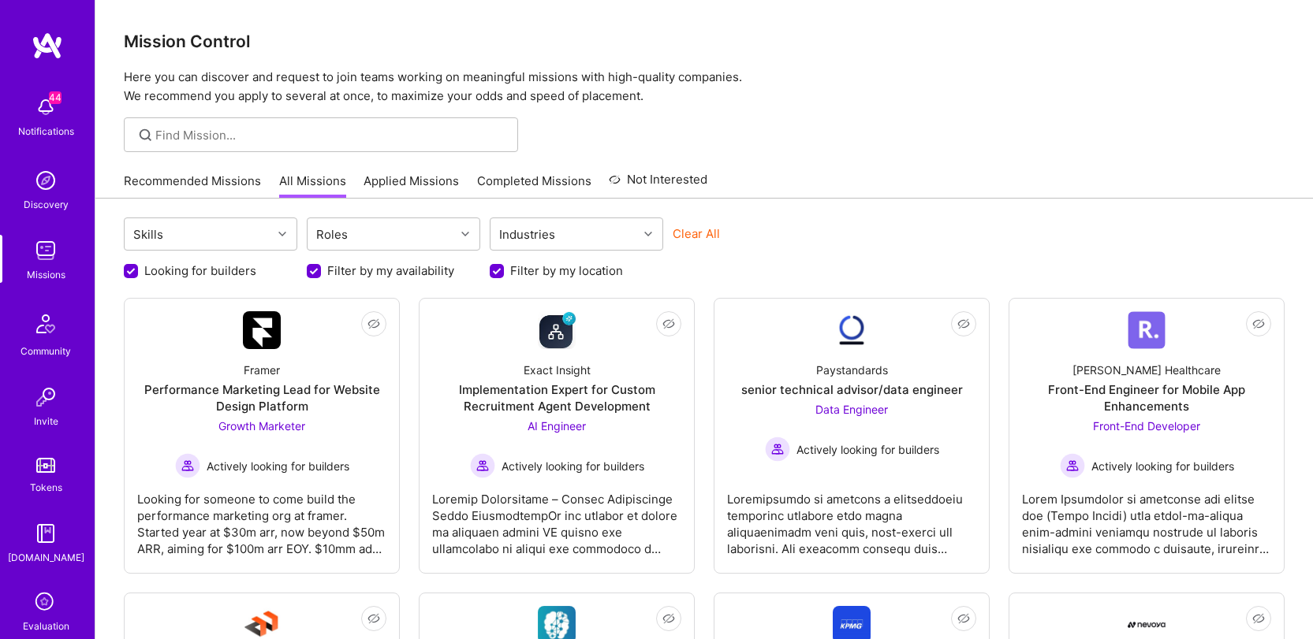
scroll to position [79, 0]
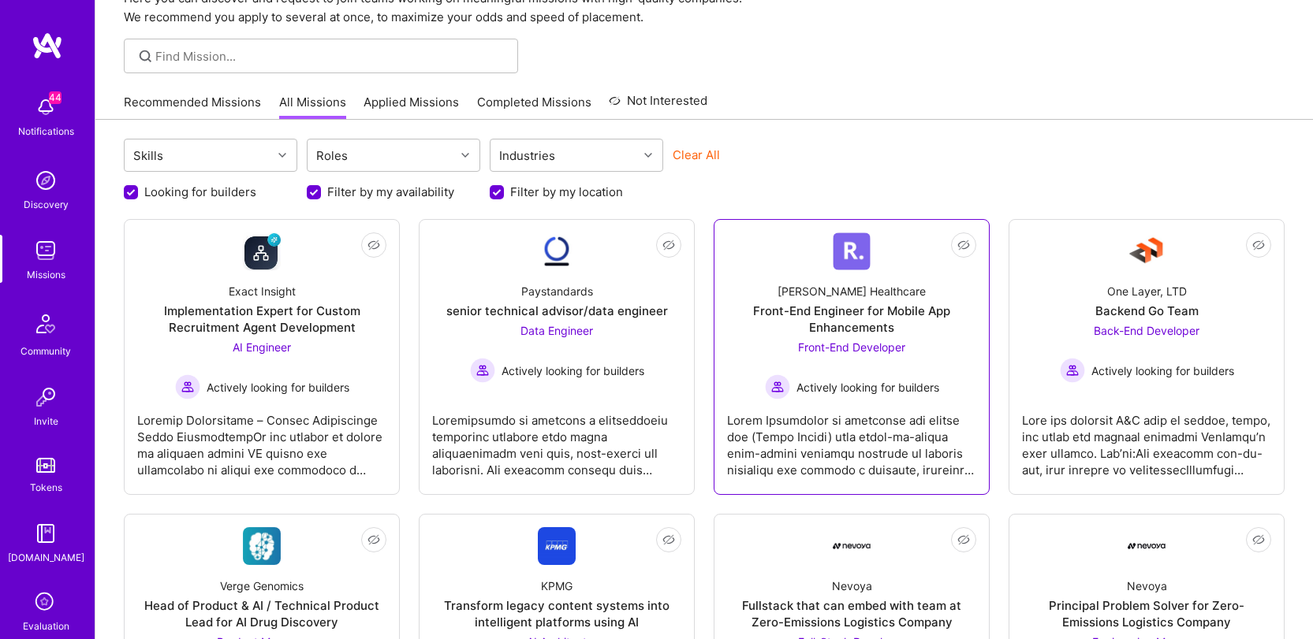
click at [853, 427] on div at bounding box center [851, 439] width 249 height 79
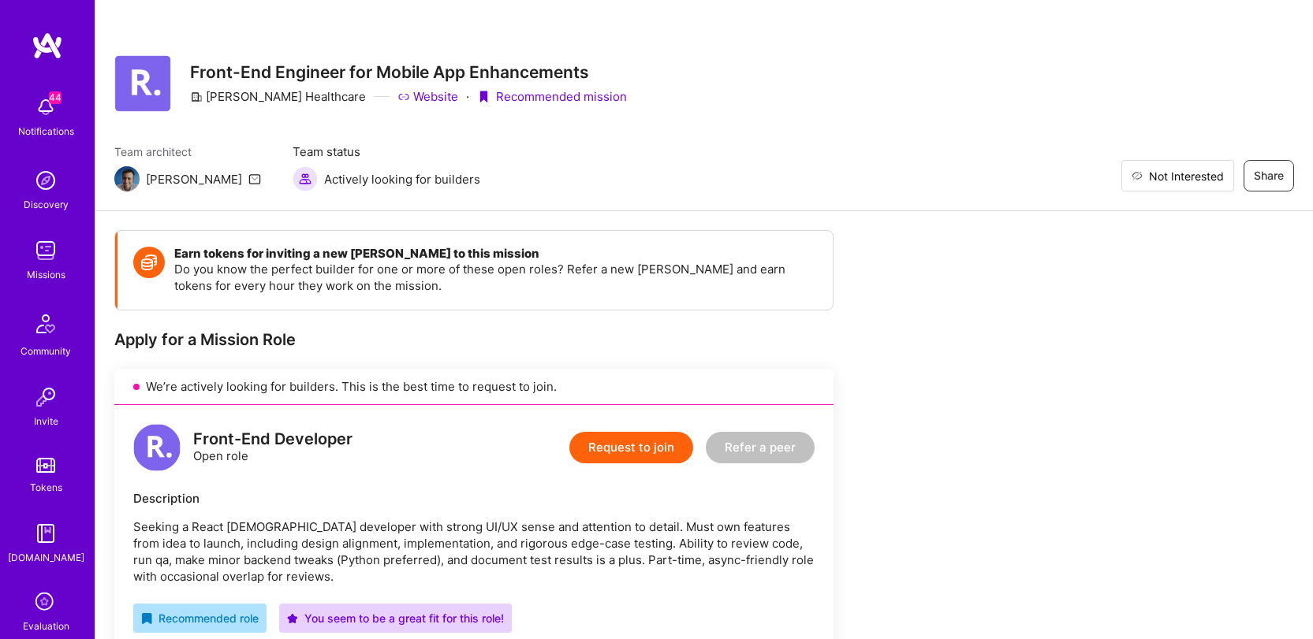
click at [1208, 179] on span "Not Interested" at bounding box center [1186, 176] width 75 height 17
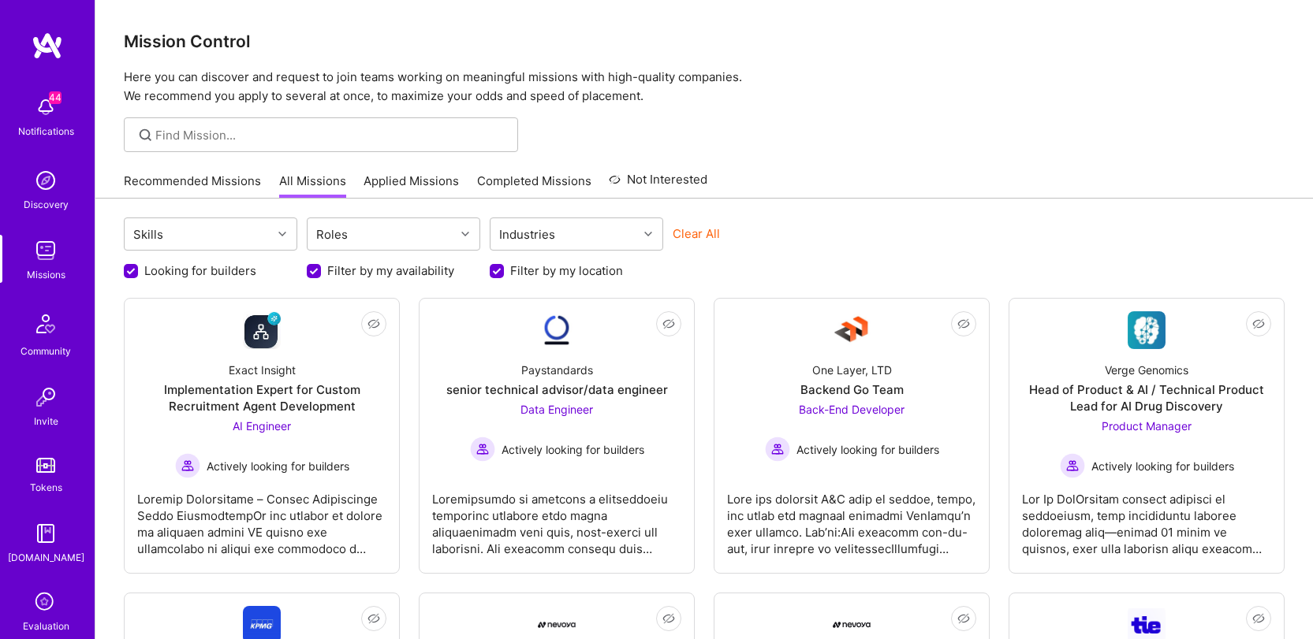
click at [803, 101] on p "Here you can discover and request to join teams working on meaningful missions …" at bounding box center [704, 87] width 1161 height 38
click at [618, 184] on link "Not Interested" at bounding box center [658, 184] width 99 height 28
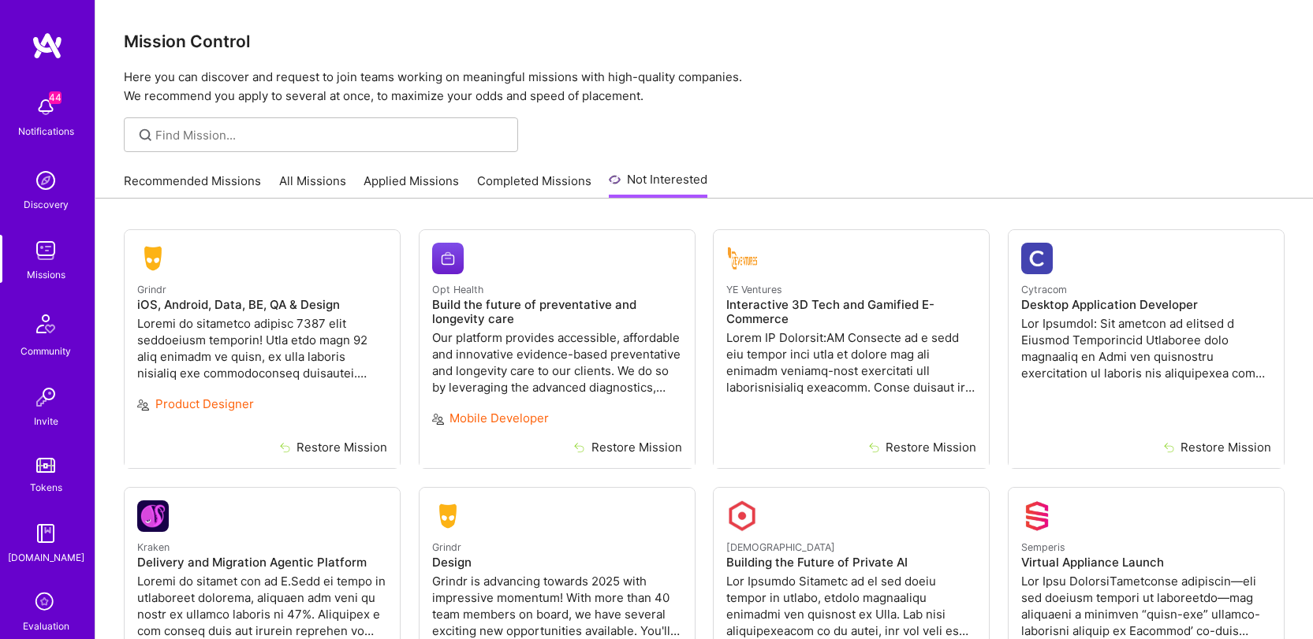
click at [527, 173] on link "Completed Missions" at bounding box center [534, 186] width 114 height 26
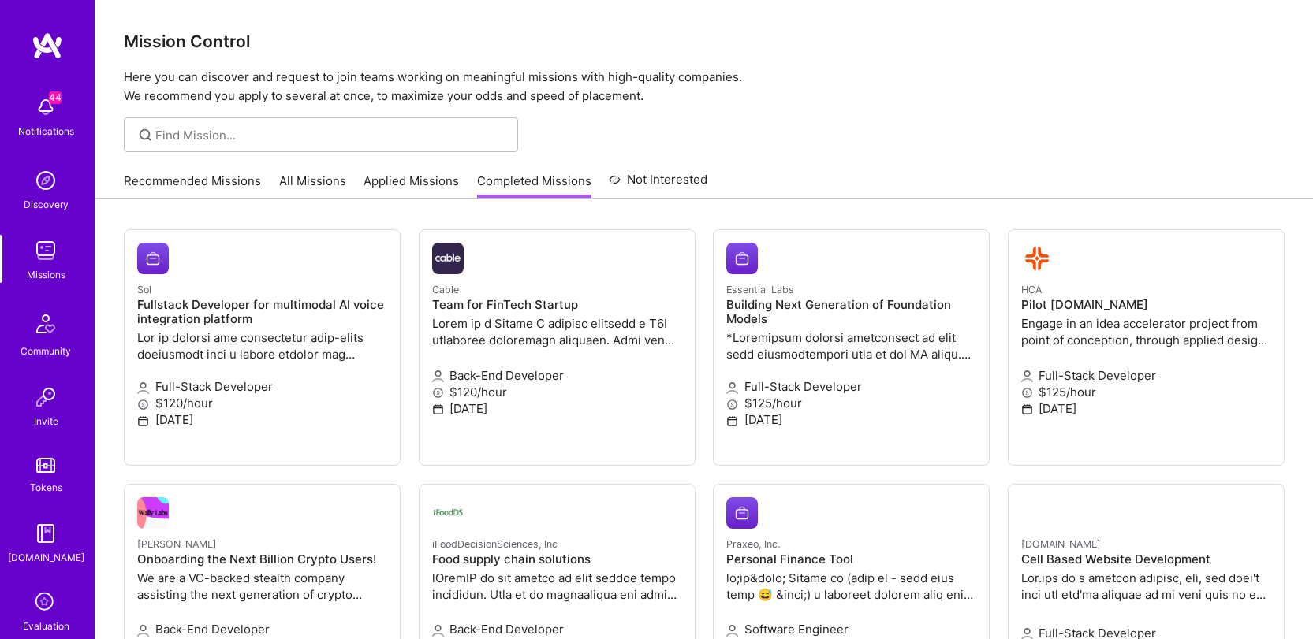
click at [413, 188] on link "Applied Missions" at bounding box center [410, 186] width 95 height 26
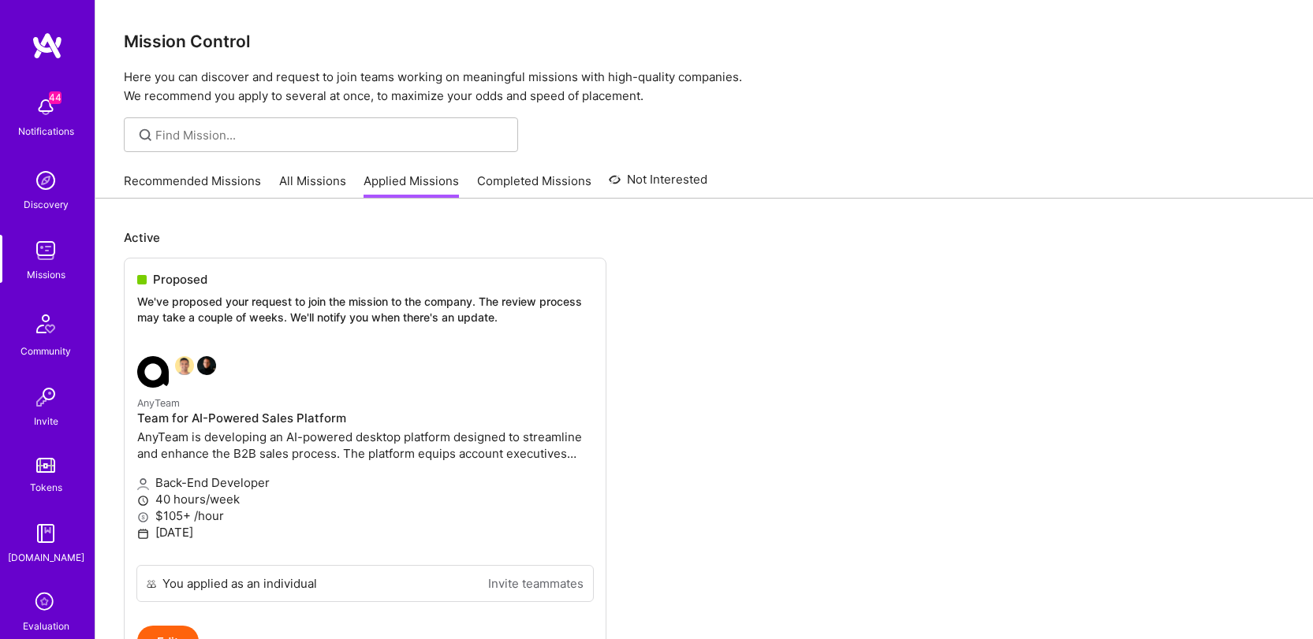
click at [303, 181] on link "All Missions" at bounding box center [312, 186] width 67 height 26
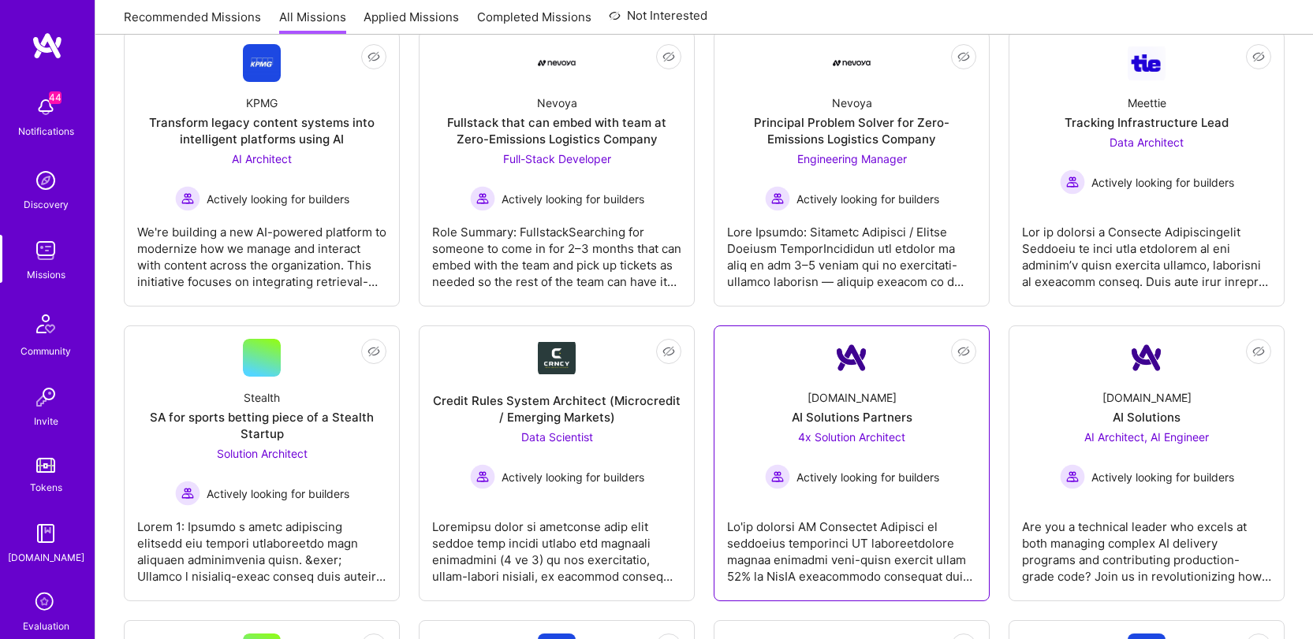
scroll to position [550, 0]
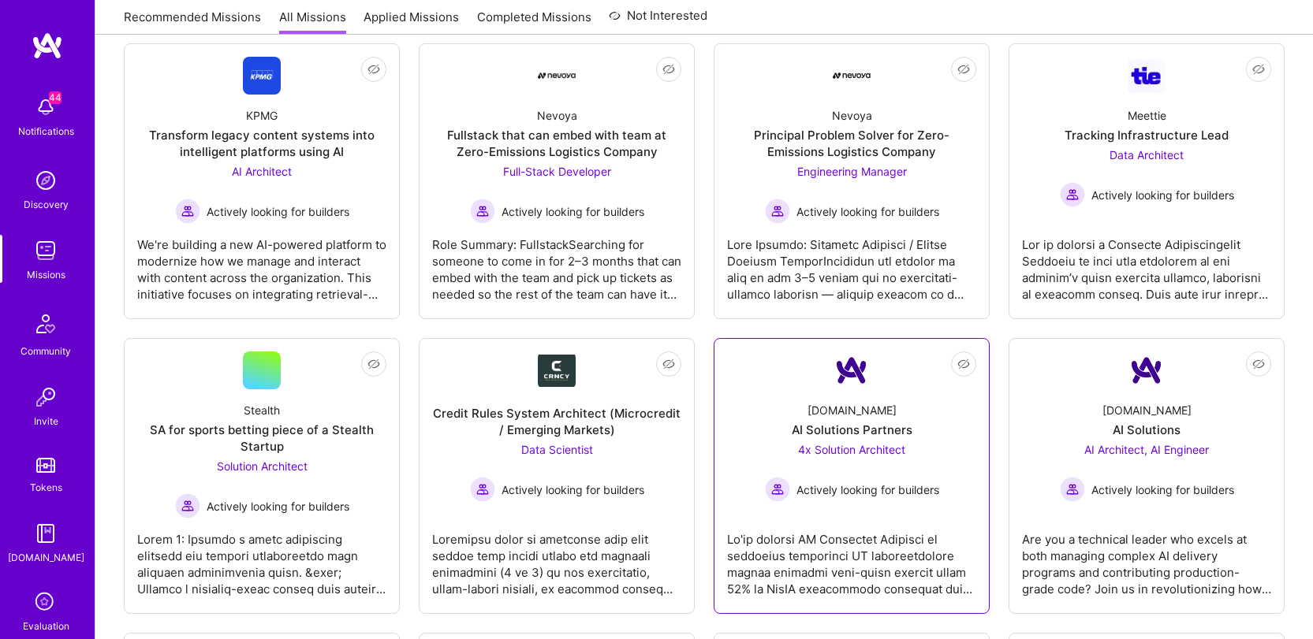
click at [837, 494] on span "Actively looking for builders" at bounding box center [867, 490] width 143 height 17
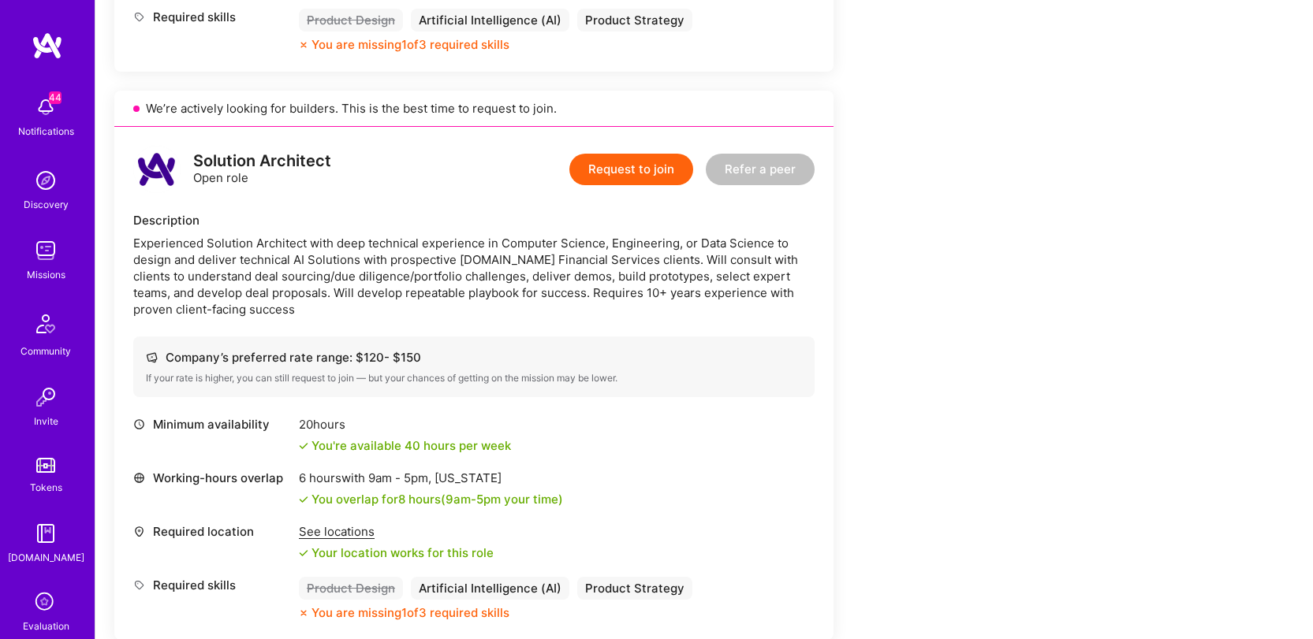
scroll to position [1588, 0]
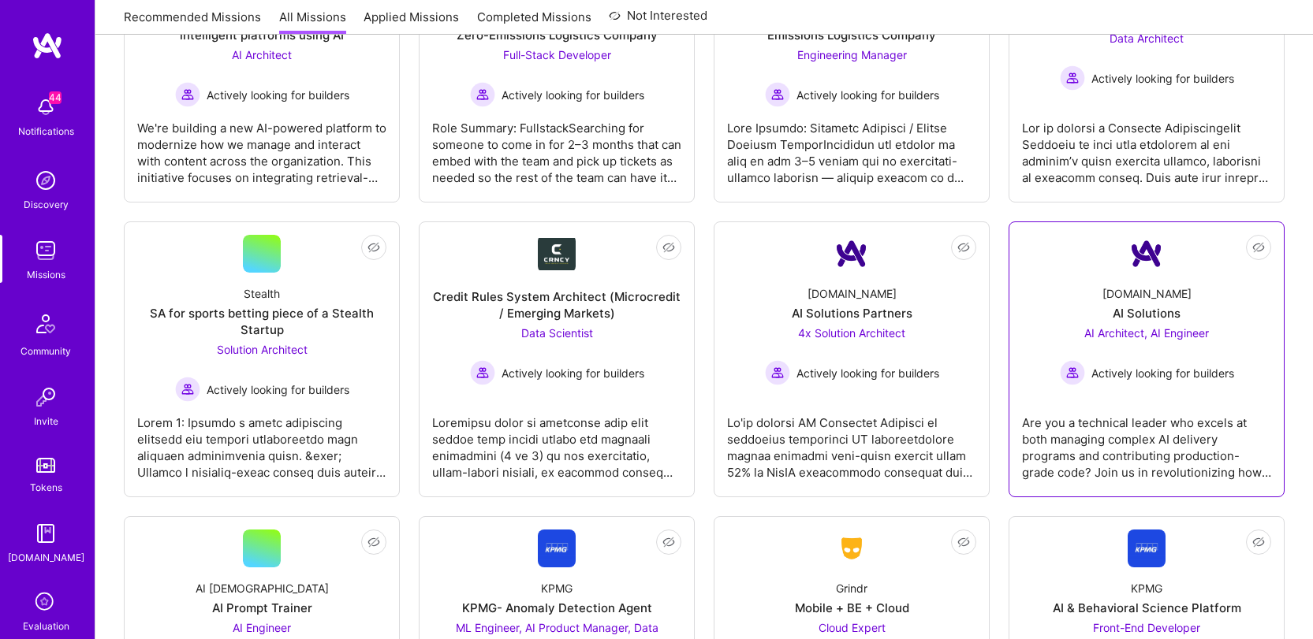
scroll to position [662, 0]
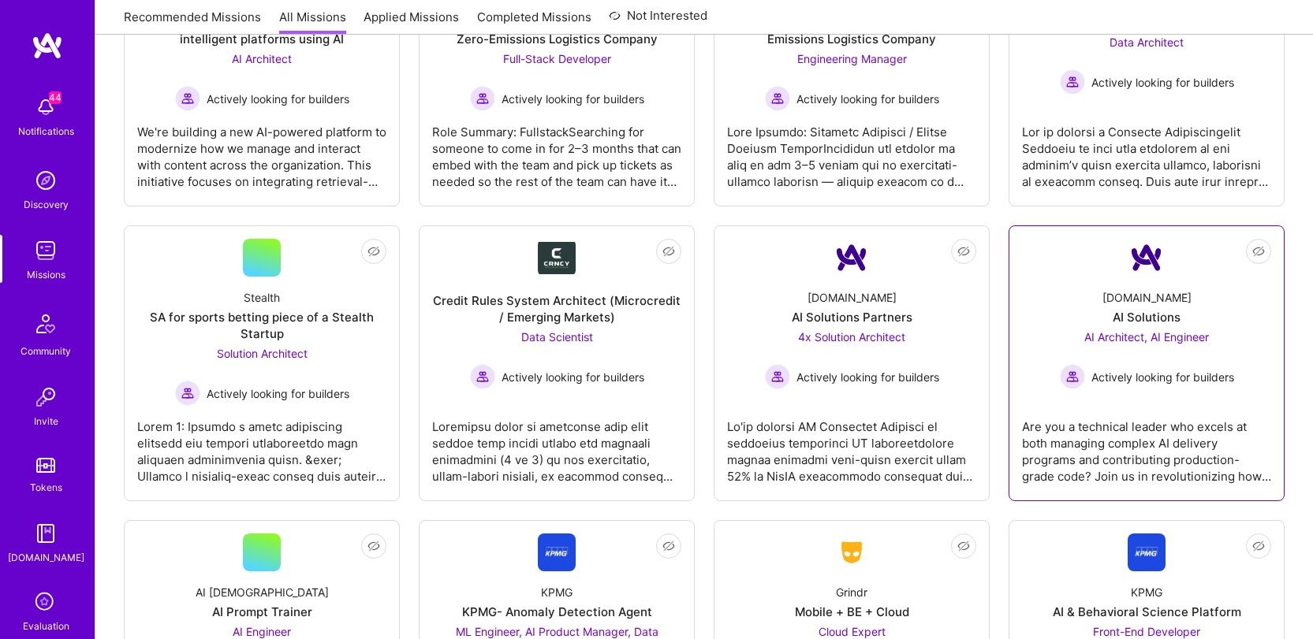
click at [1171, 447] on div "Are you a technical leader who excels at both managing complex AI delivery prog…" at bounding box center [1146, 445] width 249 height 79
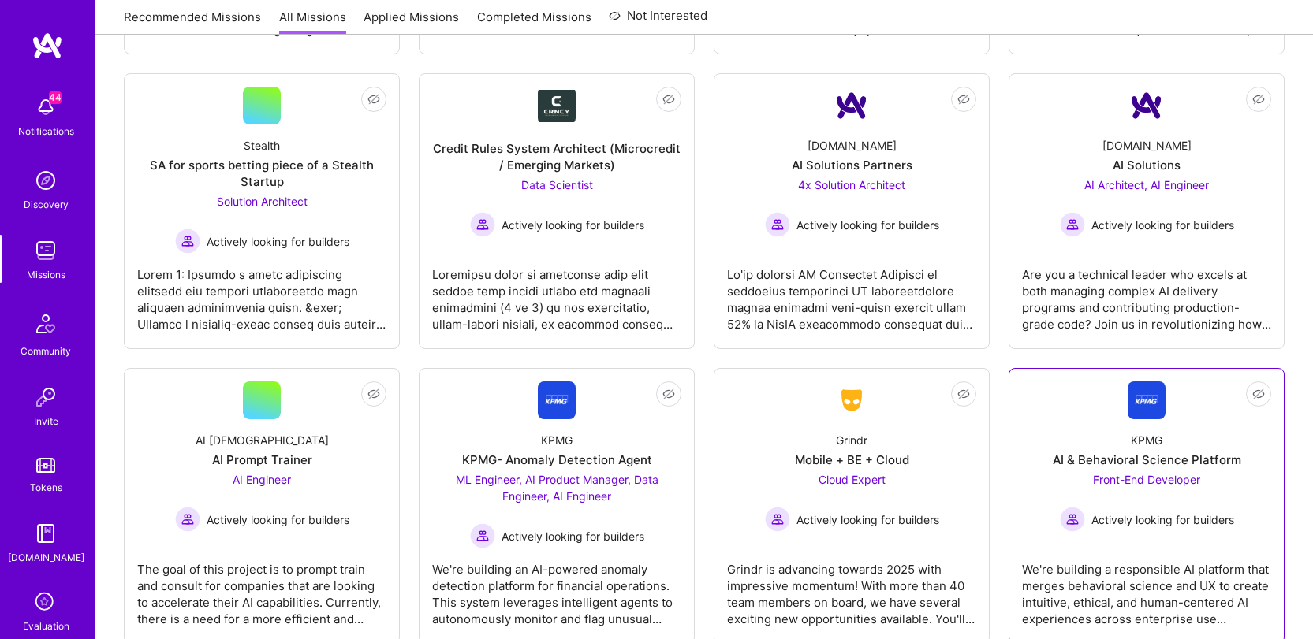
scroll to position [945, 0]
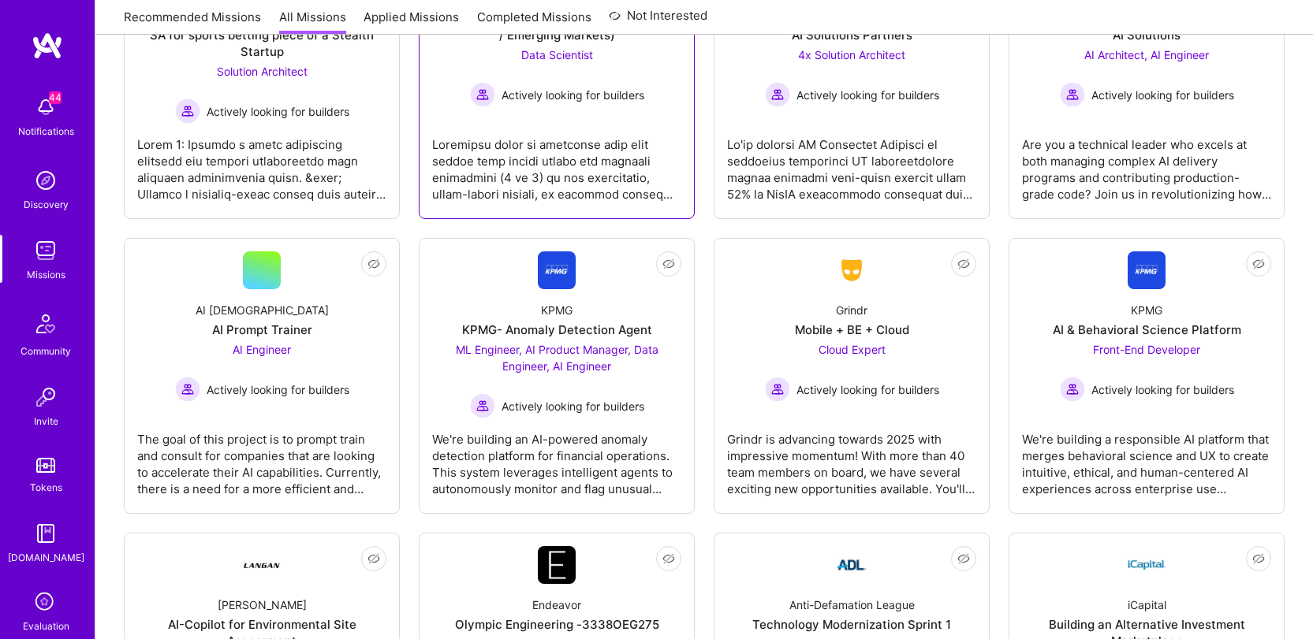
click at [493, 168] on div at bounding box center [556, 163] width 249 height 79
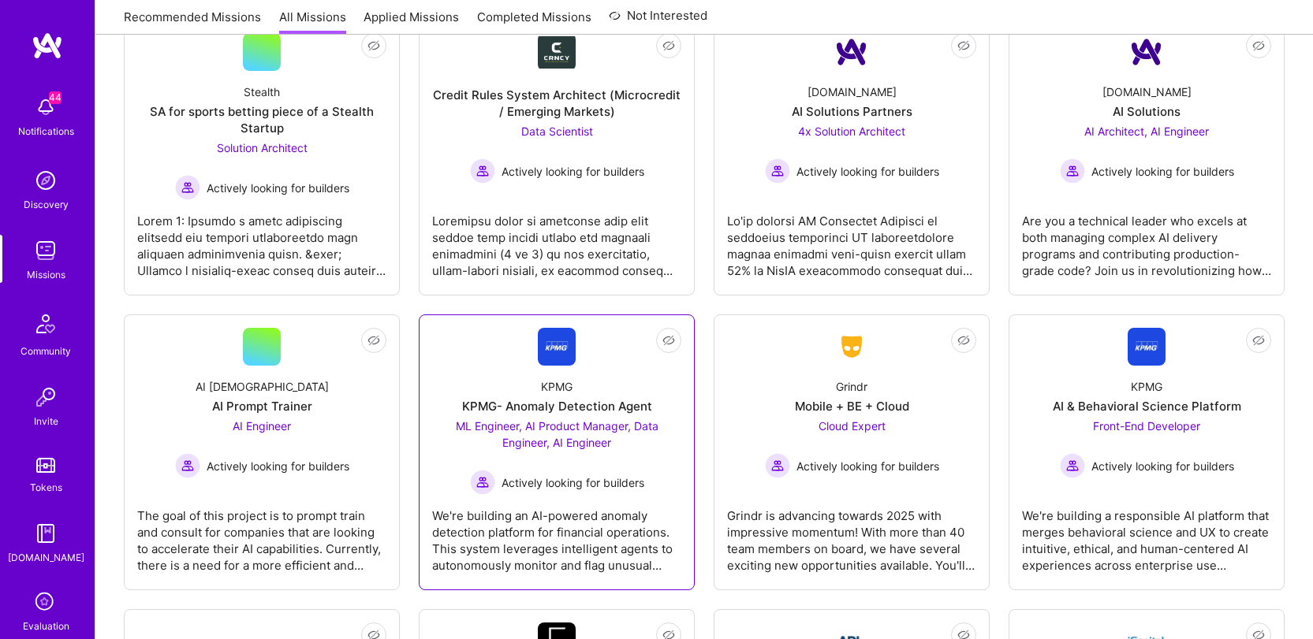
scroll to position [844, 0]
